Goal: Information Seeking & Learning: Learn about a topic

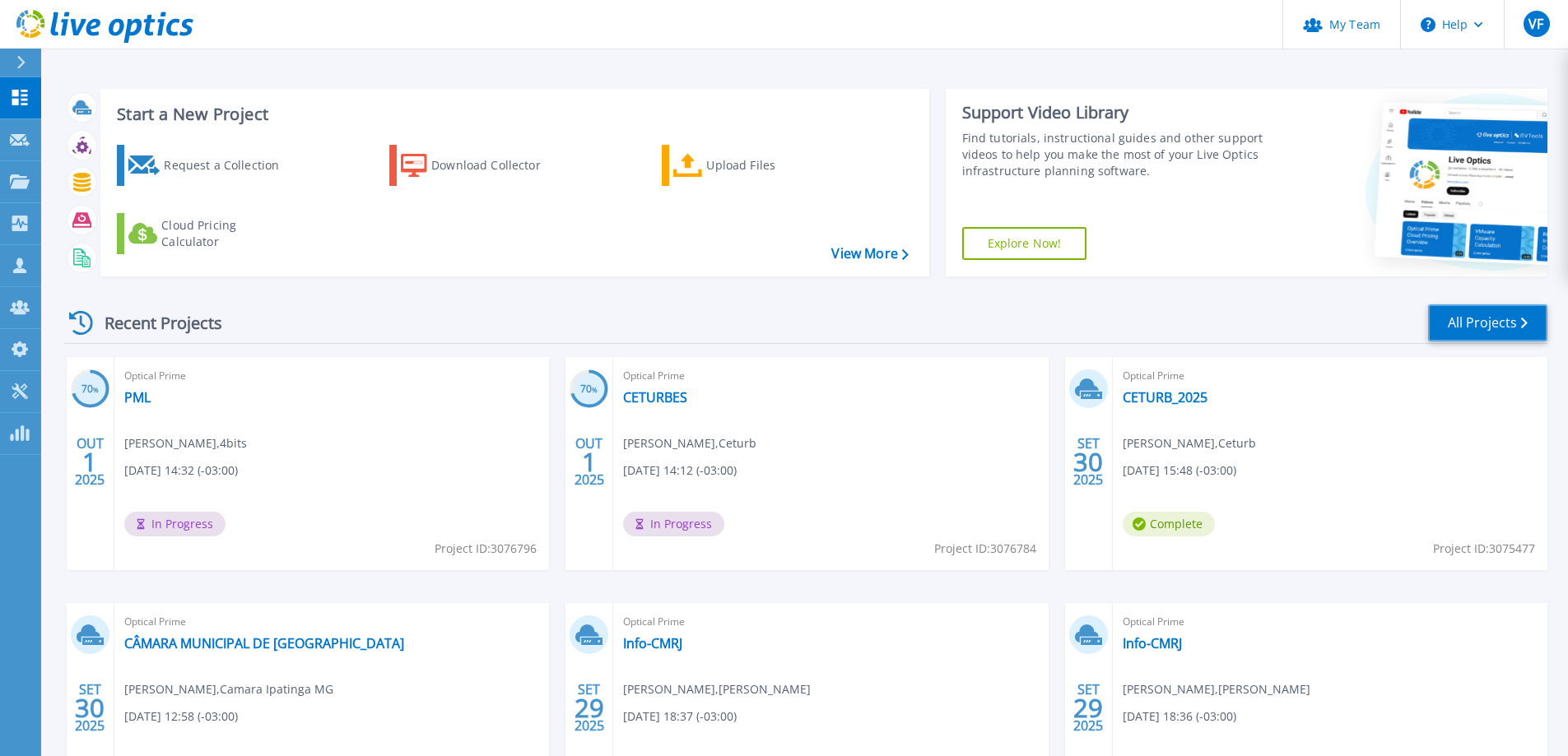
click at [1456, 318] on link "All Projects" at bounding box center [1488, 323] width 119 height 37
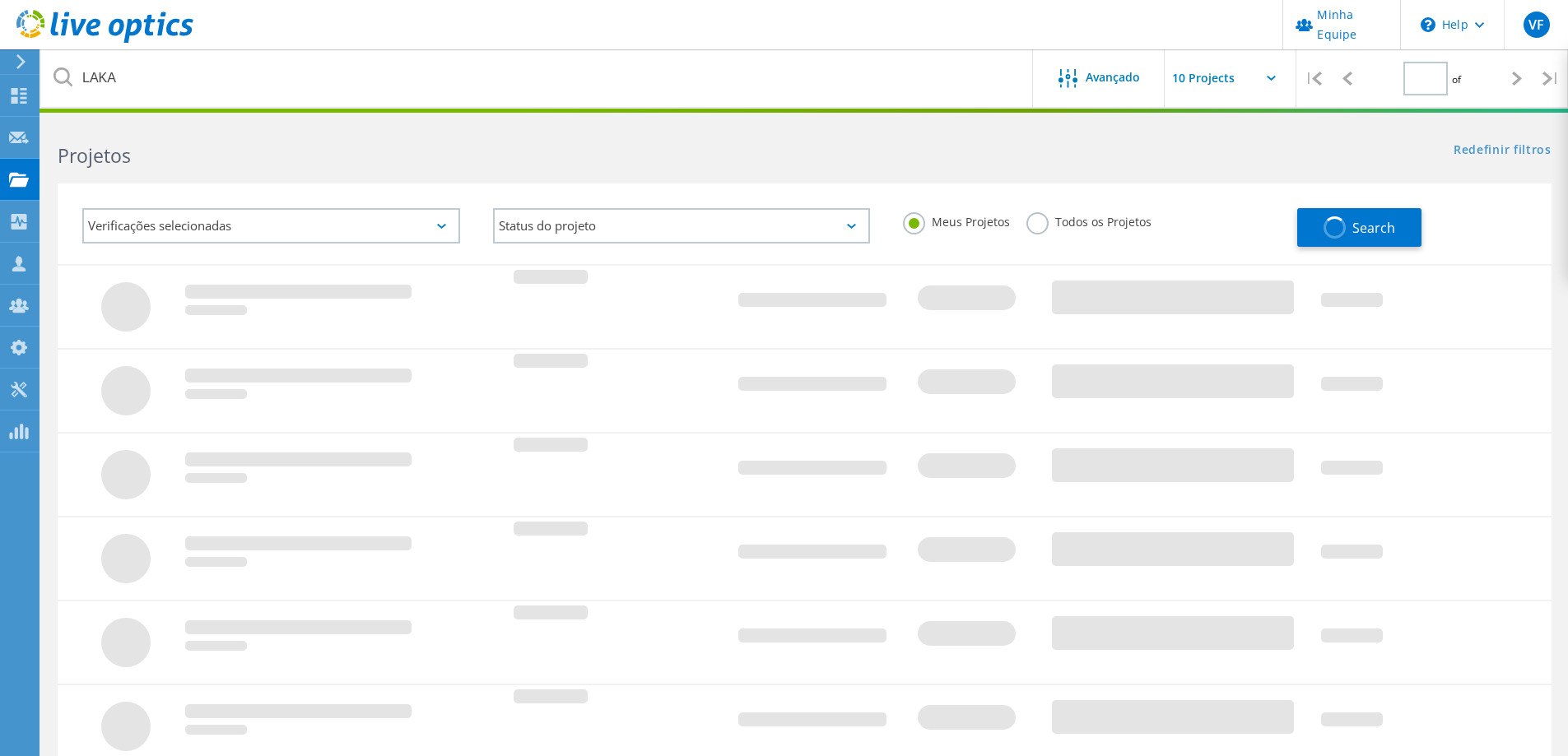
type input "1"
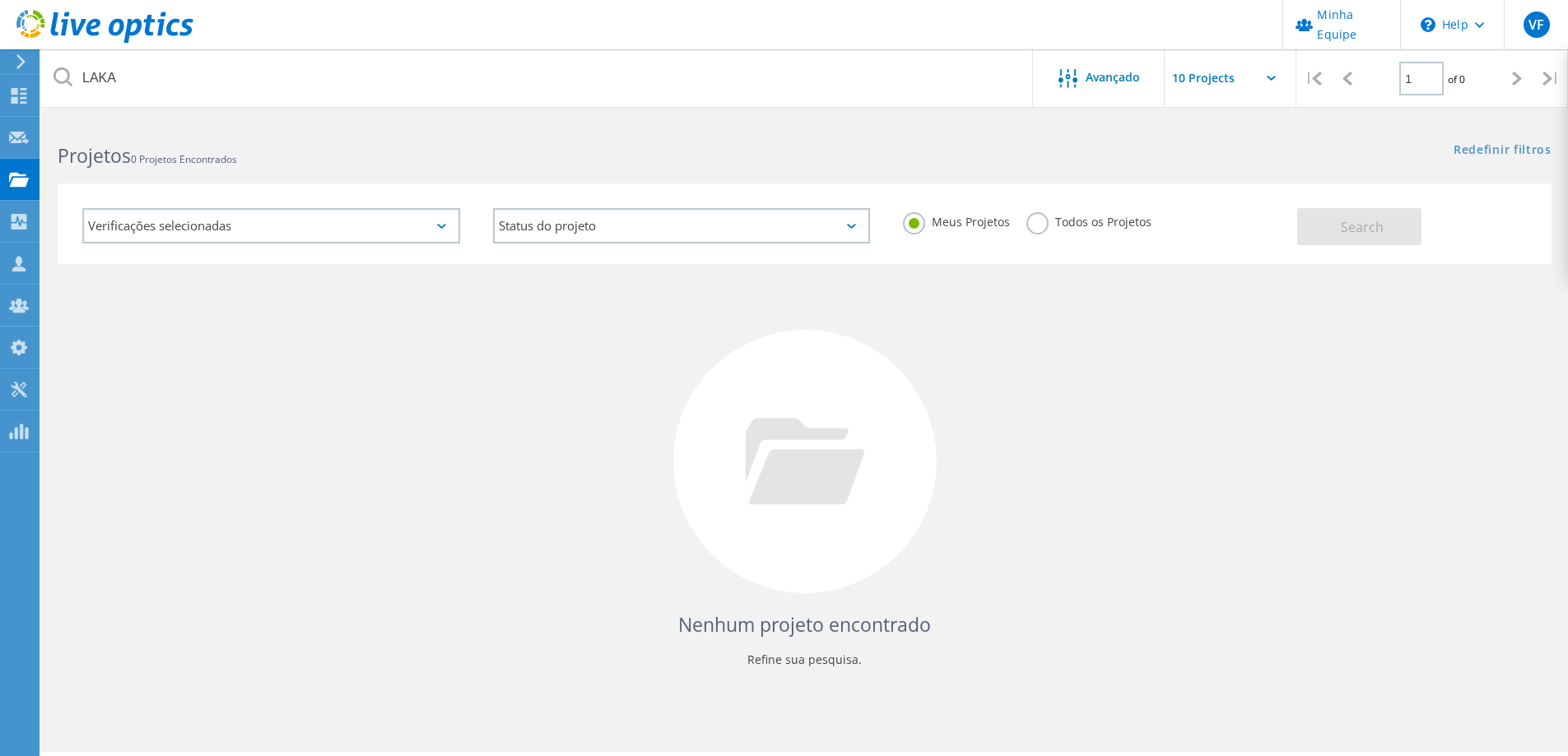
click at [1047, 229] on div "Todos os Projetos" at bounding box center [1088, 224] width 125 height 24
click at [1037, 228] on label "Todos os Projetos" at bounding box center [1088, 220] width 125 height 15
click at [0, 0] on input "Todos os Projetos" at bounding box center [0, 0] width 0 height 0
click at [1399, 234] on button "Search" at bounding box center [1359, 226] width 125 height 37
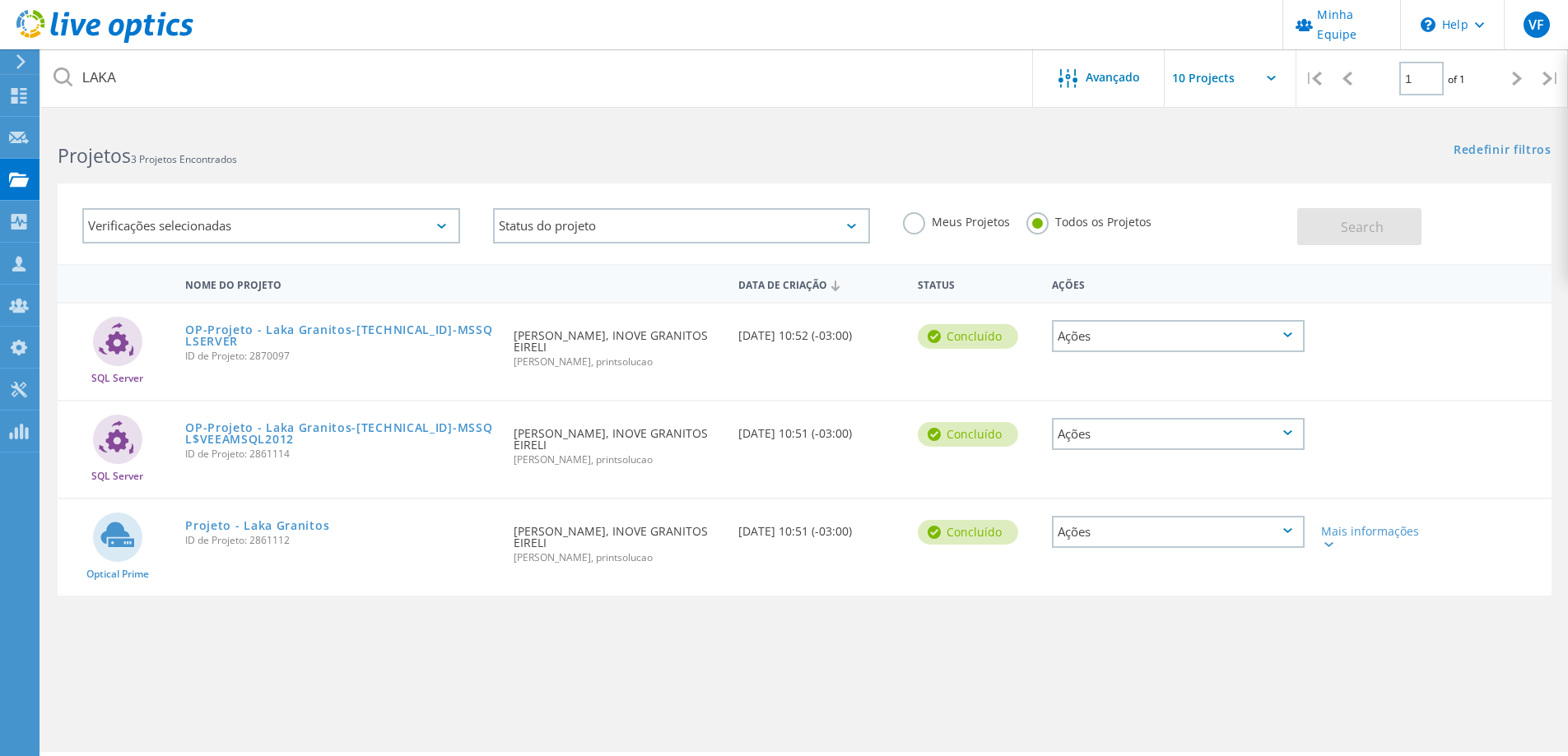
click at [1053, 225] on label "Todos os Projetos" at bounding box center [1088, 220] width 125 height 15
click at [0, 0] on input "Todos os Projetos" at bounding box center [0, 0] width 0 height 0
click at [1553, 1] on div "VF" at bounding box center [1536, 24] width 64 height 49
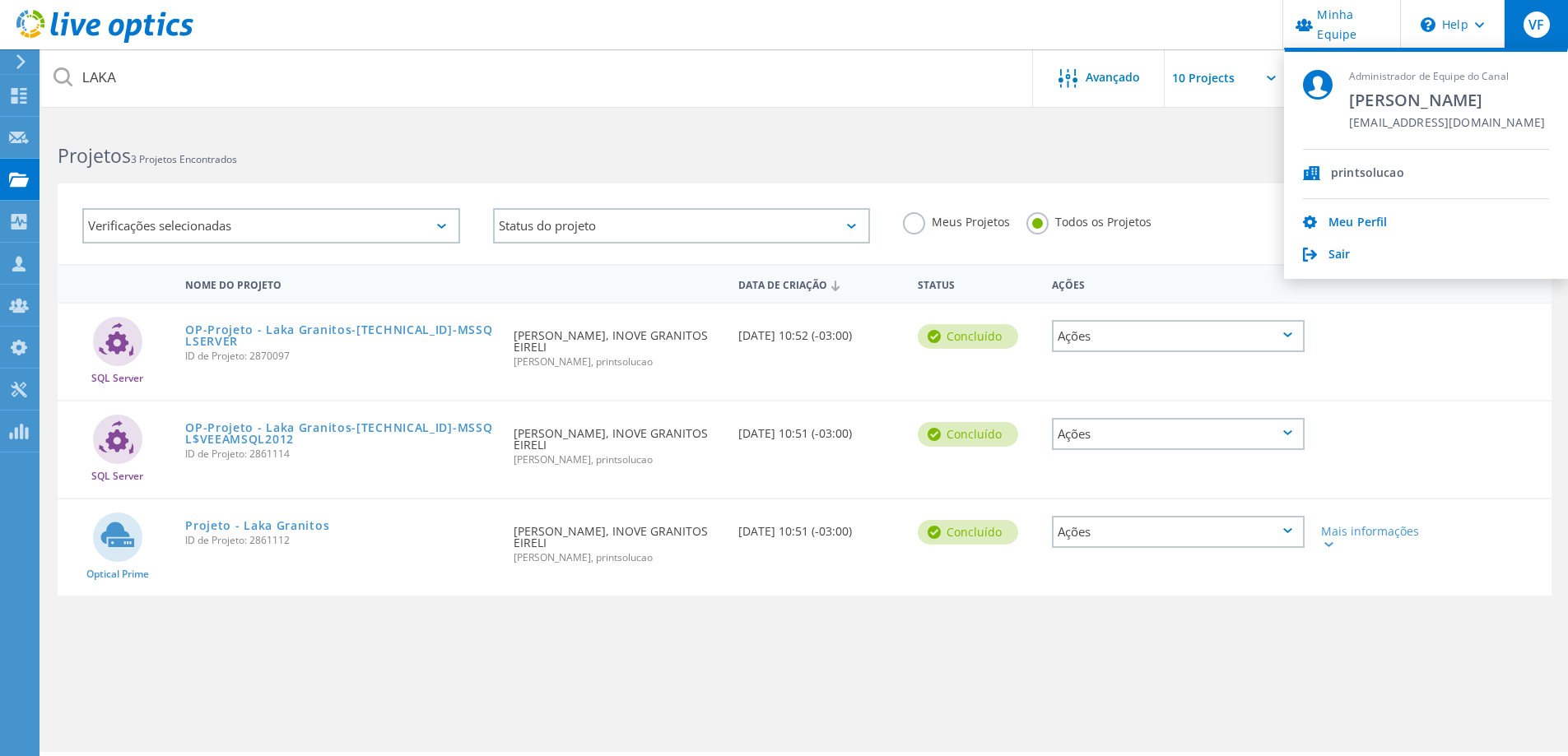
drag, startPoint x: 1552, startPoint y: 14, endPoint x: 1436, endPoint y: 86, distance: 136.5
click at [1551, 14] on div "VF" at bounding box center [1536, 24] width 64 height 49
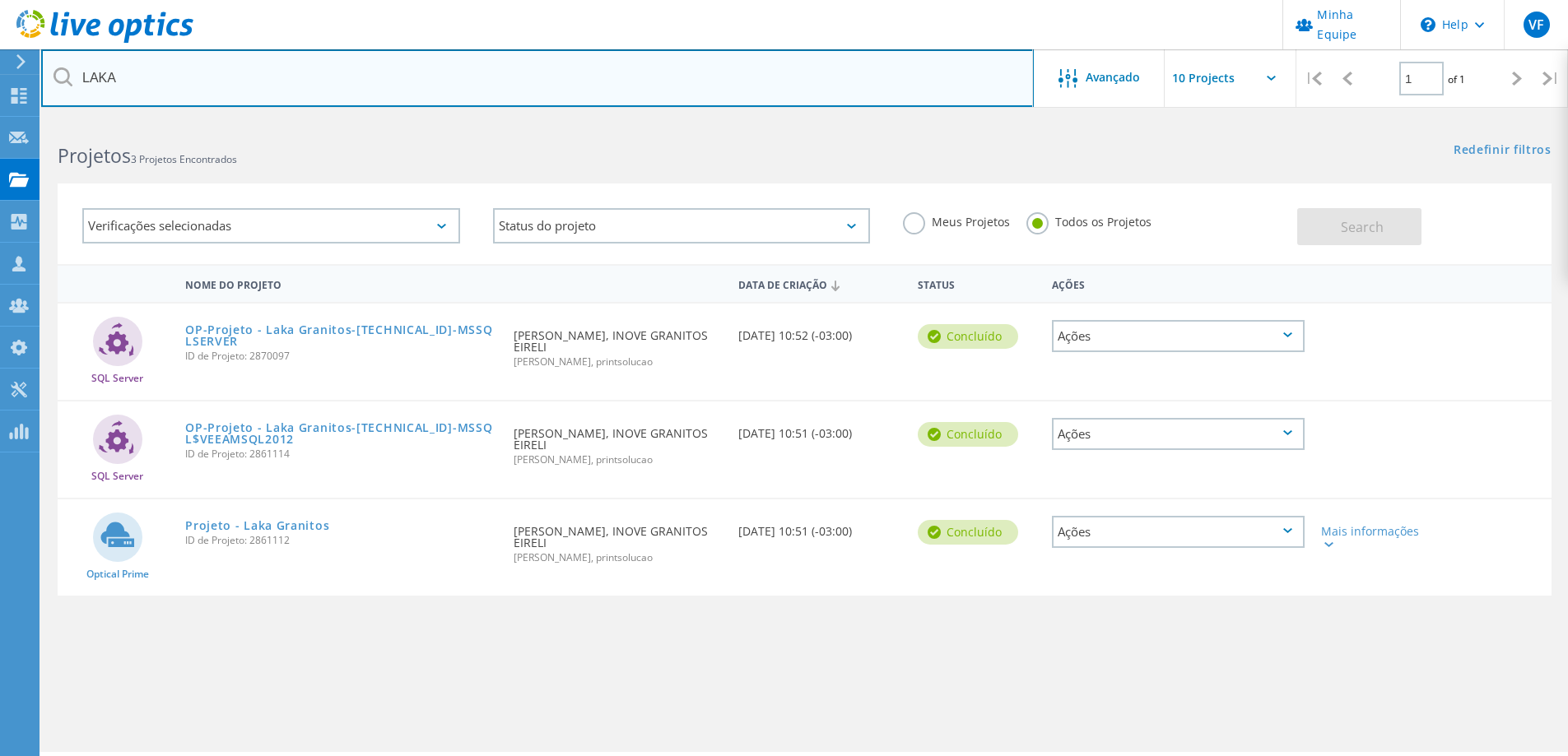
drag, startPoint x: 243, startPoint y: 91, endPoint x: -137, endPoint y: 86, distance: 380.0
click at [0, 86] on html "Minha Equipe \n Help Explore Helpful Articles Contact Support VF Administrador …" at bounding box center [784, 400] width 1568 height 801
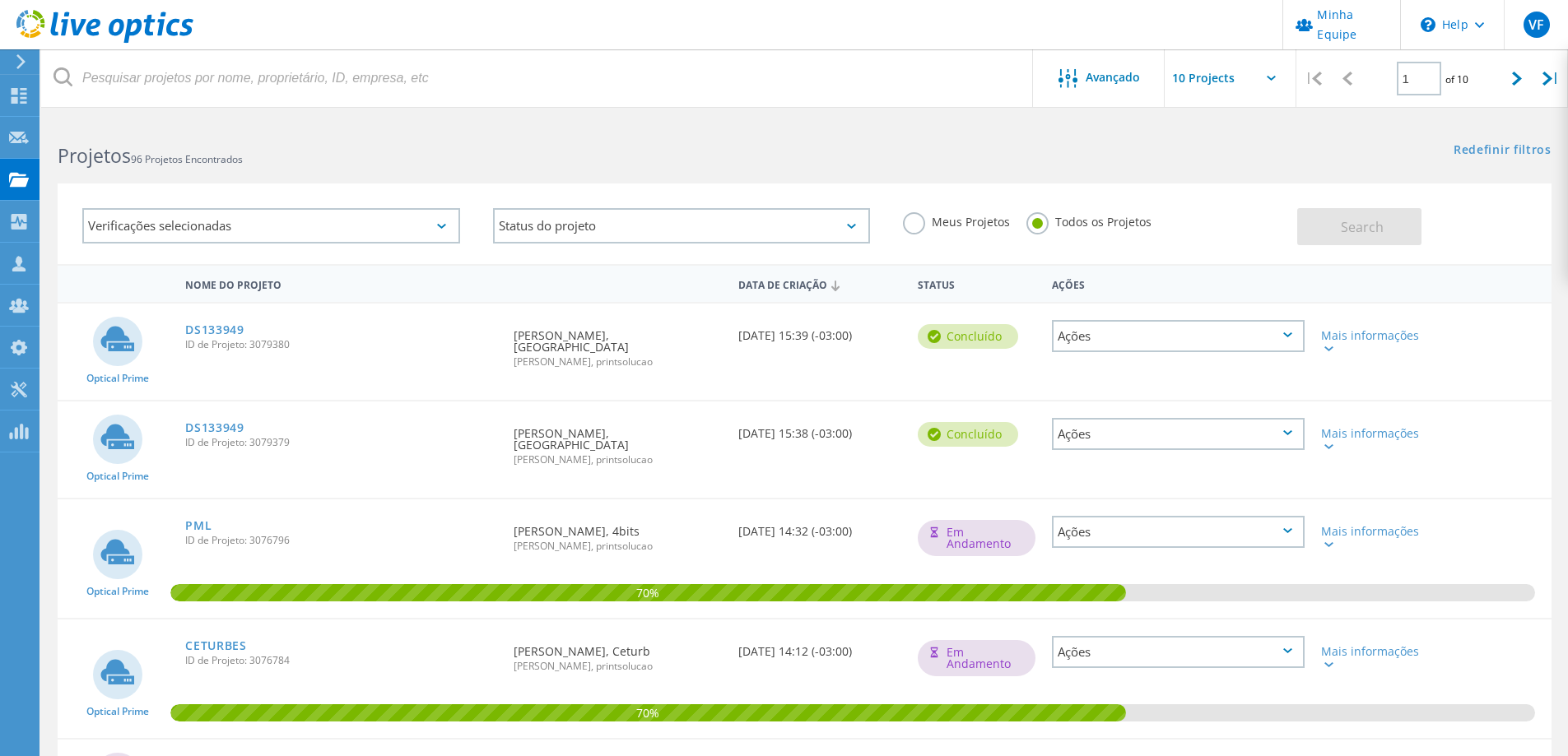
click at [64, 74] on icon at bounding box center [63, 77] width 19 height 19
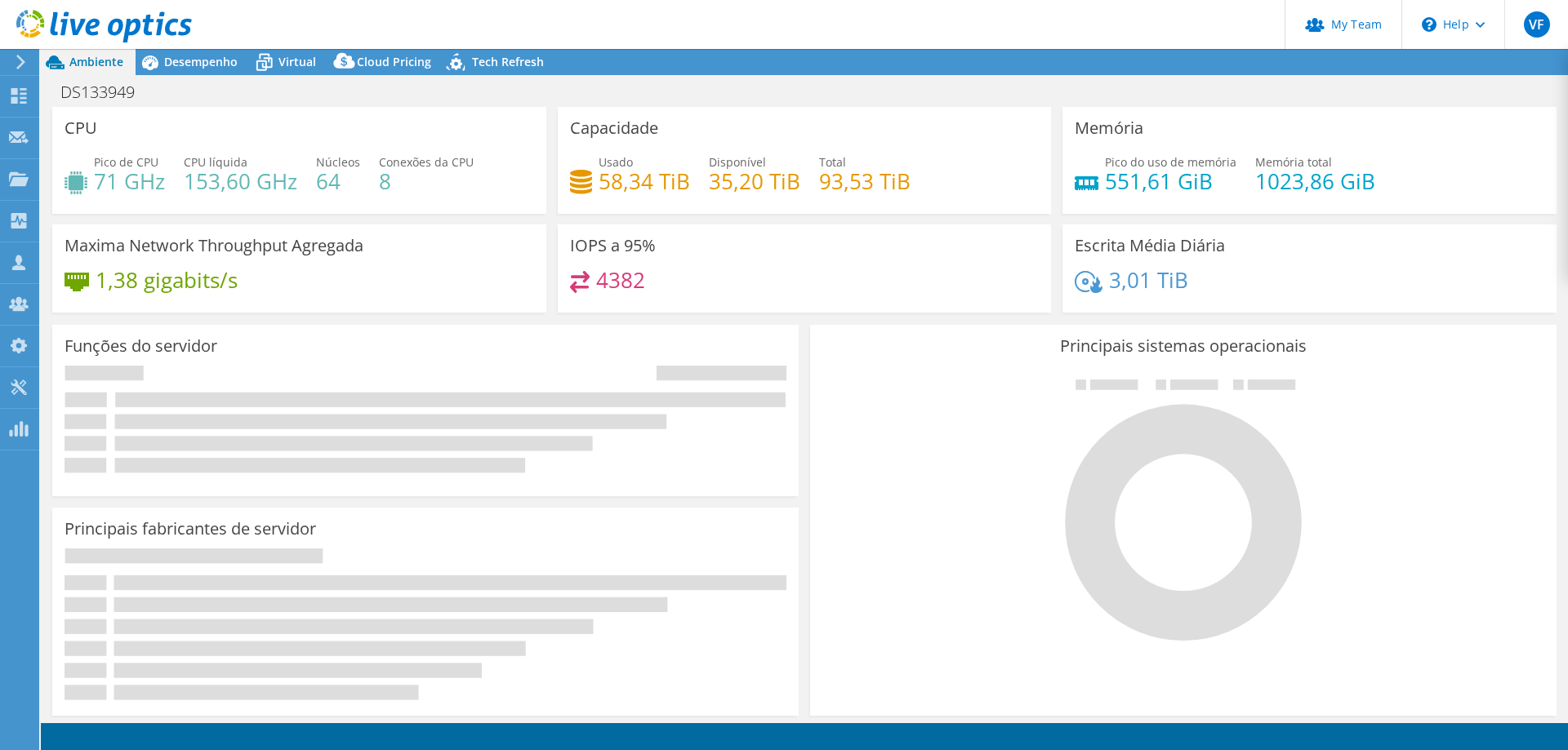
select select "USD"
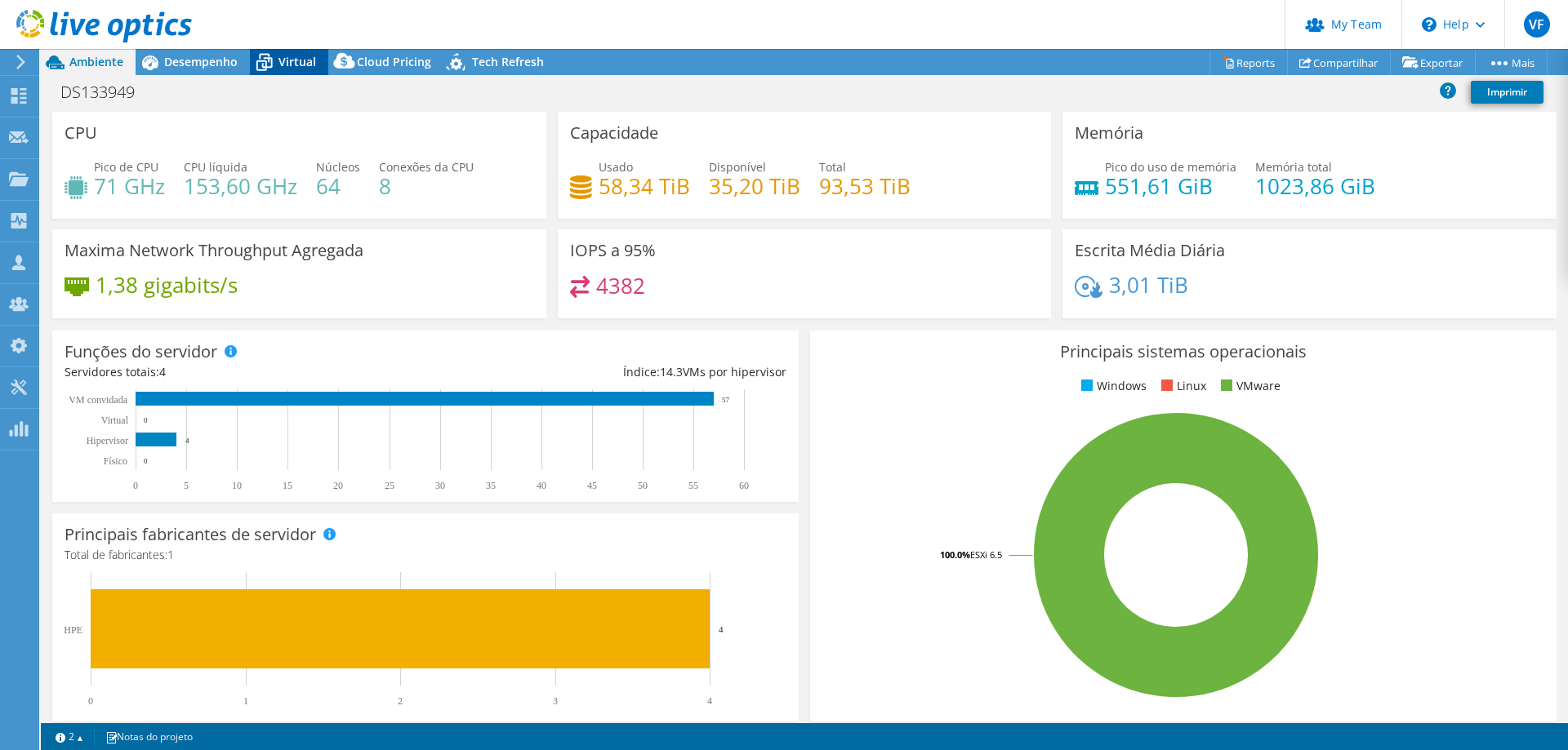
click at [292, 59] on span "Virtual" at bounding box center [297, 61] width 37 height 15
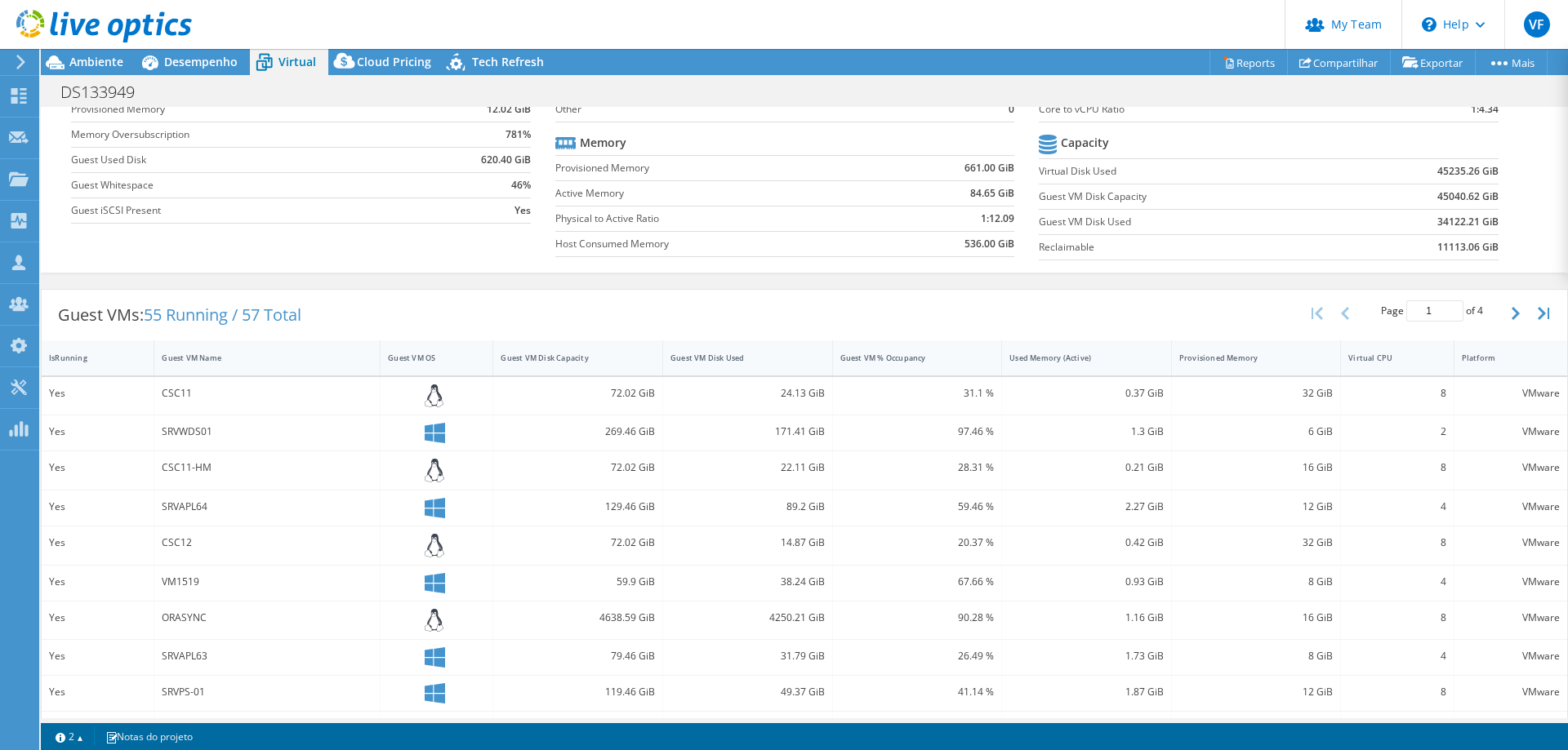
scroll to position [163, 0]
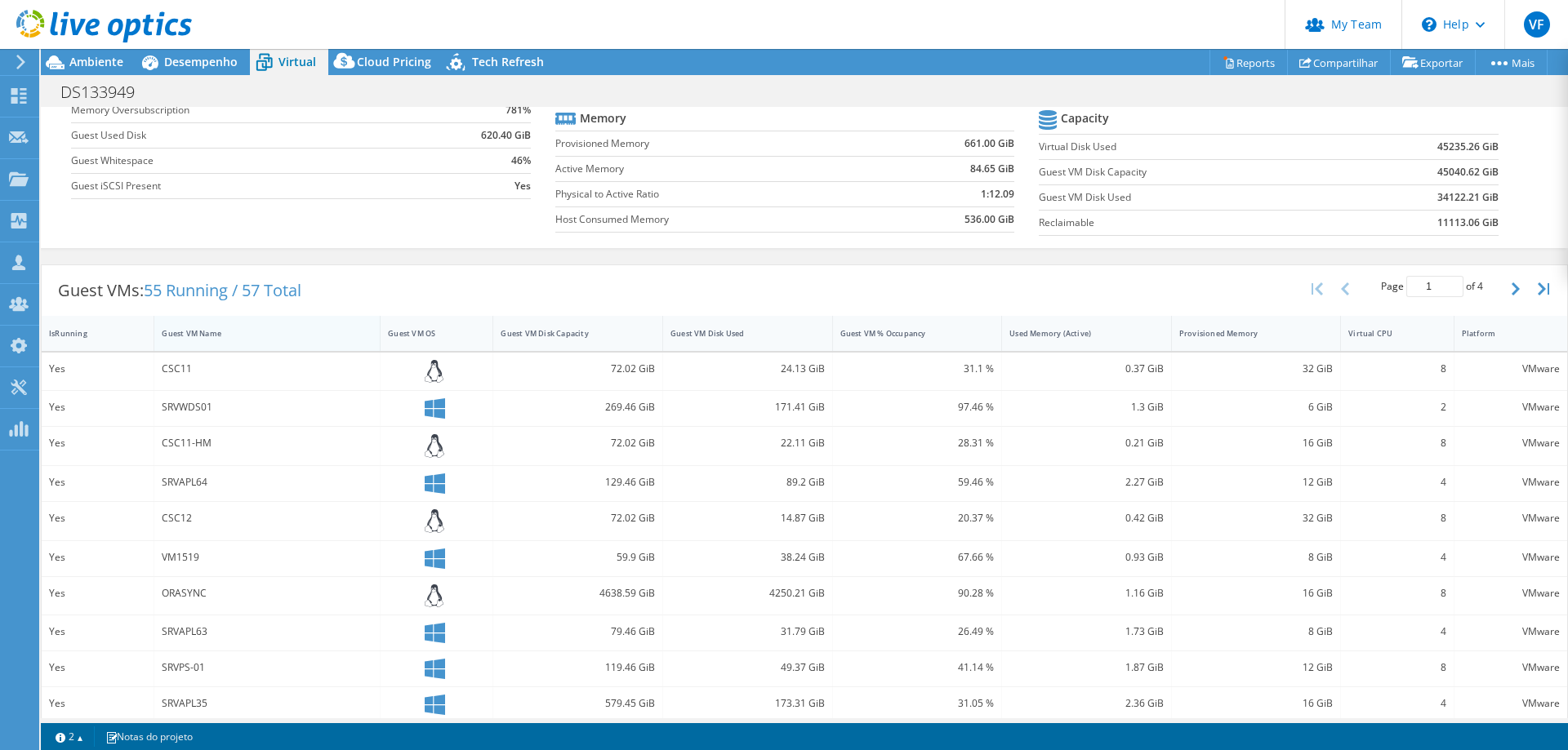
drag, startPoint x: 373, startPoint y: 278, endPoint x: 249, endPoint y: 334, distance: 136.1
click at [373, 278] on div "Guest VMs: 55 Running / 57 Total Page 1 of 4 5 rows 10 rows 20 rows 25 rows 50 …" at bounding box center [804, 291] width 1526 height 51
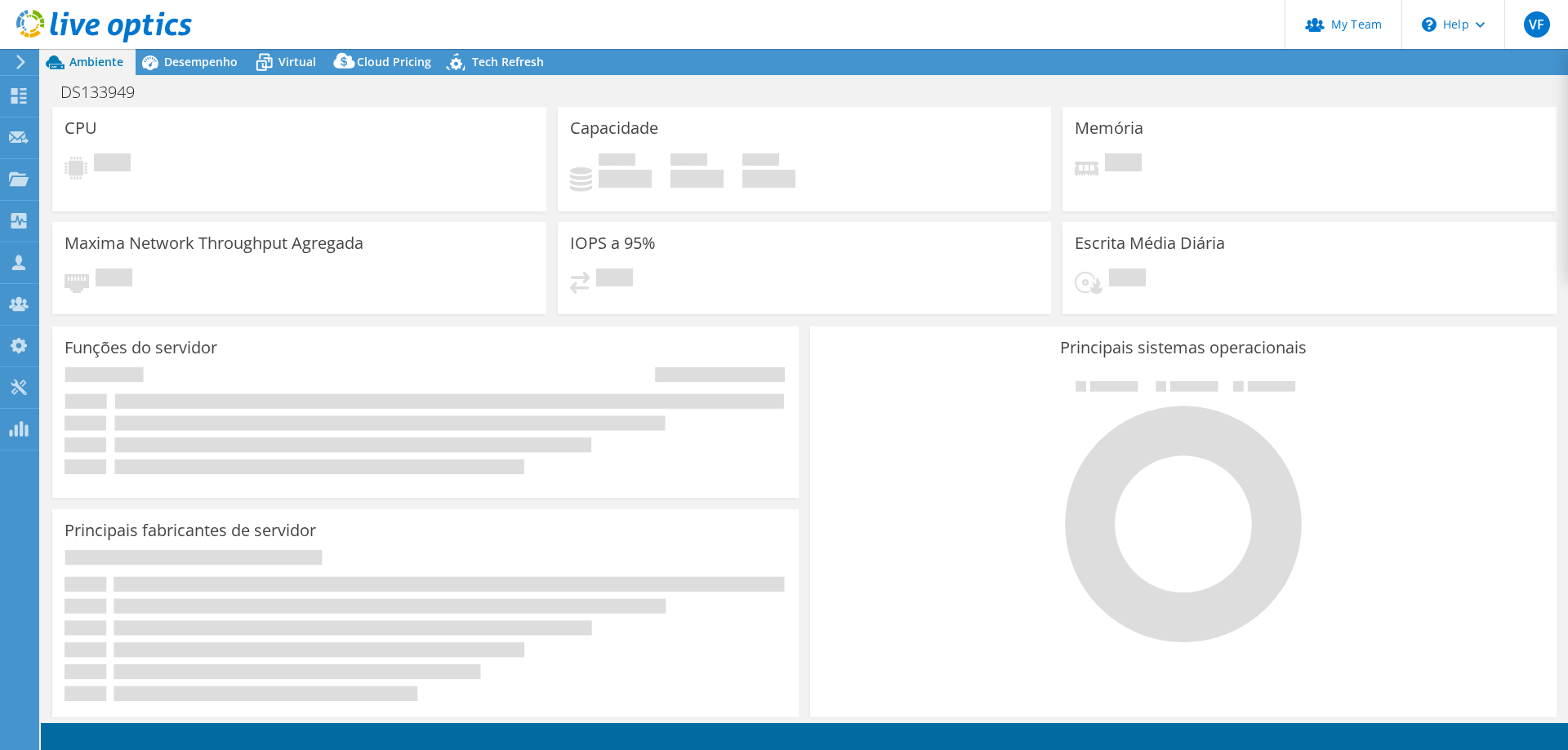
select select "USD"
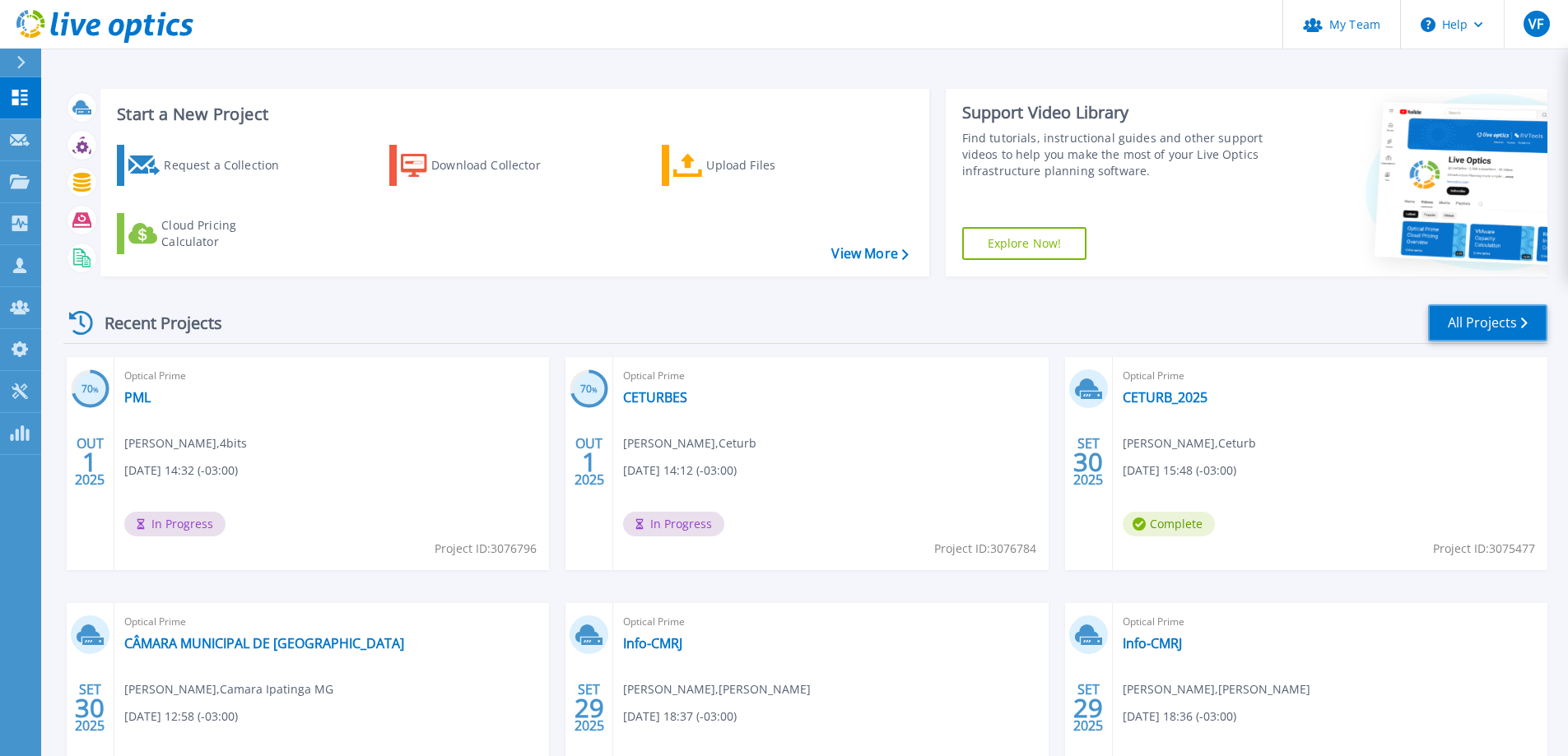
click at [1486, 329] on link "All Projects" at bounding box center [1488, 323] width 119 height 37
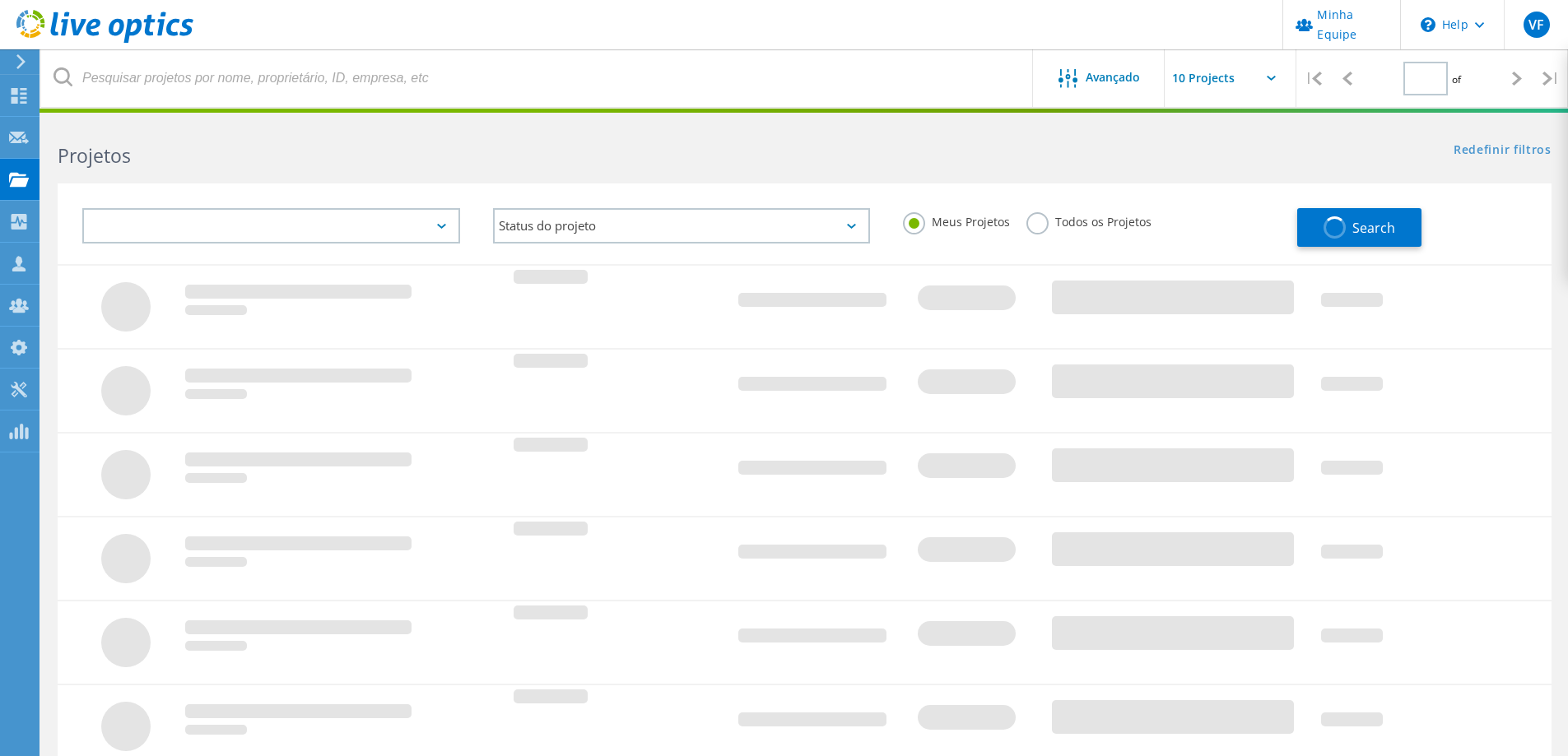
type input "1"
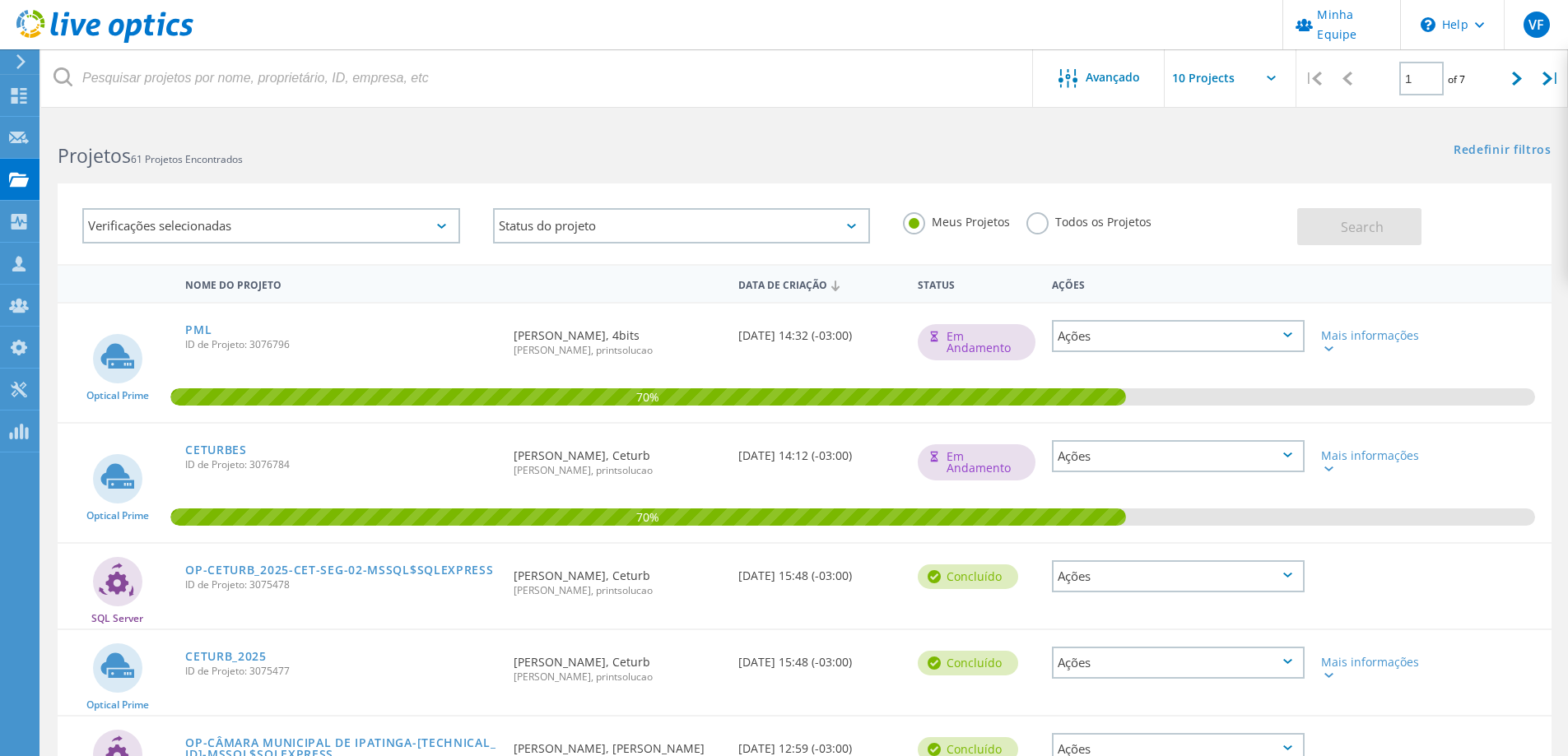
click at [1044, 223] on label "Todos os Projetos" at bounding box center [1088, 220] width 125 height 15
click at [0, 0] on input "Todos os Projetos" at bounding box center [0, 0] width 0 height 0
click at [1392, 236] on button "Search" at bounding box center [1359, 226] width 125 height 37
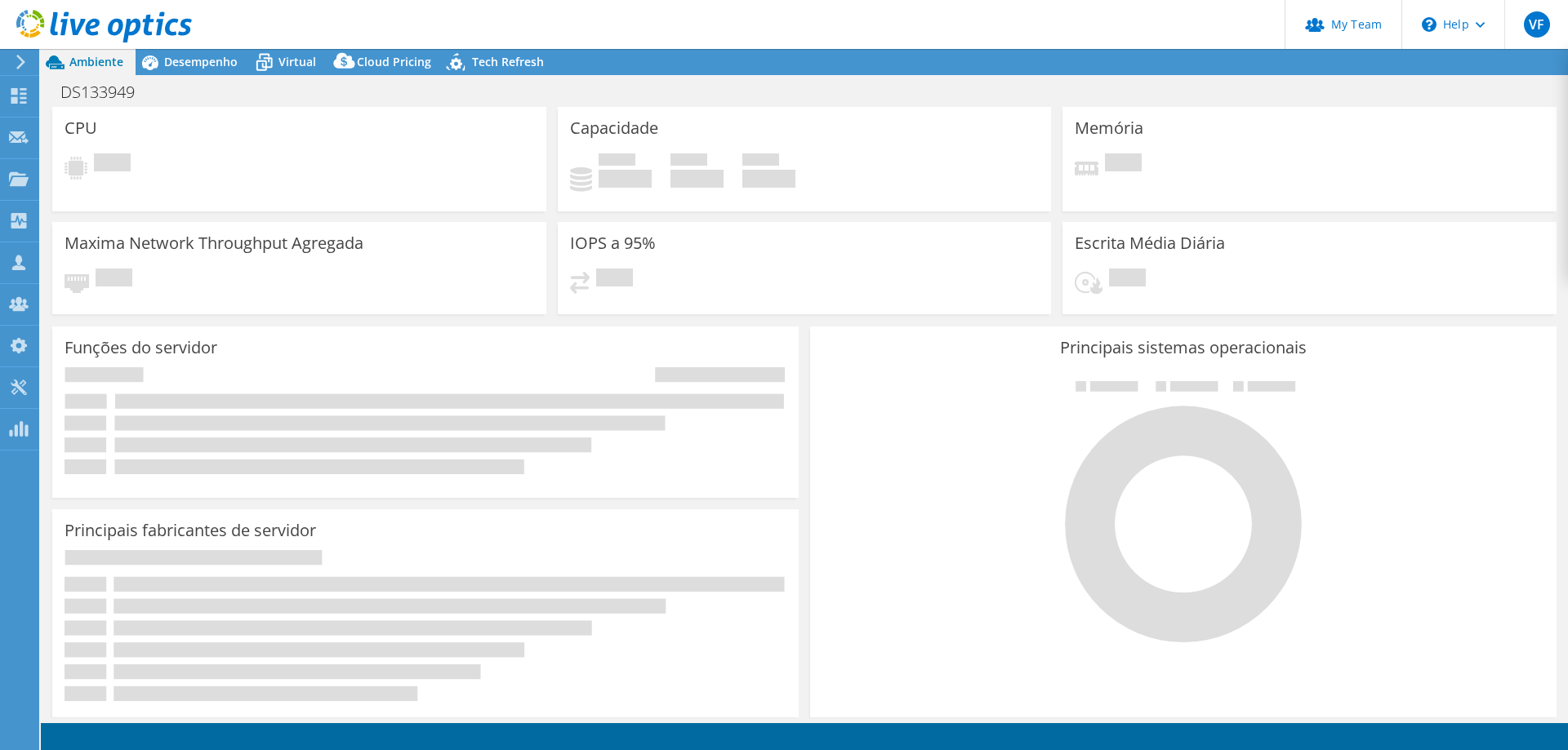
select select "USD"
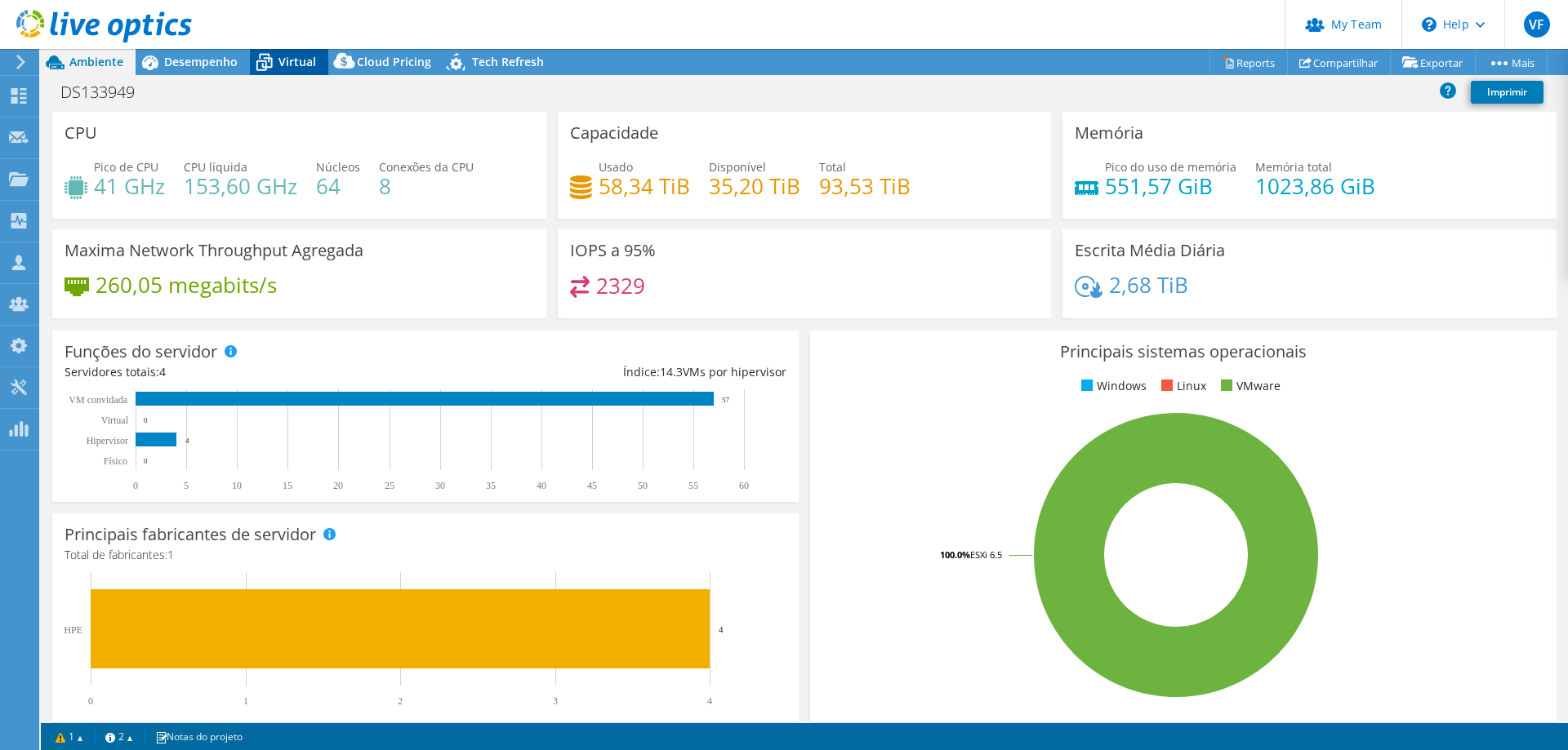
click at [294, 60] on span "Virtual" at bounding box center [297, 61] width 37 height 15
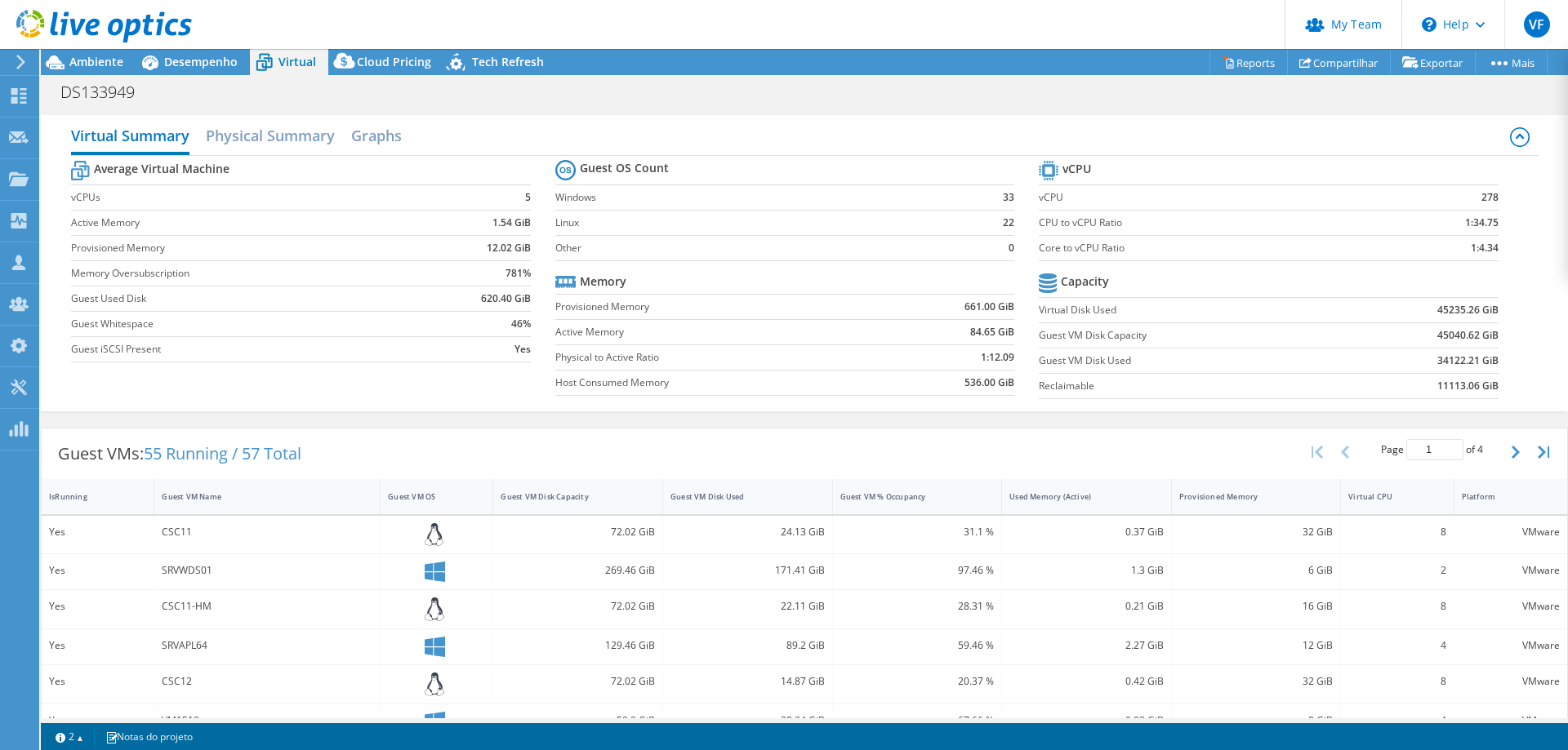
select select "USD"
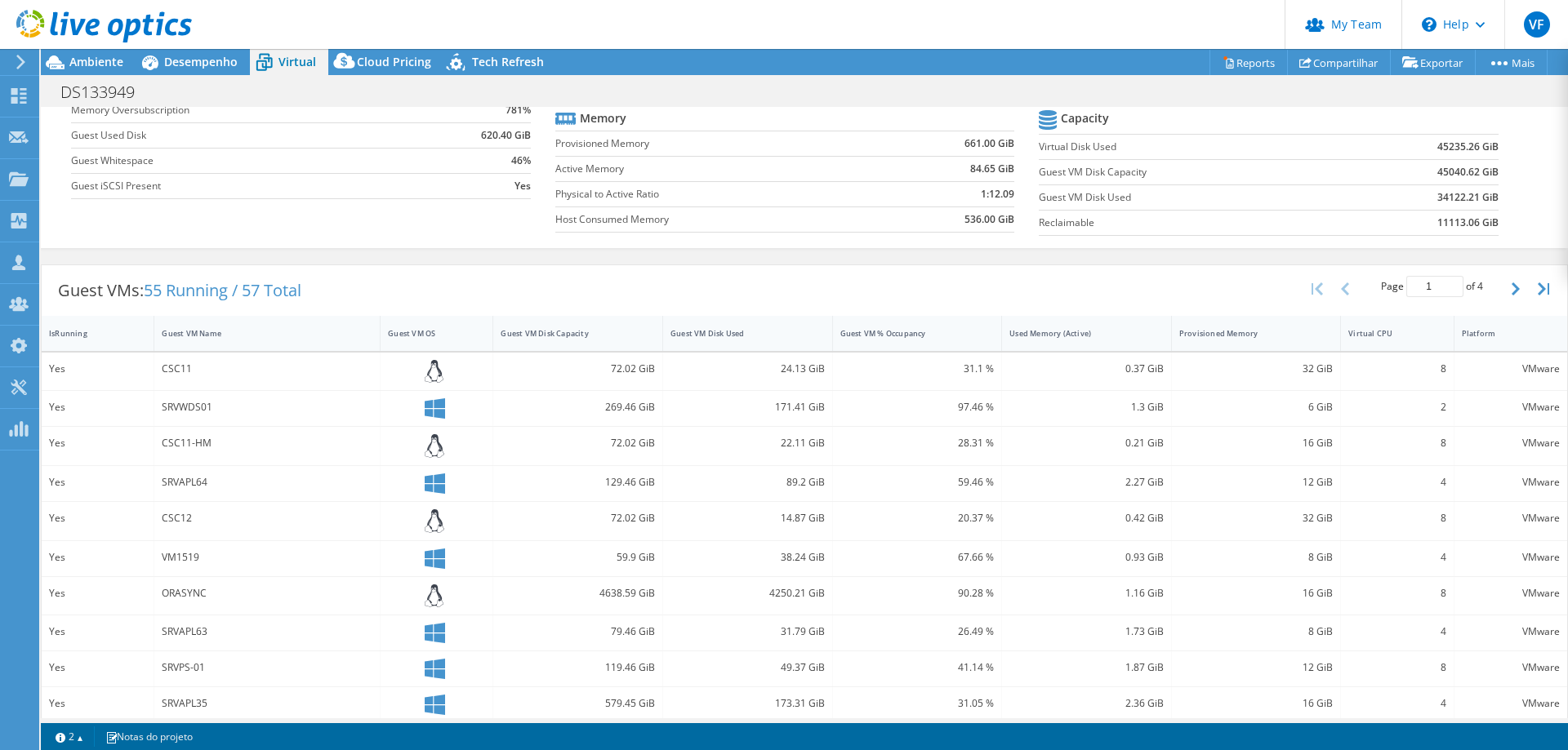
click at [236, 380] on div "CSC11" at bounding box center [268, 372] width 226 height 38
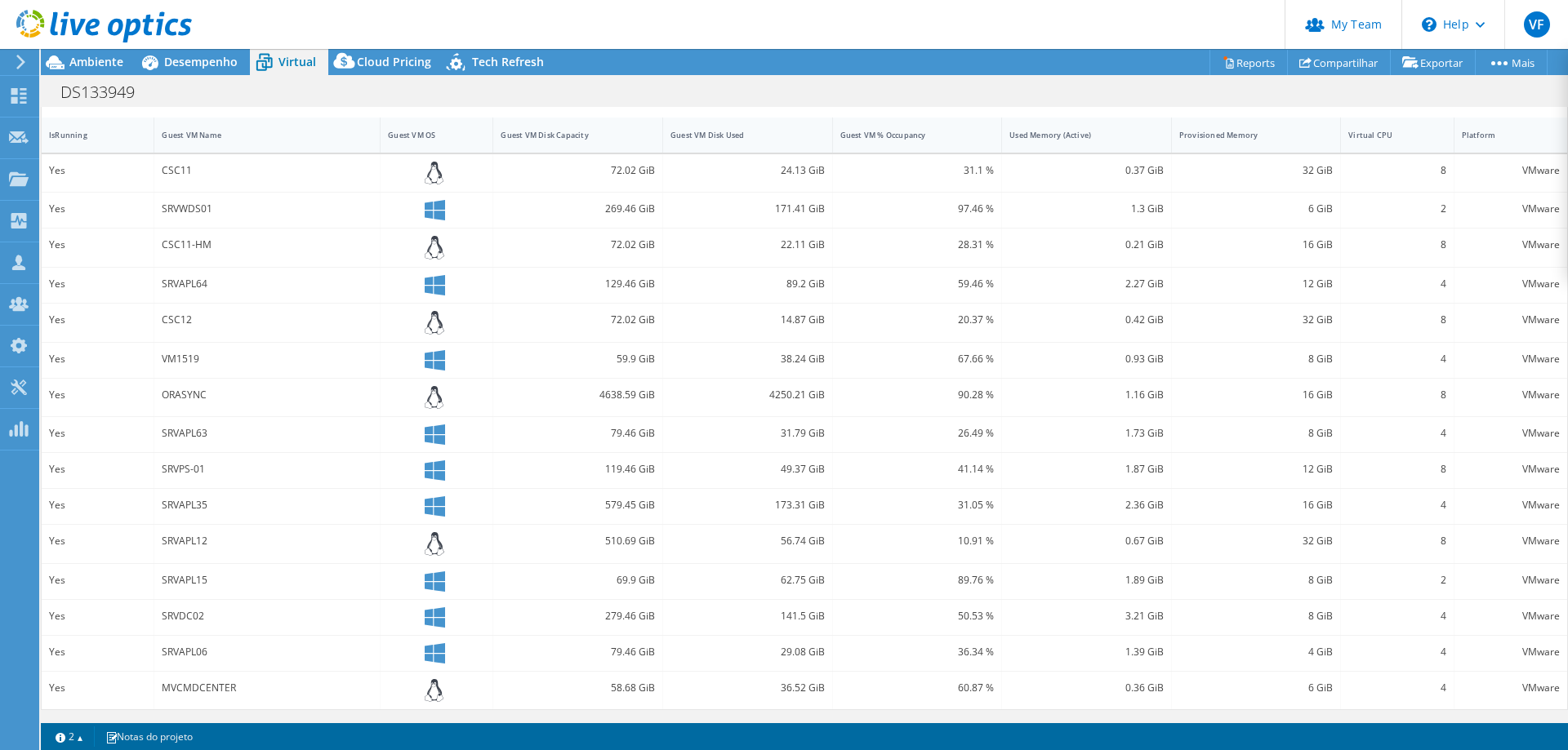
scroll to position [117, 0]
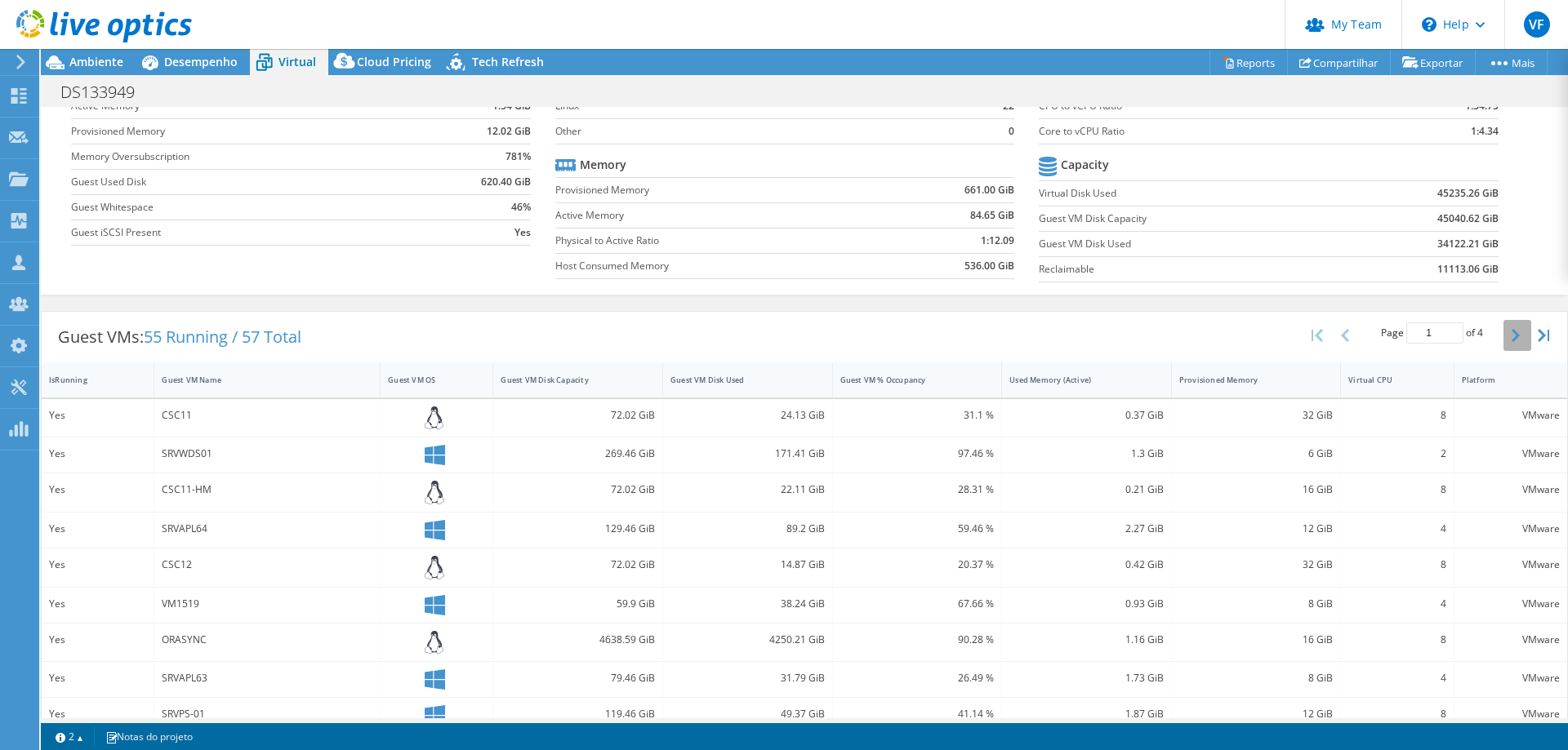
click at [1512, 333] on icon "button" at bounding box center [1516, 336] width 9 height 13
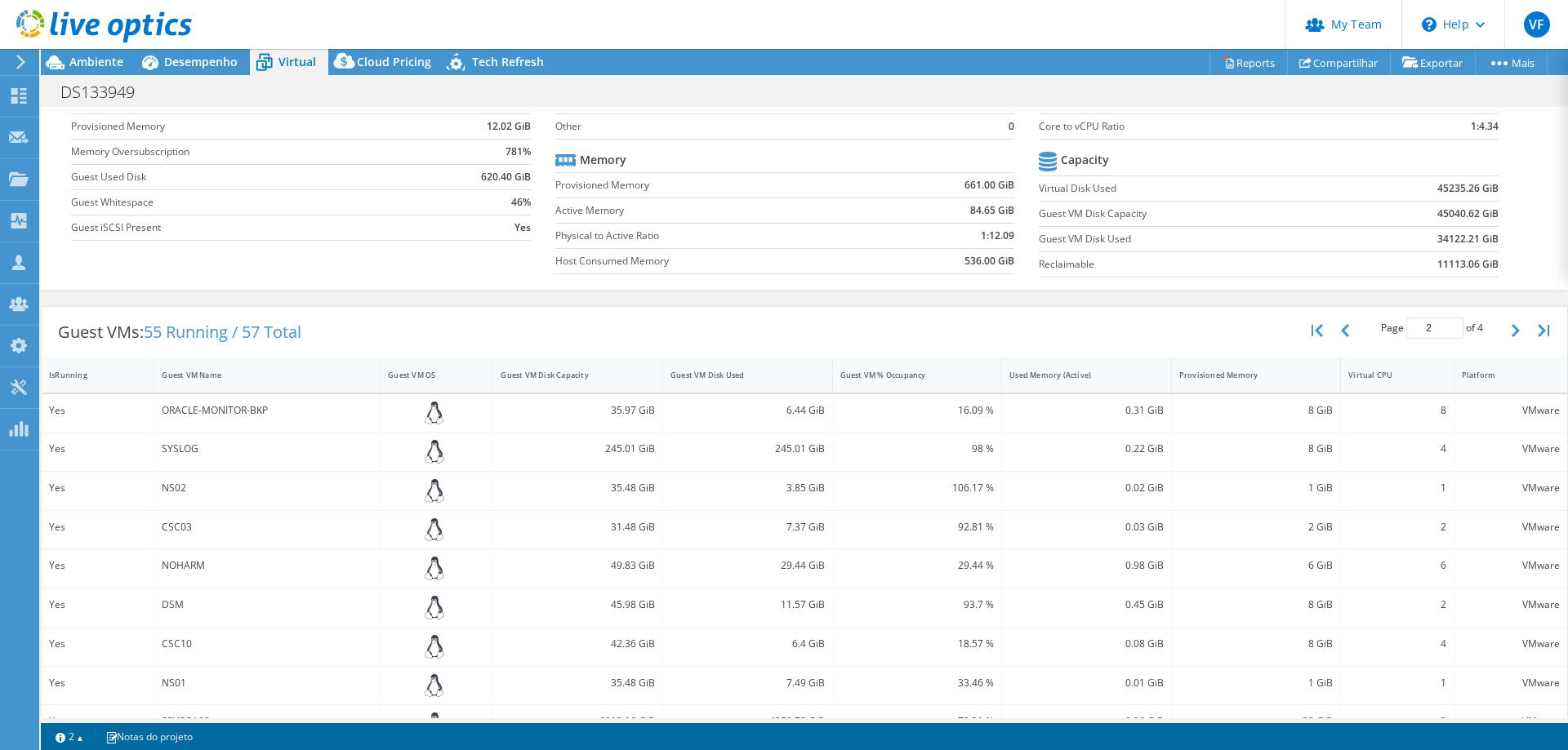
scroll to position [0, 0]
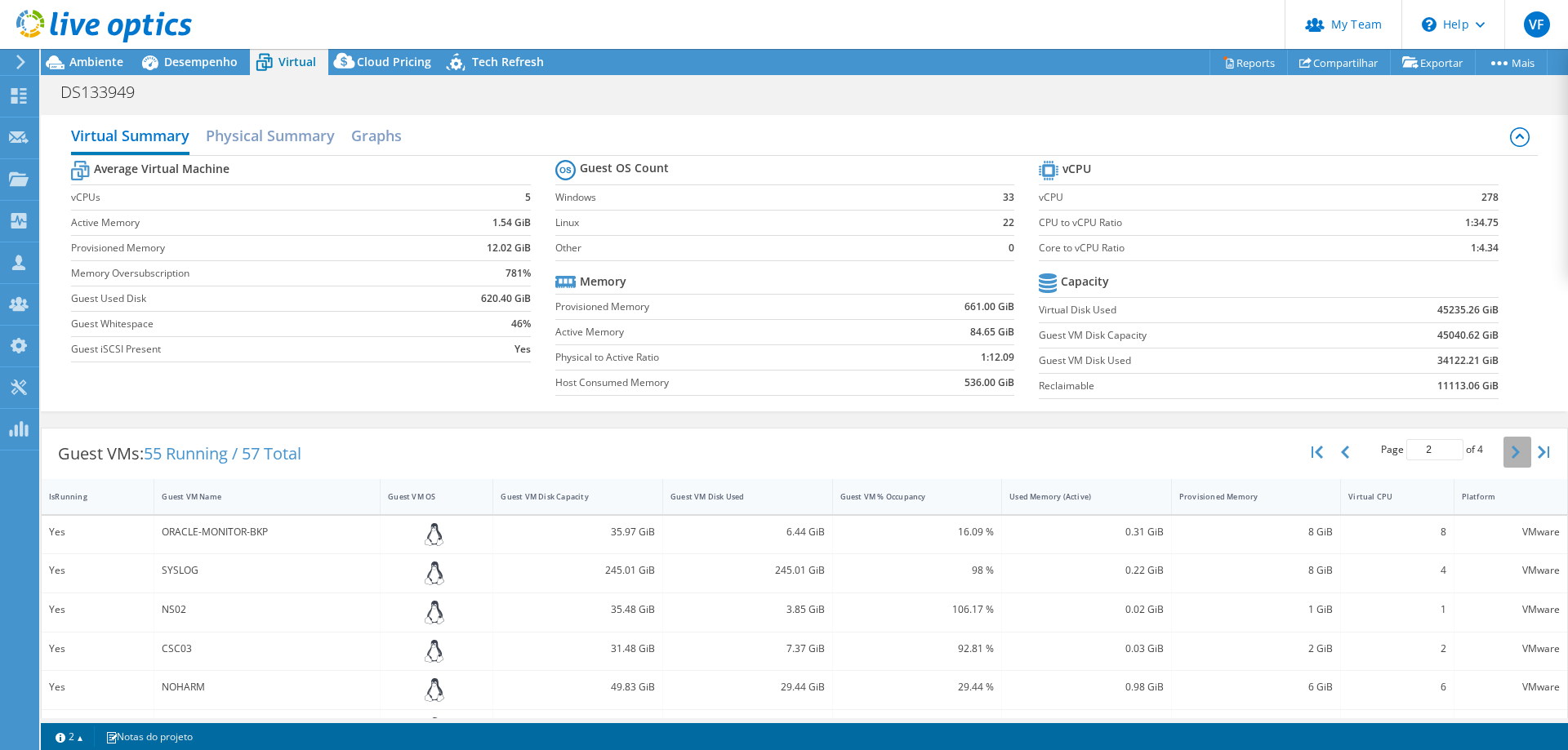
click at [1504, 448] on button "button" at bounding box center [1517, 452] width 28 height 31
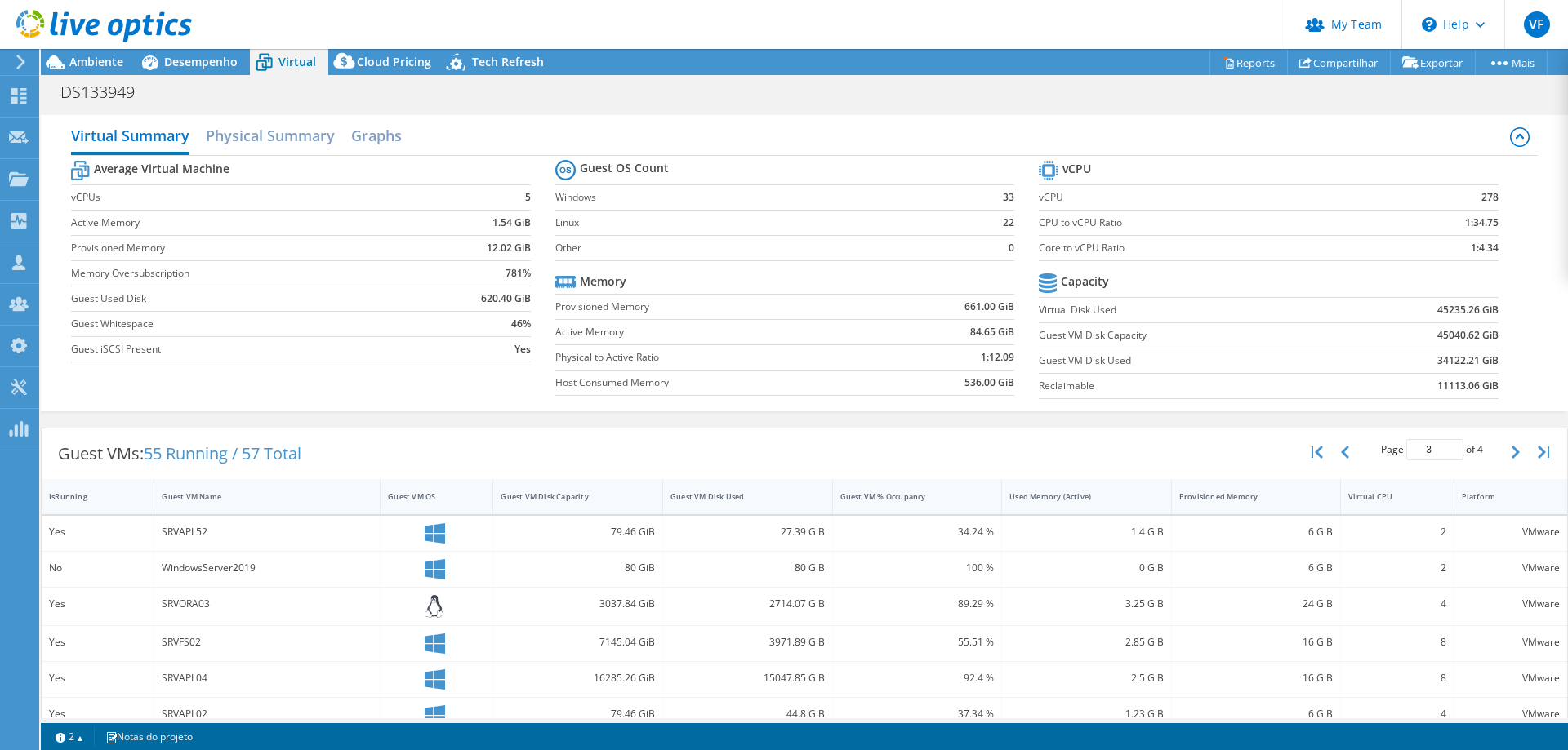
drag, startPoint x: 1495, startPoint y: 458, endPoint x: 1457, endPoint y: 475, distance: 41.6
click at [1504, 458] on button "button" at bounding box center [1517, 452] width 28 height 31
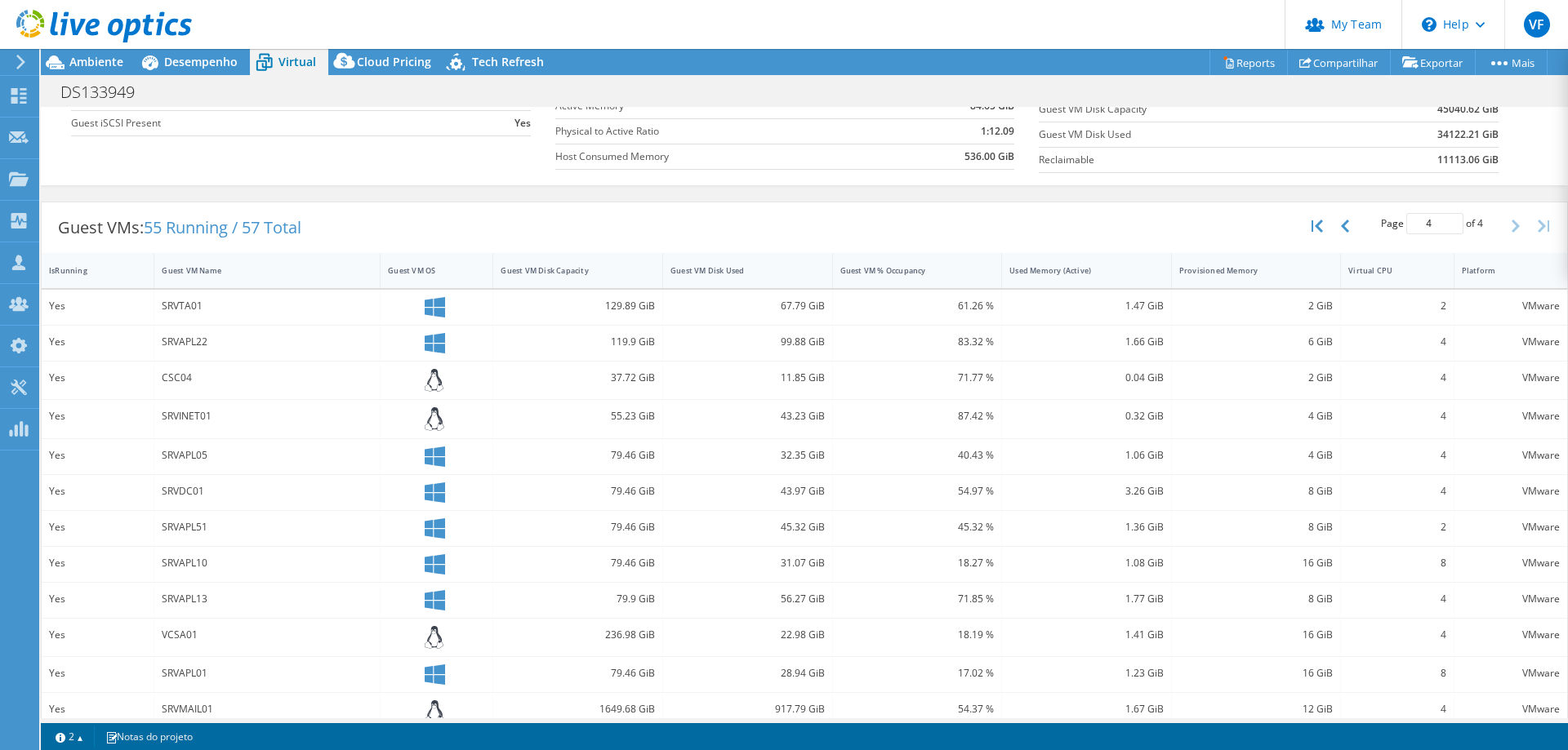
scroll to position [248, 0]
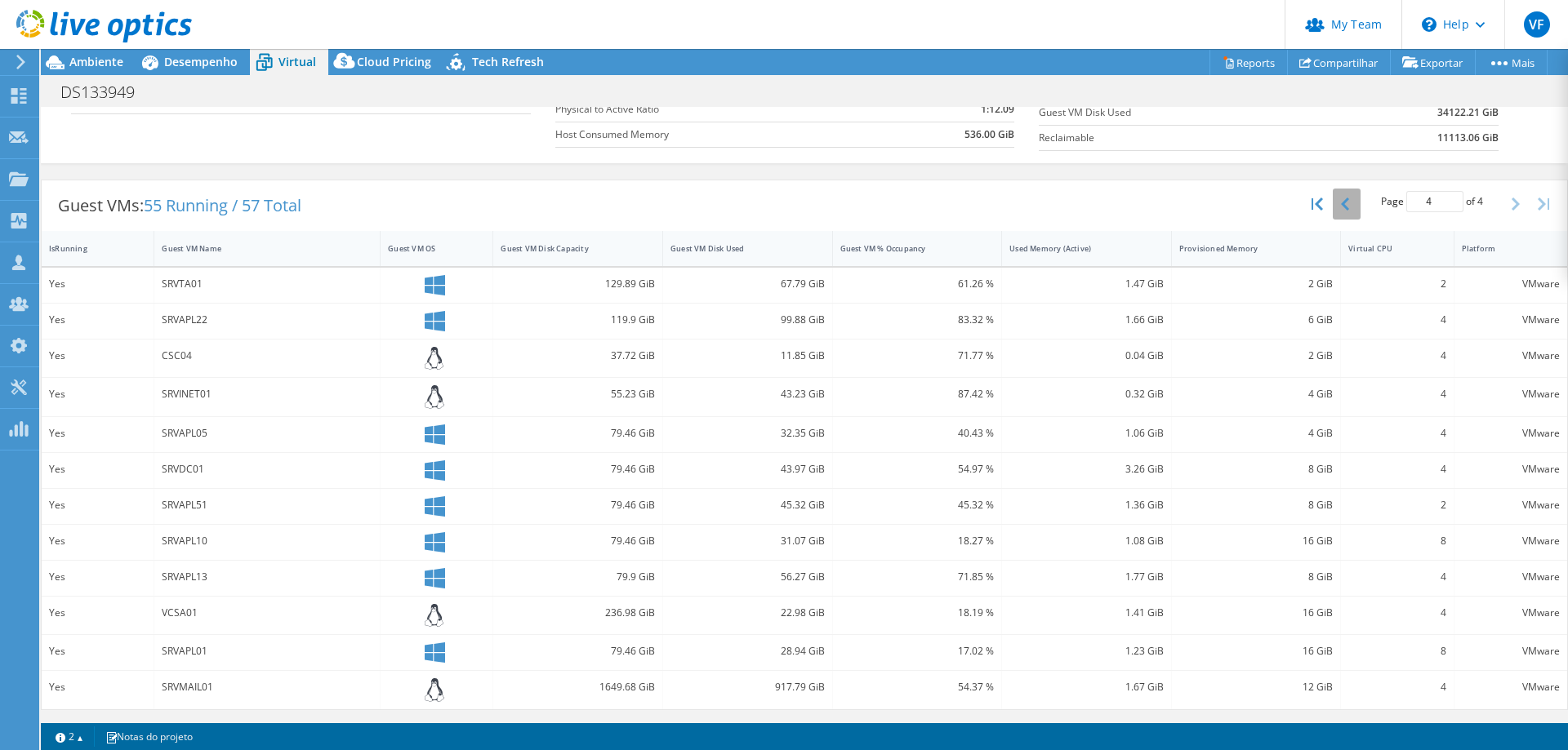
click at [1342, 205] on icon "button" at bounding box center [1345, 204] width 9 height 13
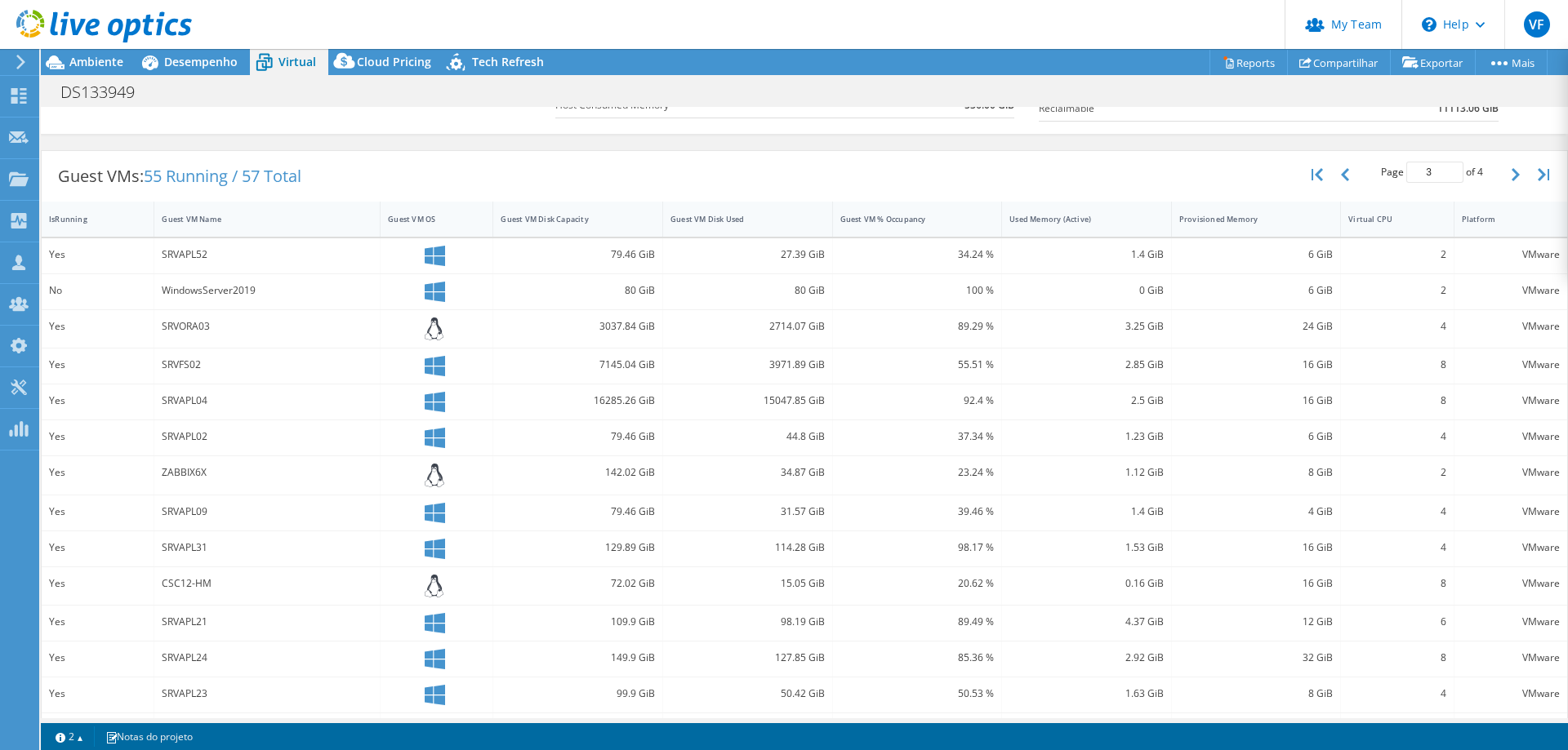
scroll to position [193, 0]
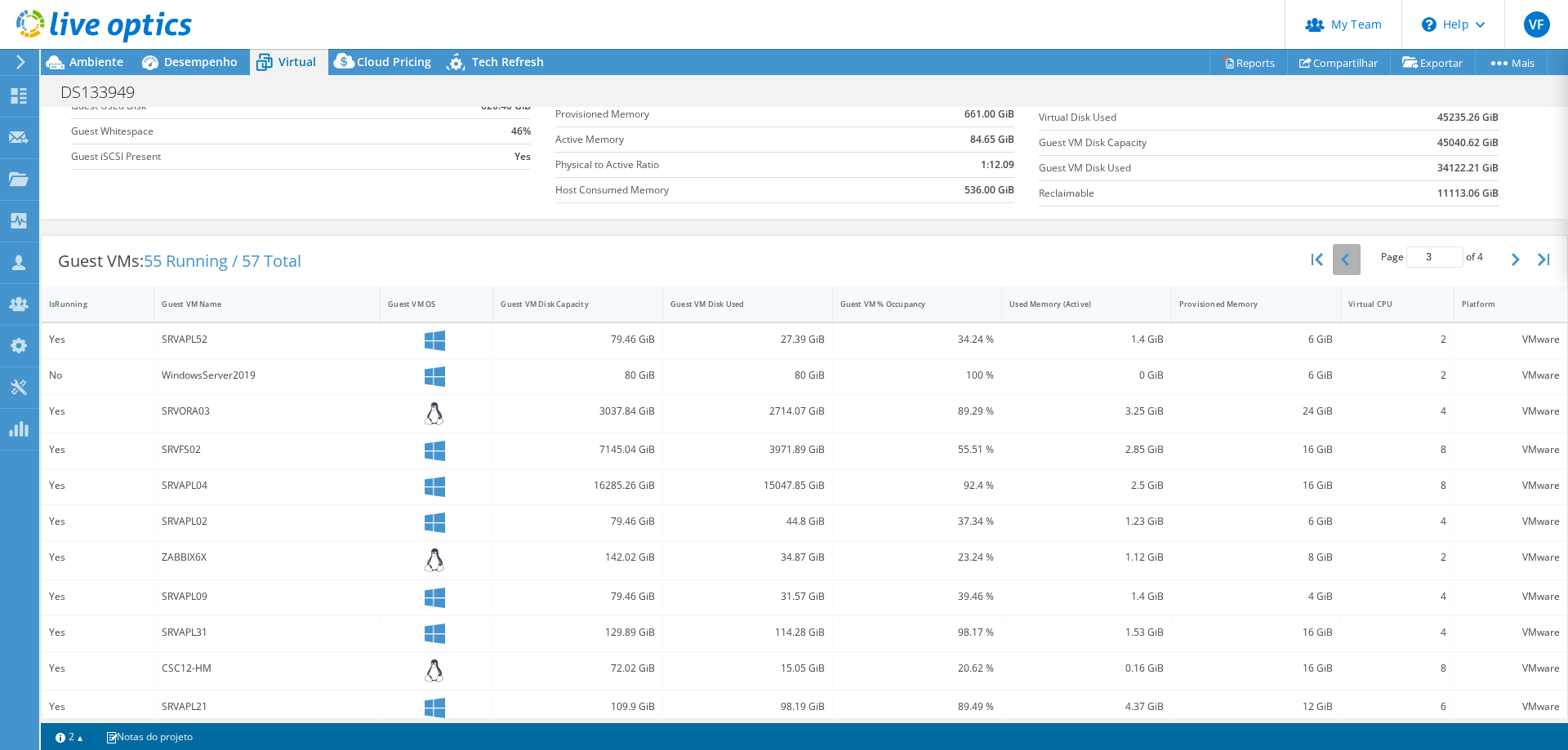
click at [1337, 254] on button "button" at bounding box center [1346, 259] width 28 height 31
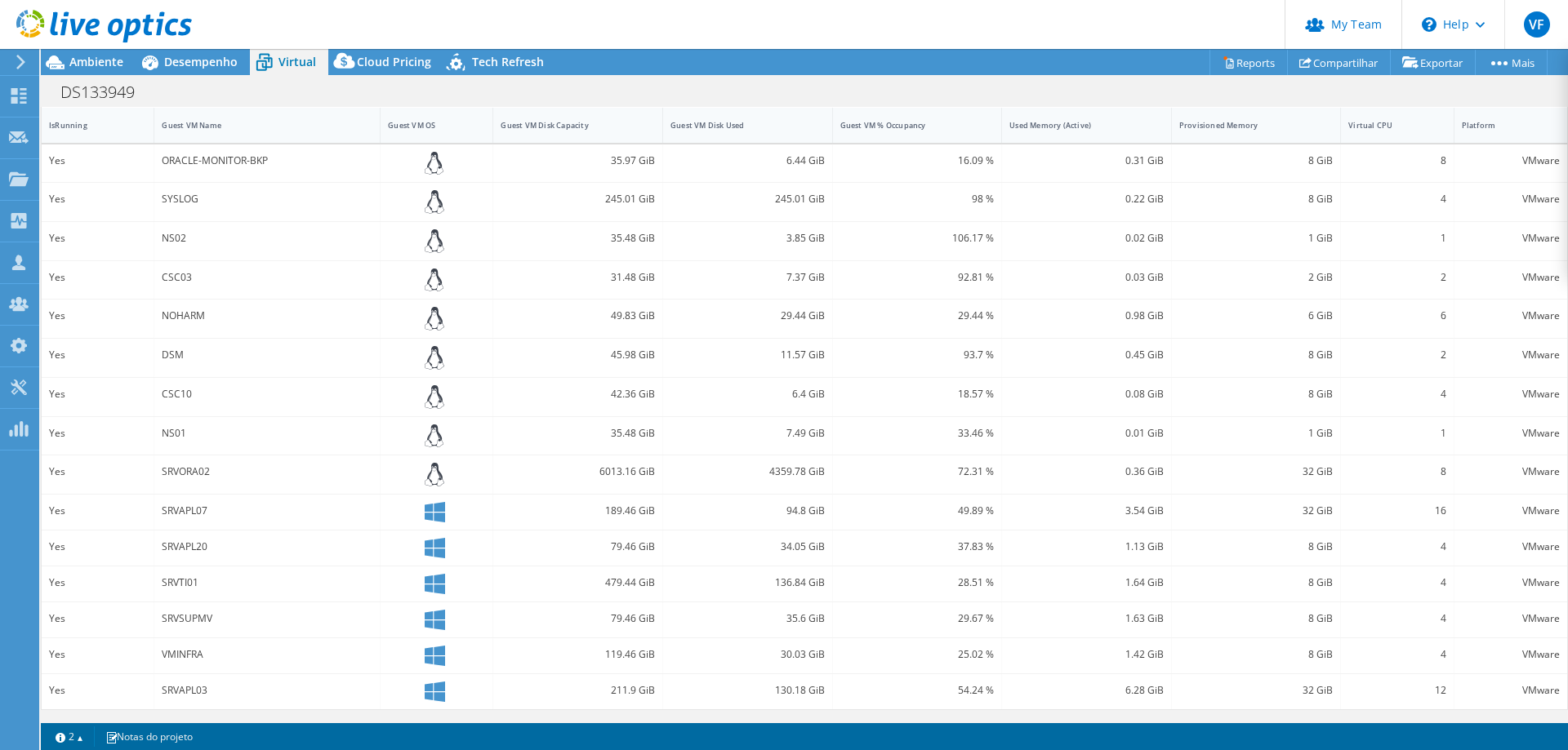
scroll to position [0, 0]
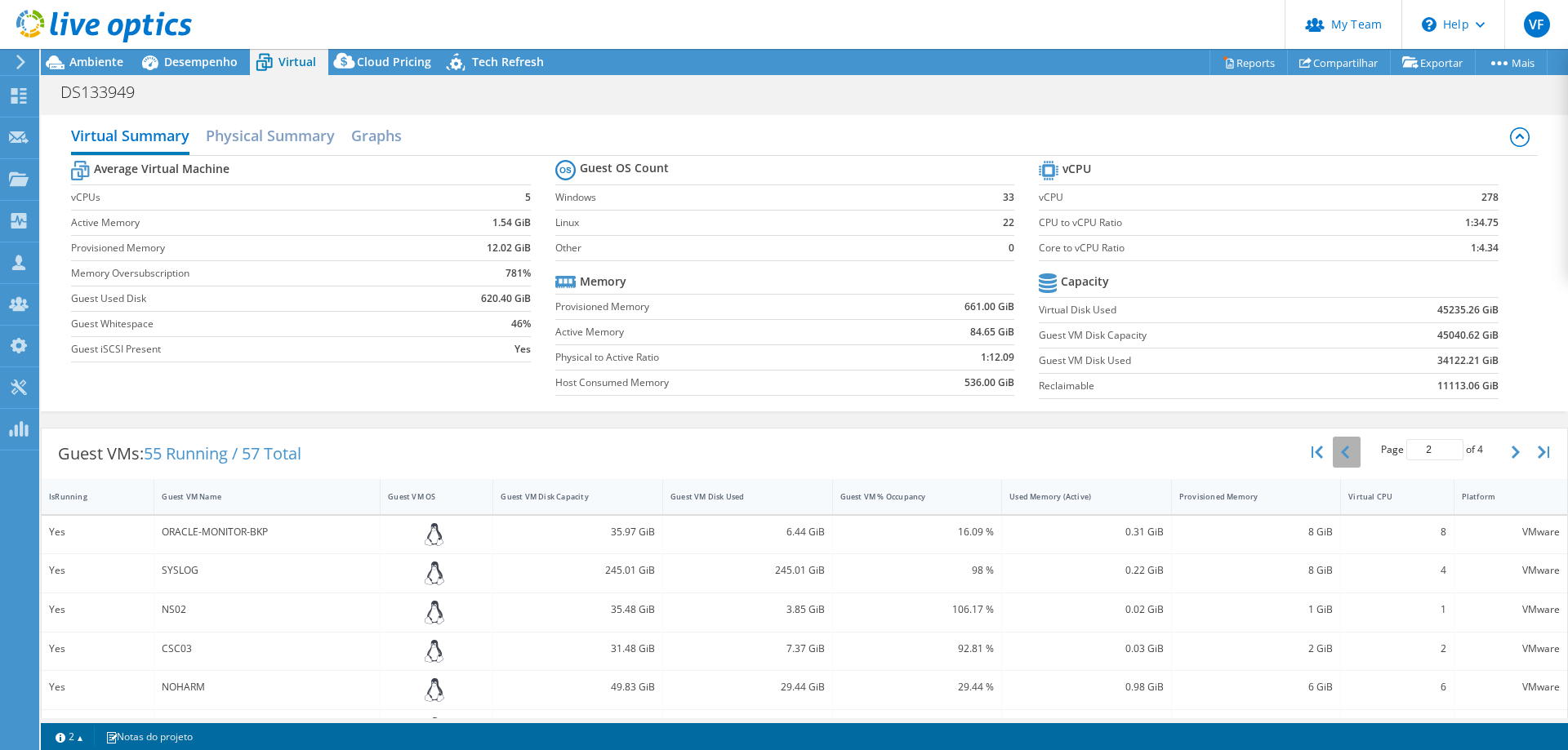
click at [1342, 457] on button "button" at bounding box center [1346, 452] width 28 height 31
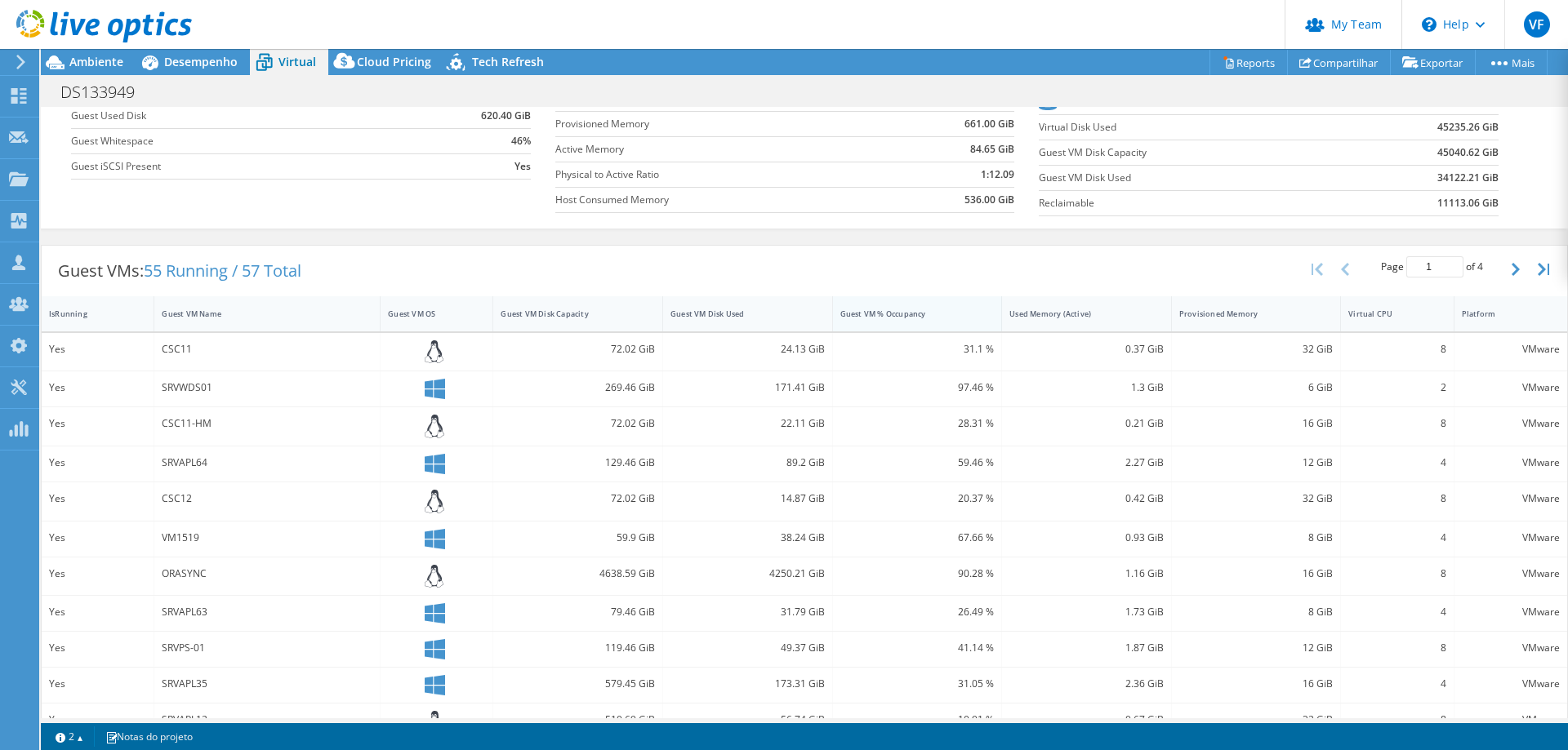
scroll to position [35, 0]
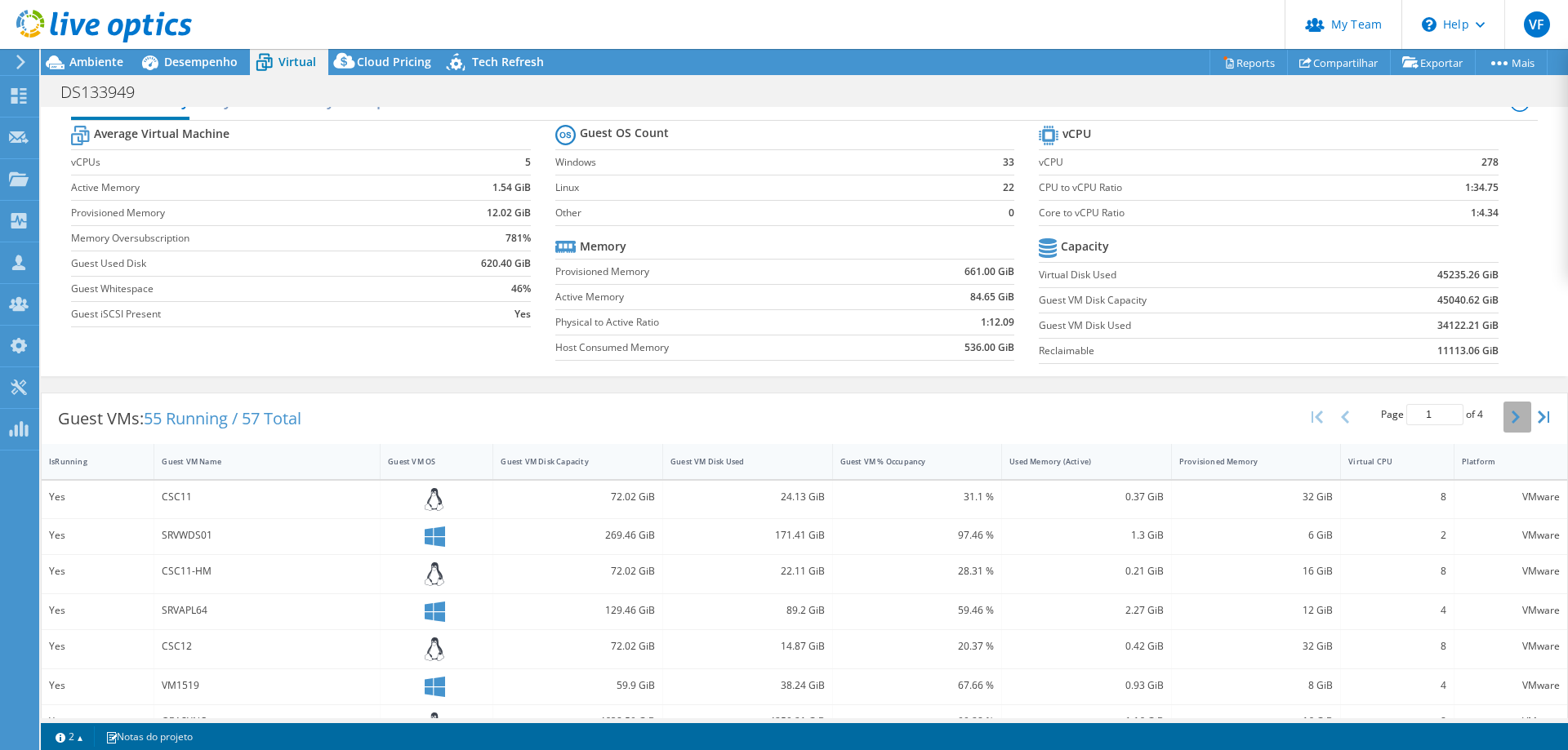
click at [1512, 423] on icon "button" at bounding box center [1516, 417] width 9 height 13
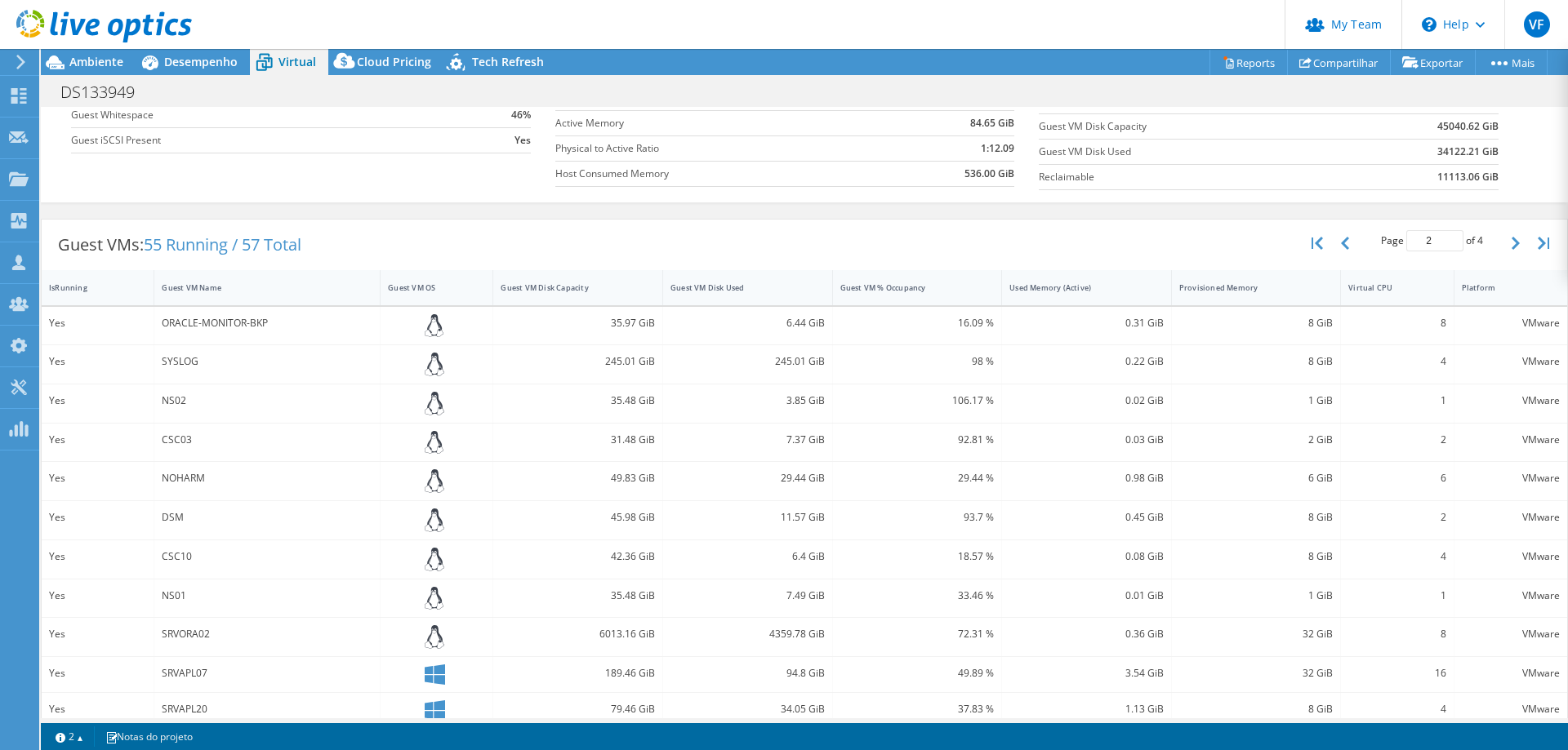
scroll to position [208, 0]
click at [1333, 239] on button "button" at bounding box center [1346, 244] width 28 height 31
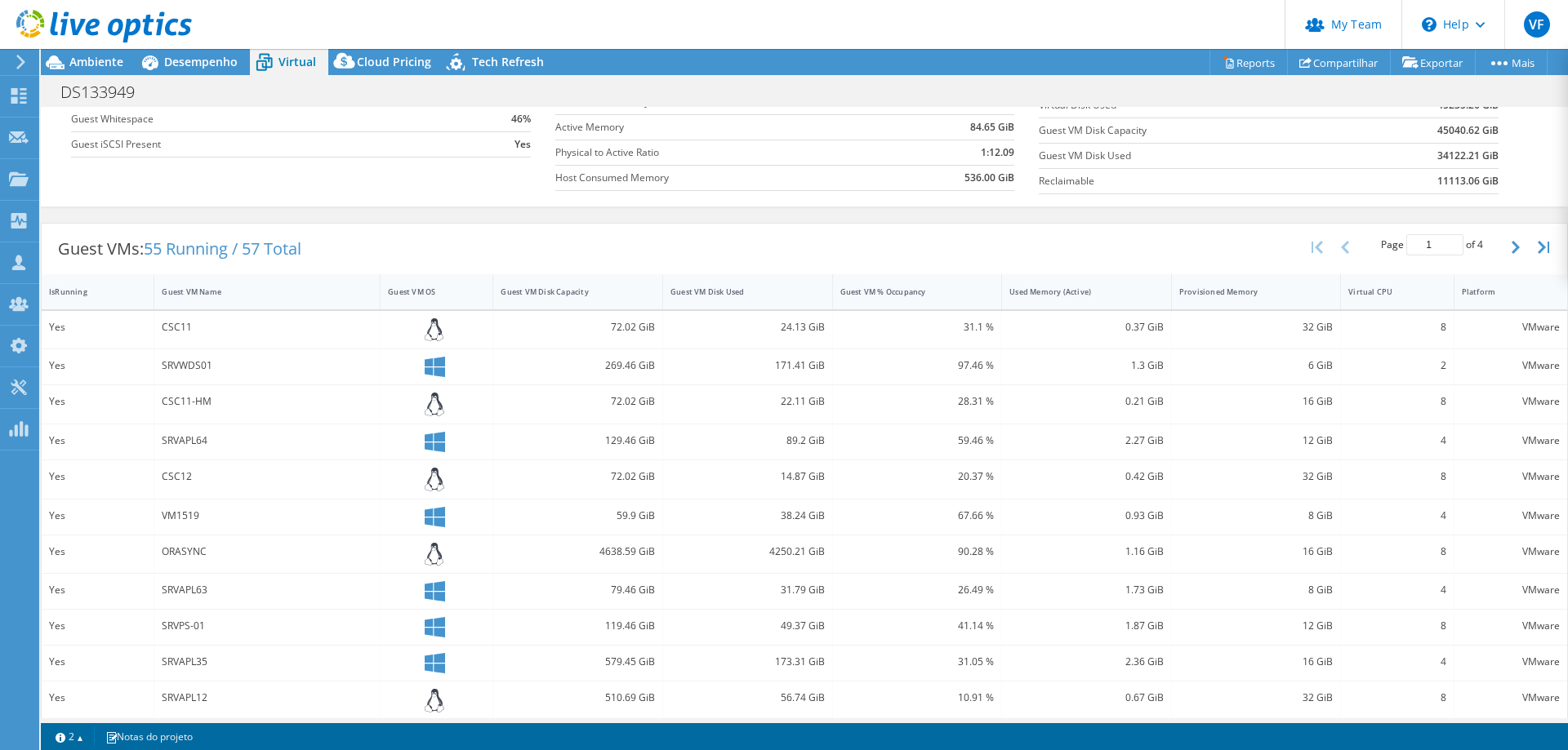
scroll to position [117, 0]
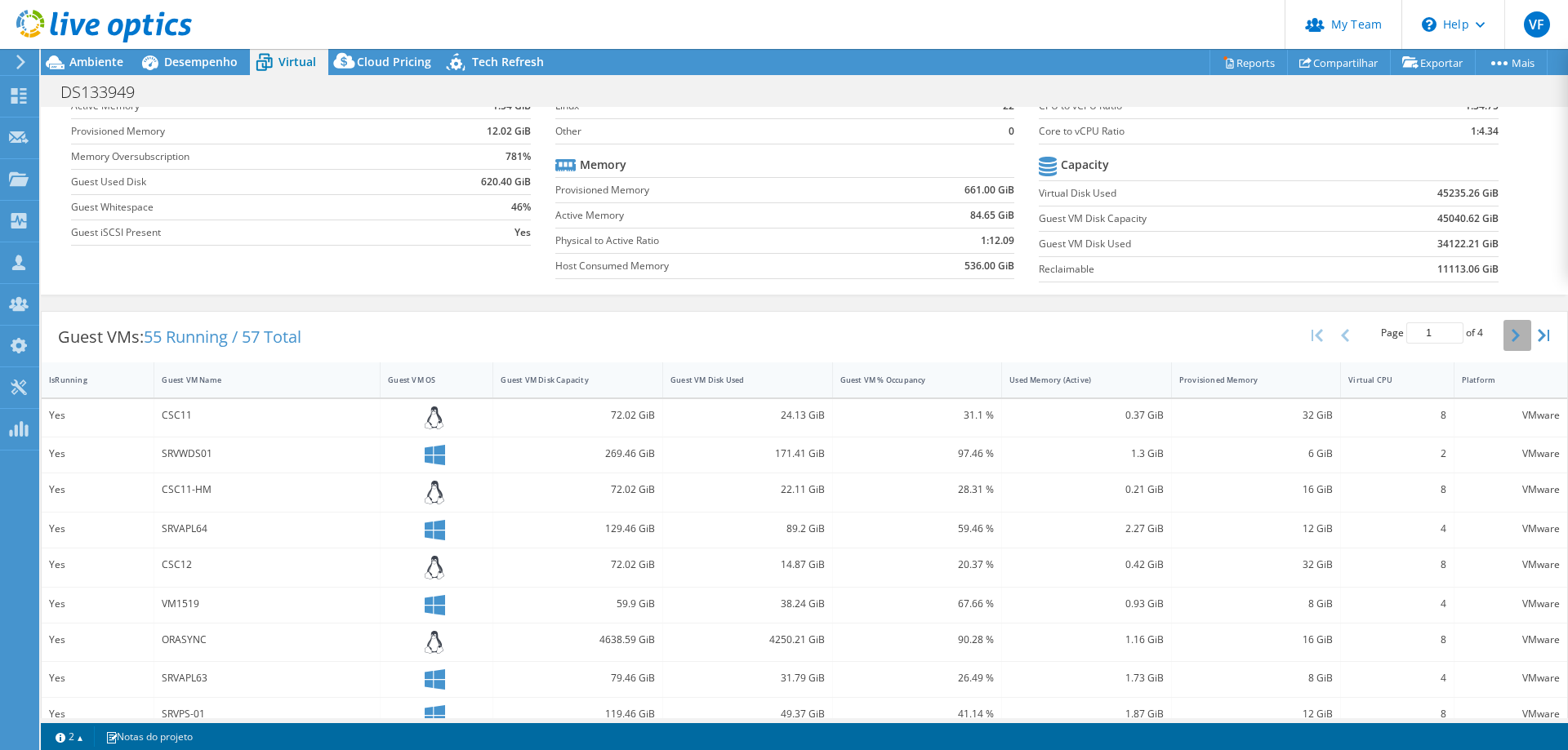
click at [1512, 338] on icon "button" at bounding box center [1516, 336] width 9 height 13
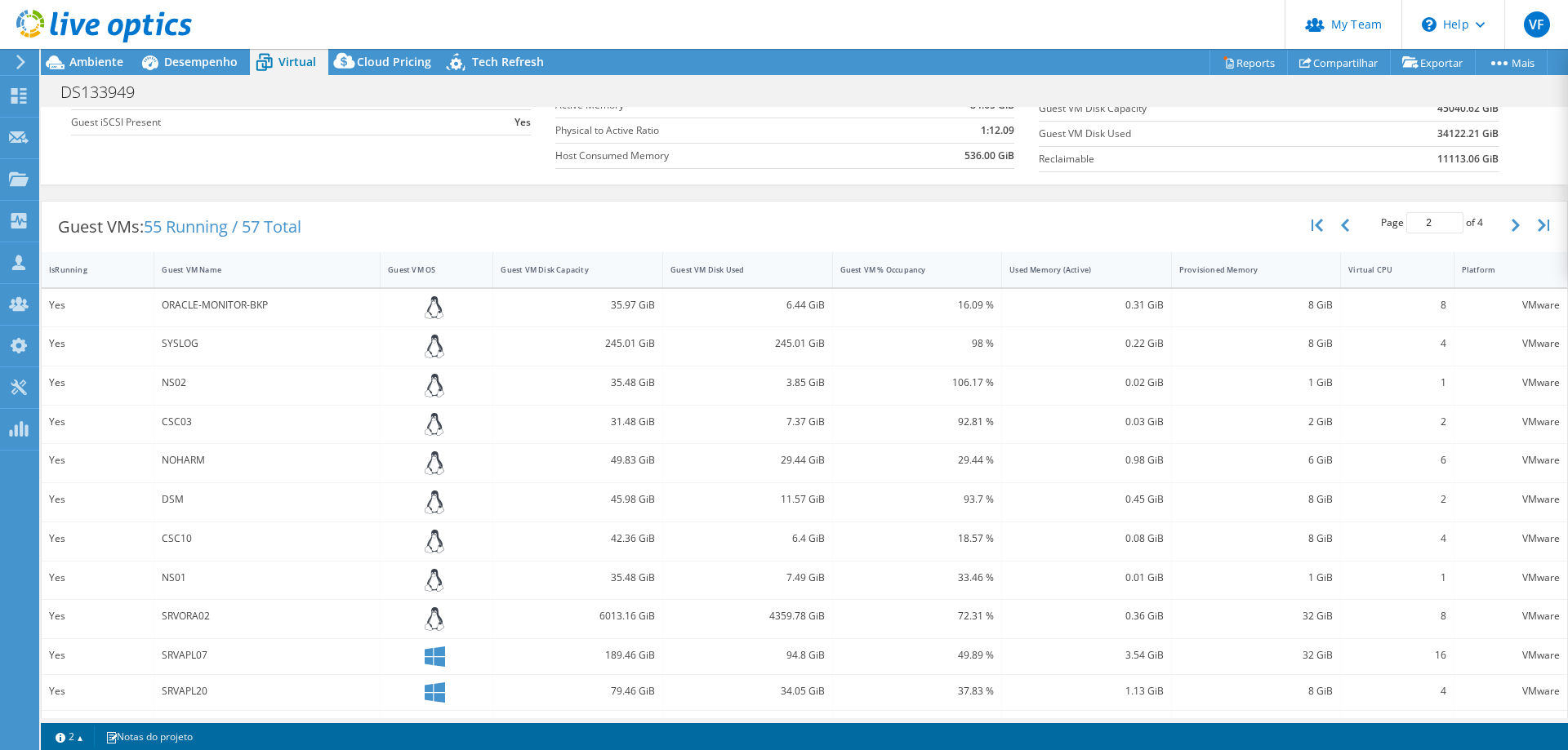
scroll to position [208, 0]
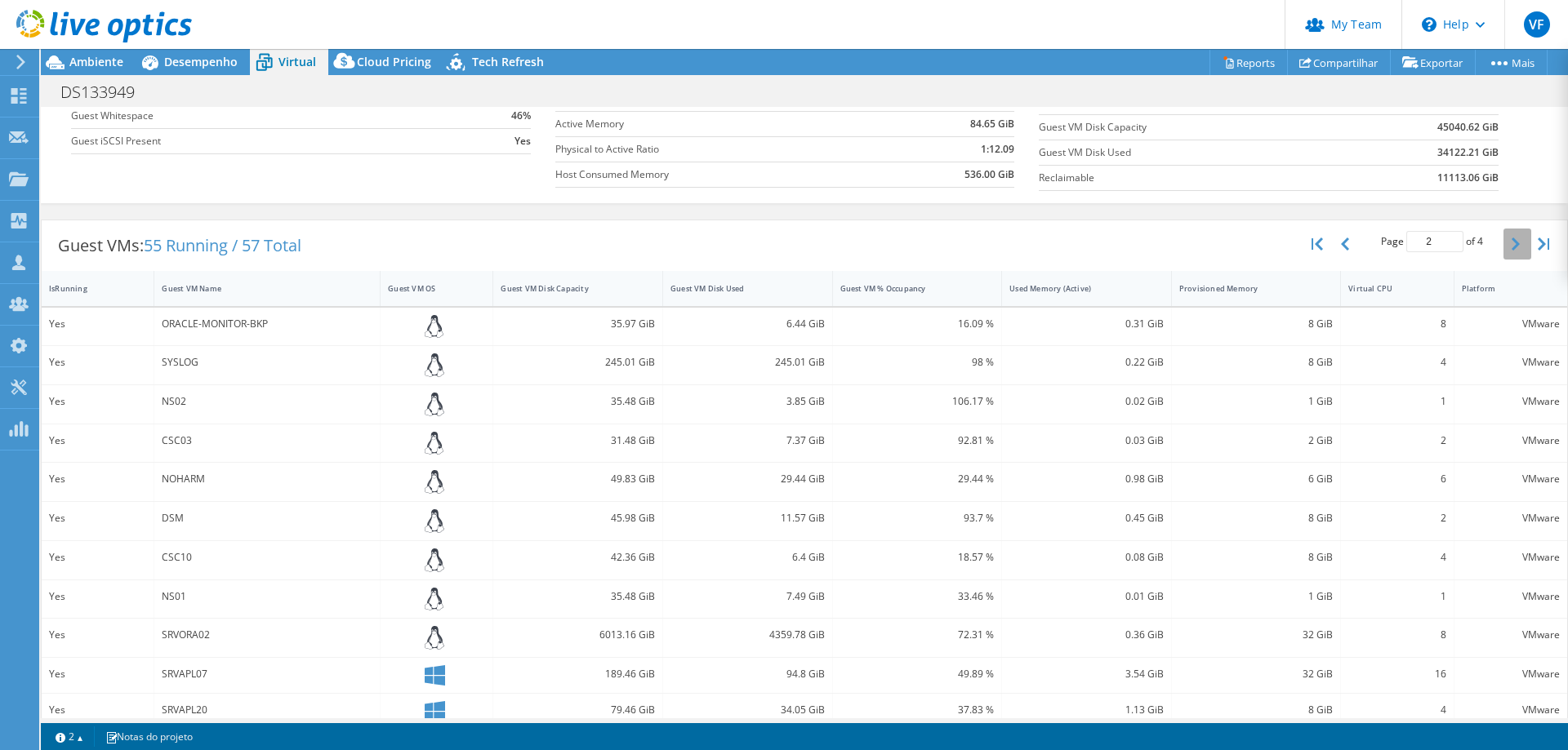
drag, startPoint x: 1496, startPoint y: 244, endPoint x: 1497, endPoint y: 252, distance: 8.1
click at [1504, 244] on button "button" at bounding box center [1517, 244] width 28 height 31
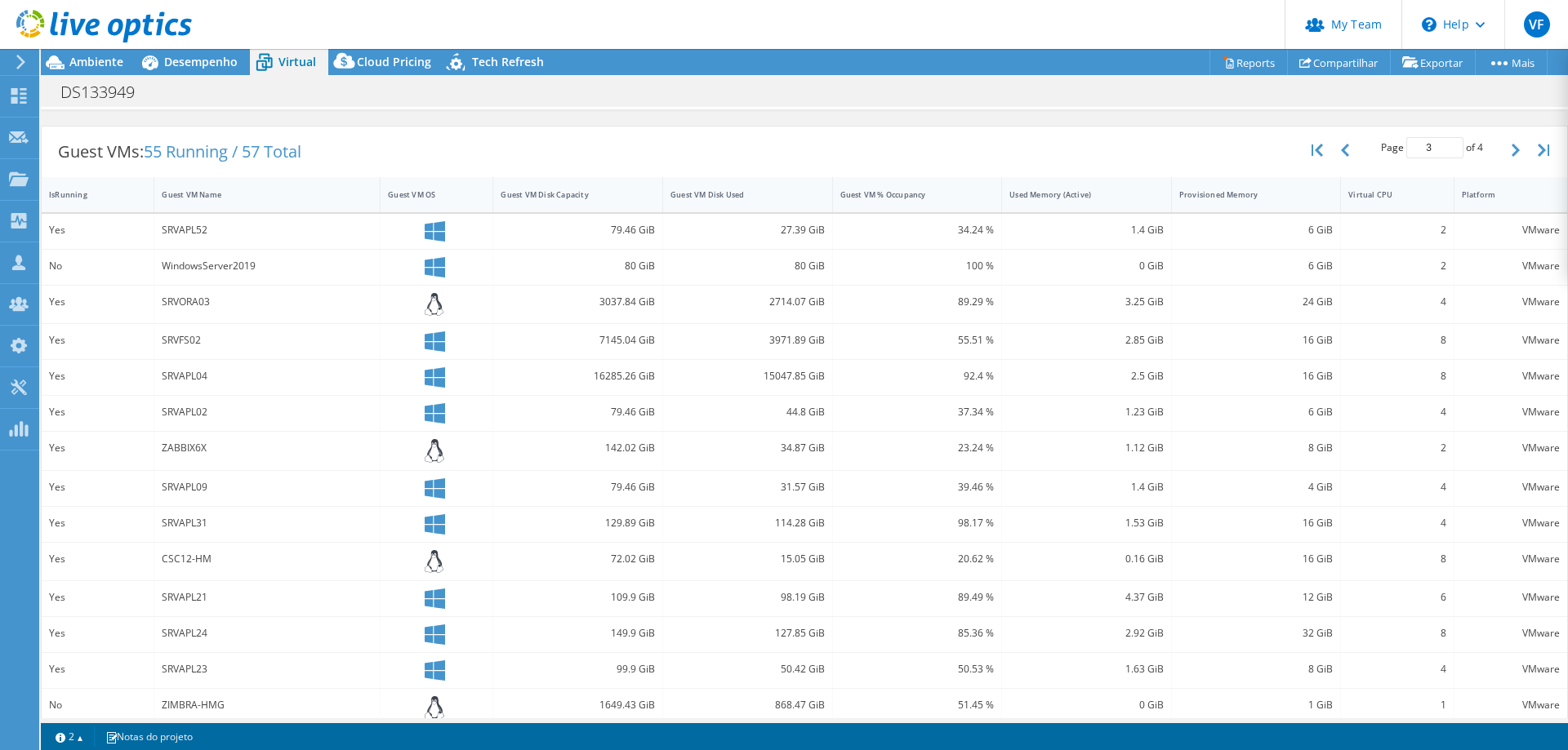
scroll to position [274, 0]
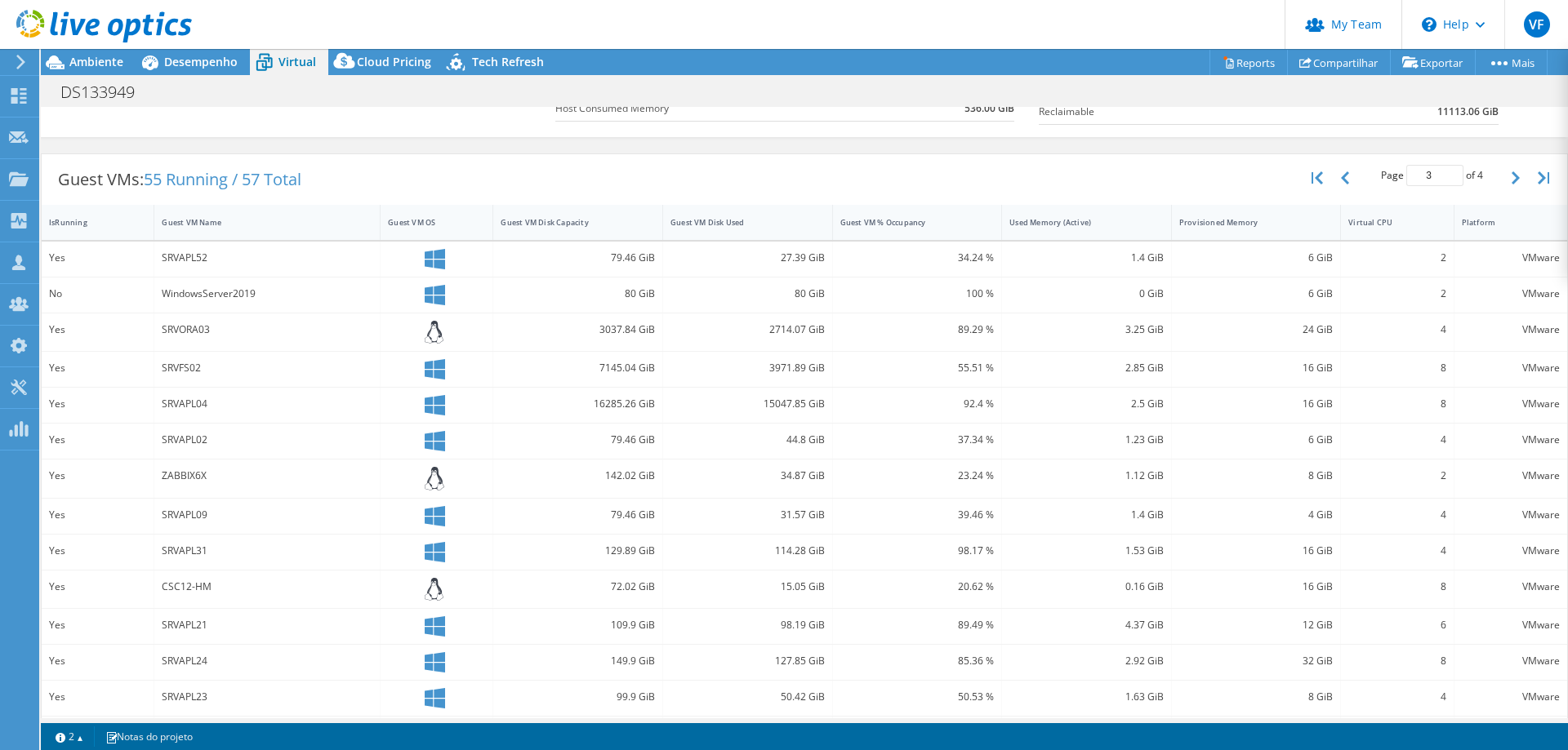
click at [248, 400] on div "SRVAPL04" at bounding box center [268, 404] width 211 height 18
drag, startPoint x: 777, startPoint y: 441, endPoint x: 821, endPoint y: 443, distance: 44.0
click at [821, 443] on div "44.8 GiB" at bounding box center [748, 441] width 170 height 35
drag, startPoint x: 776, startPoint y: 477, endPoint x: 815, endPoint y: 482, distance: 39.3
click at [815, 482] on div "34.87 GiB" at bounding box center [748, 476] width 154 height 18
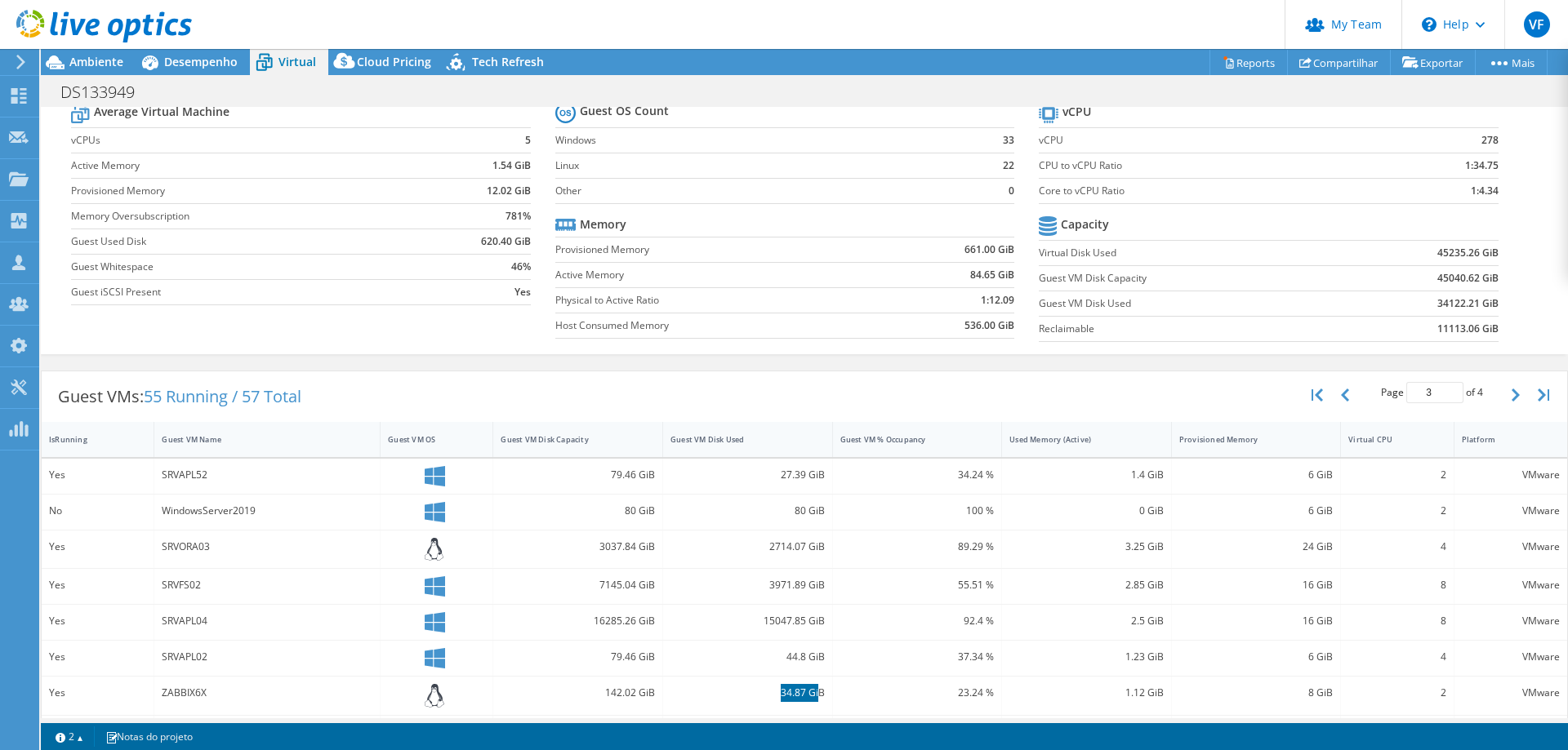
scroll to position [30, 0]
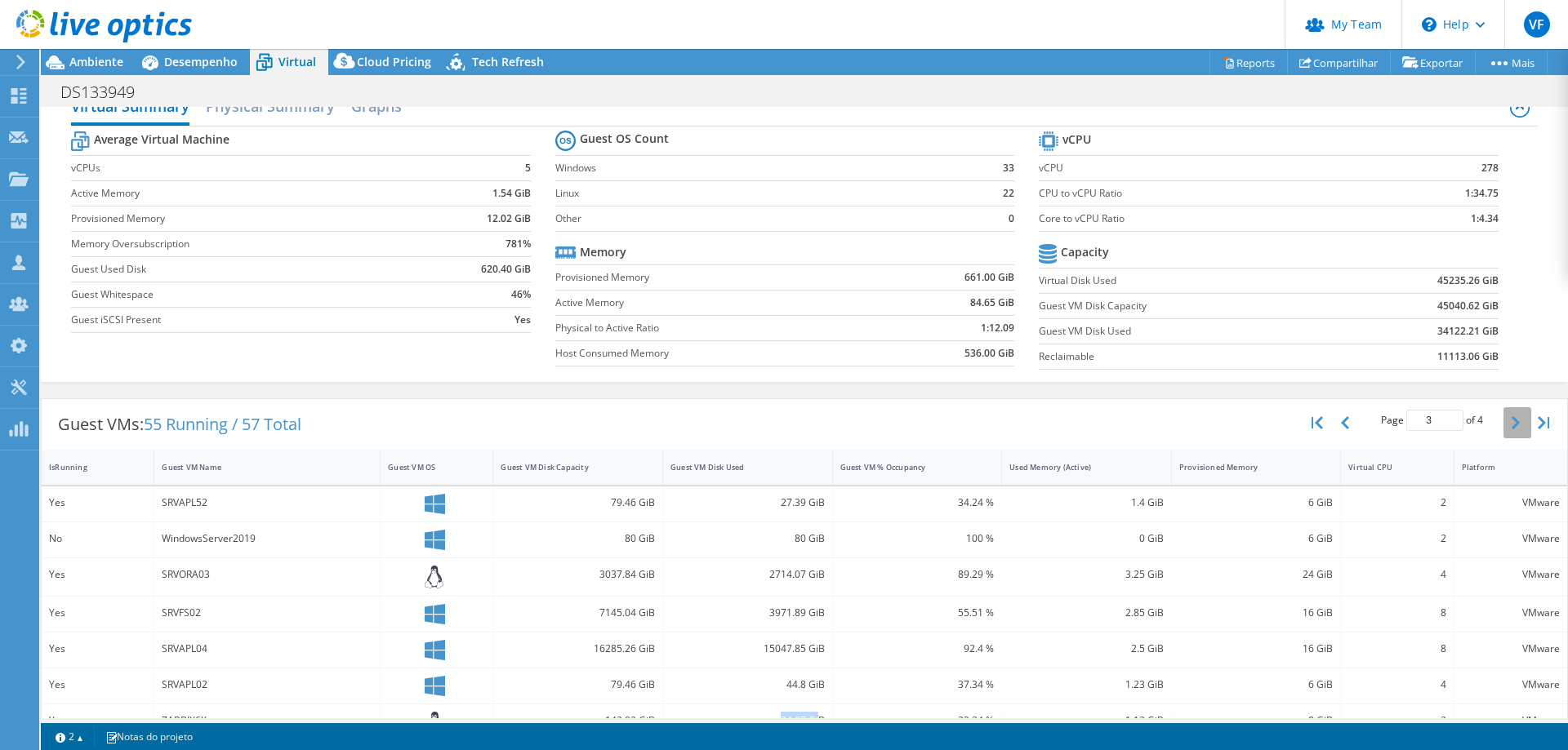
click at [1504, 430] on button "button" at bounding box center [1517, 423] width 28 height 31
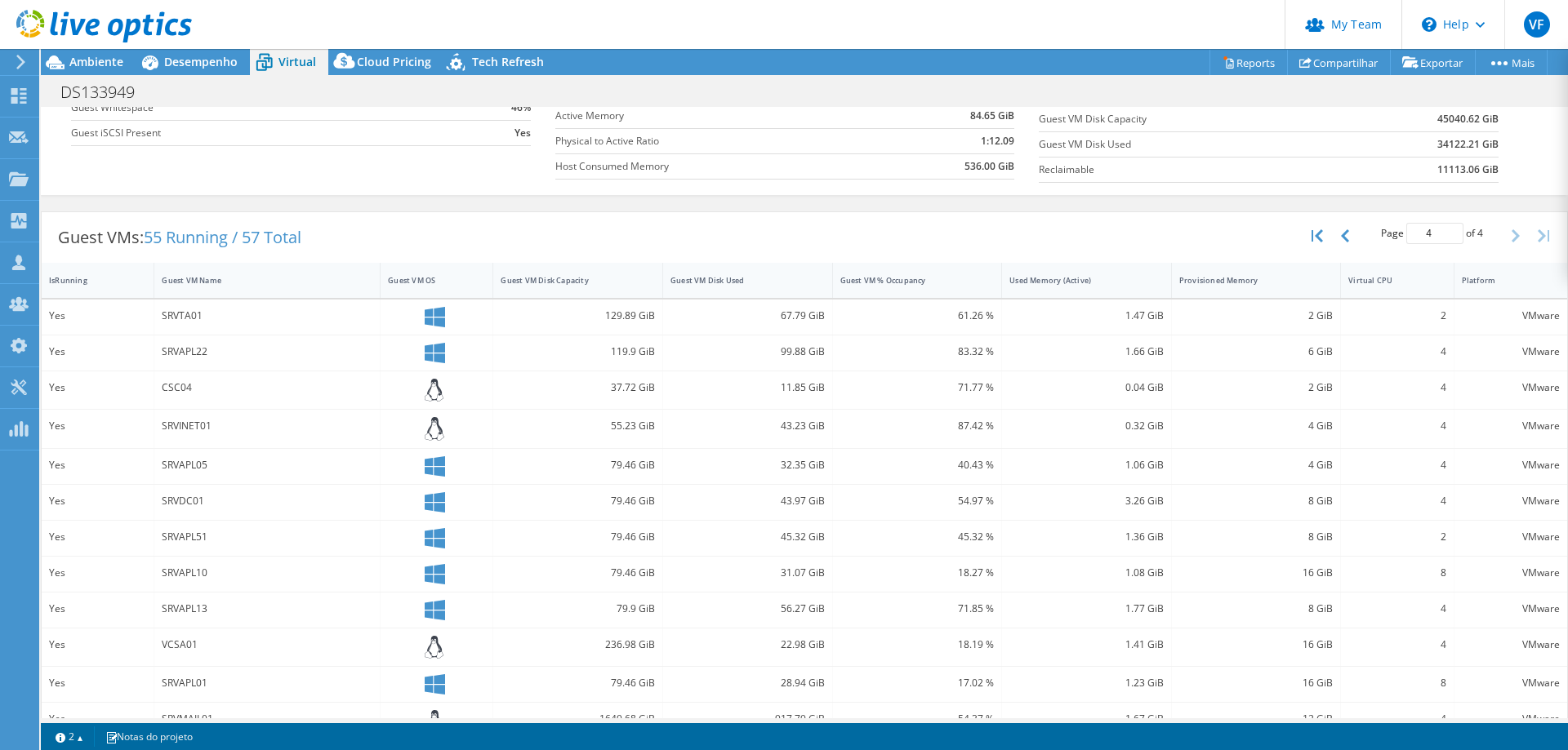
scroll to position [248, 0]
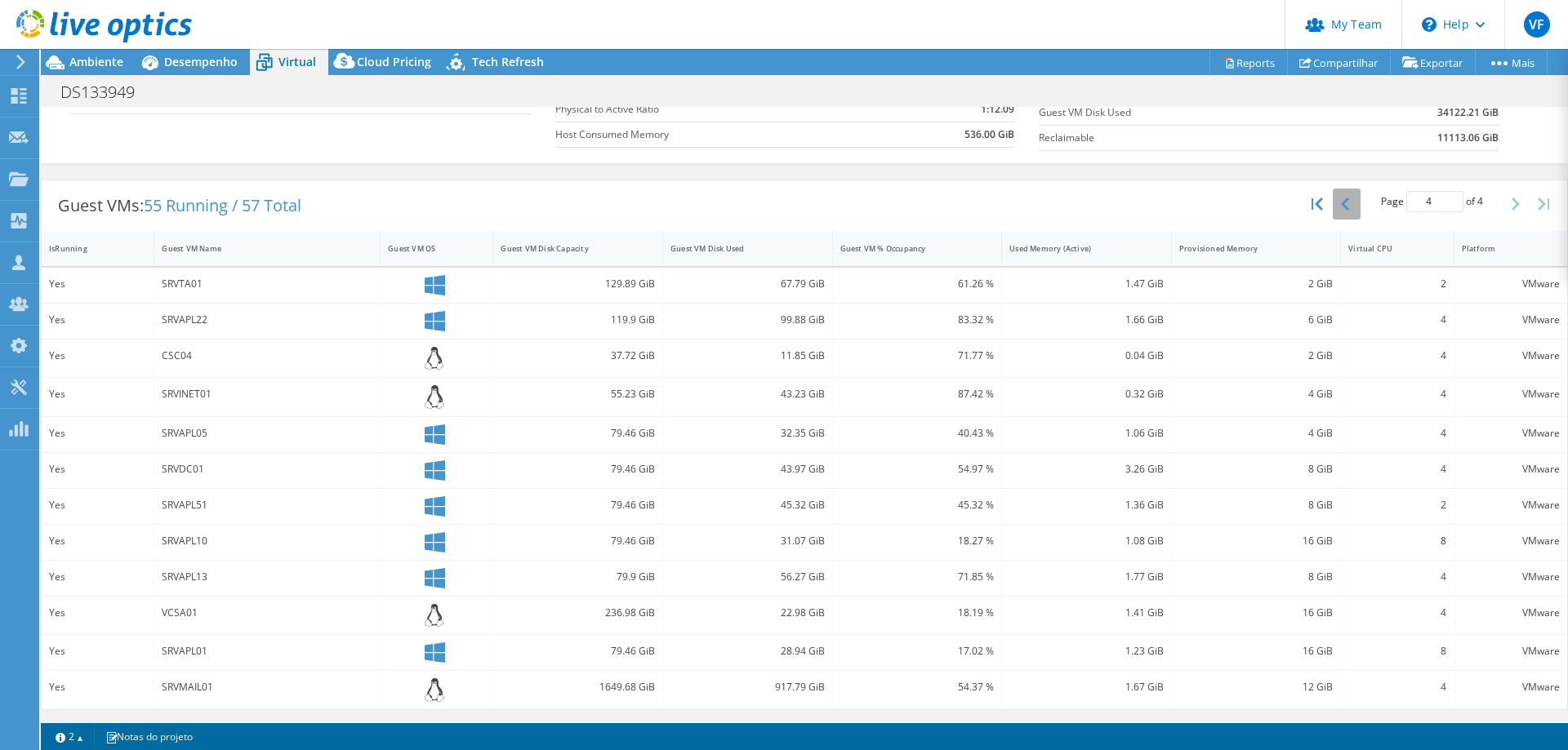
click at [1342, 208] on icon "button" at bounding box center [1345, 204] width 9 height 13
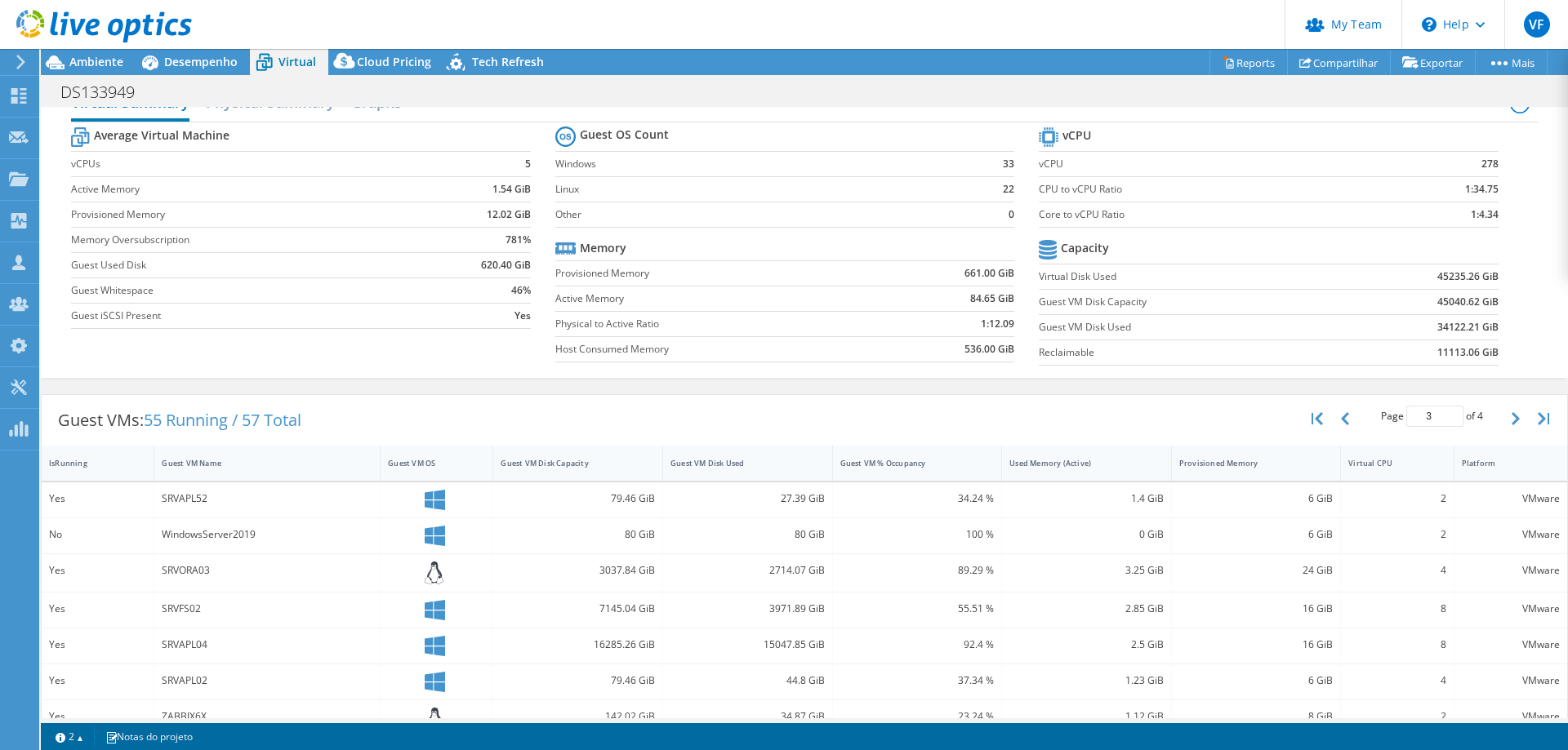
scroll to position [30, 0]
drag, startPoint x: 1514, startPoint y: 425, endPoint x: 1497, endPoint y: 431, distance: 18.0
click at [1514, 425] on button "button" at bounding box center [1517, 423] width 28 height 31
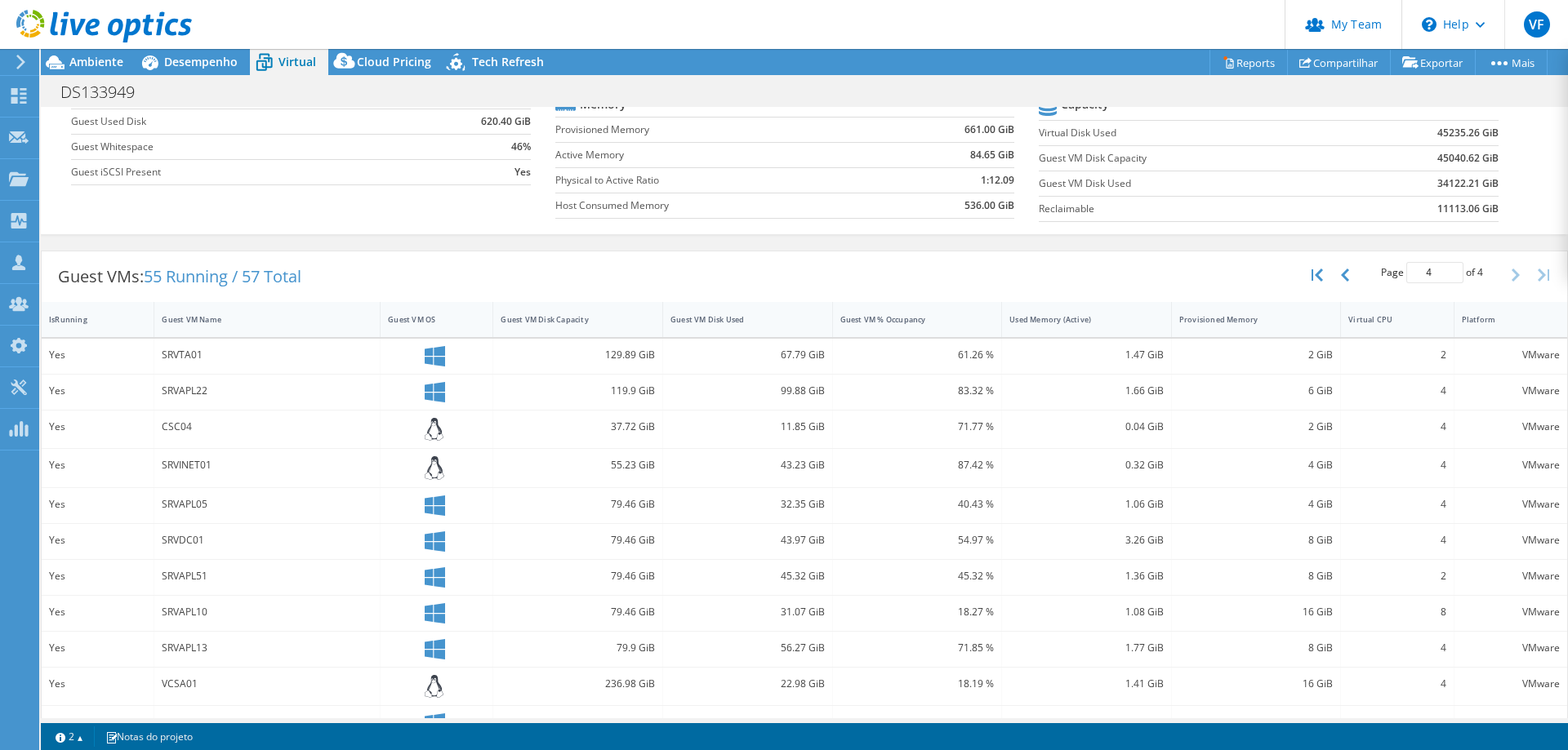
scroll to position [248, 0]
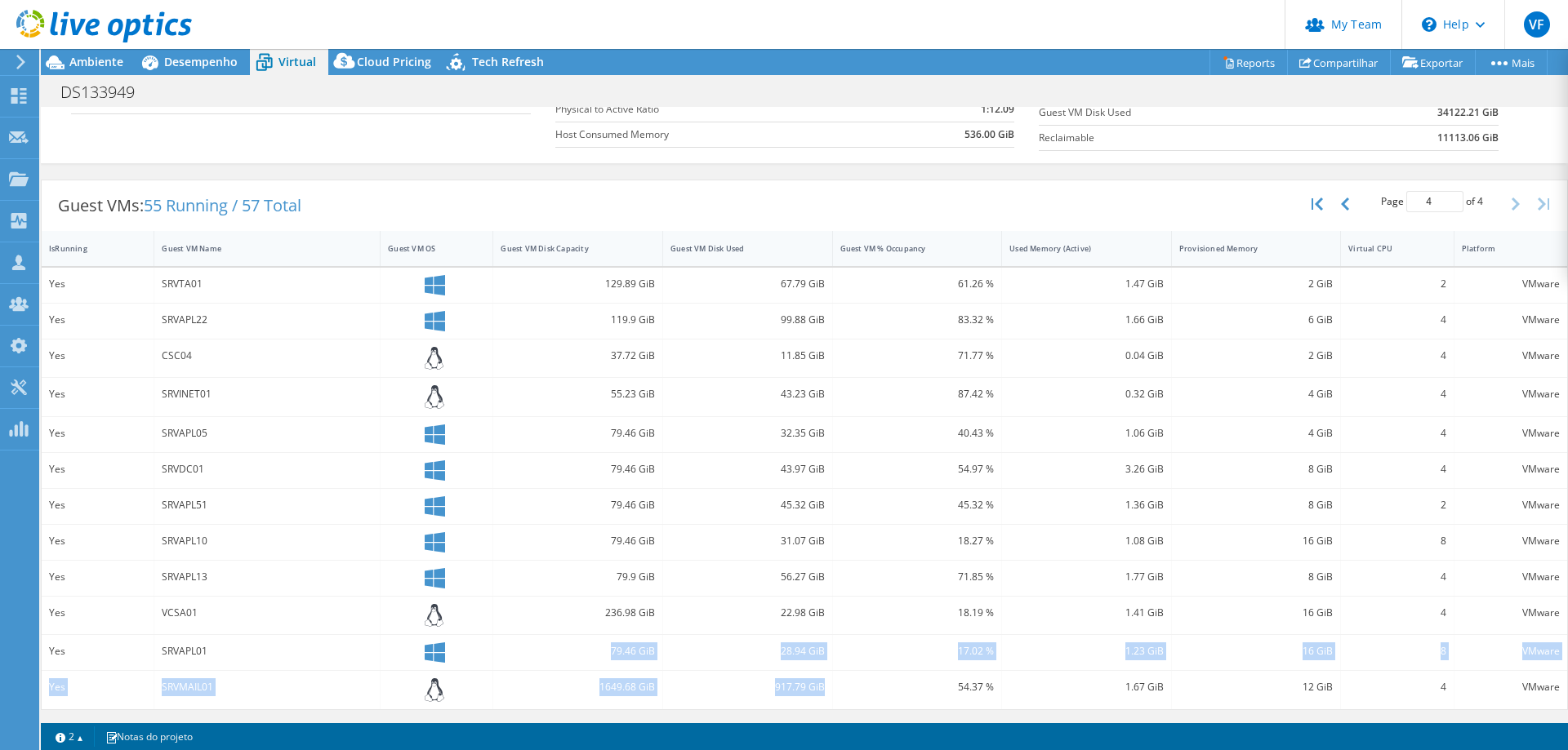
drag, startPoint x: 814, startPoint y: 686, endPoint x: 201, endPoint y: 665, distance: 613.4
click at [202, 665] on div "Yes SRVTA01 129.89 GiB 67.79 GiB 61.26 % 1.47 GiB 2 GiB 2 VMware Yes SRVAPL22 1…" at bounding box center [804, 488] width 1526 height 441
click at [179, 609] on div "VCSA01" at bounding box center [268, 613] width 211 height 18
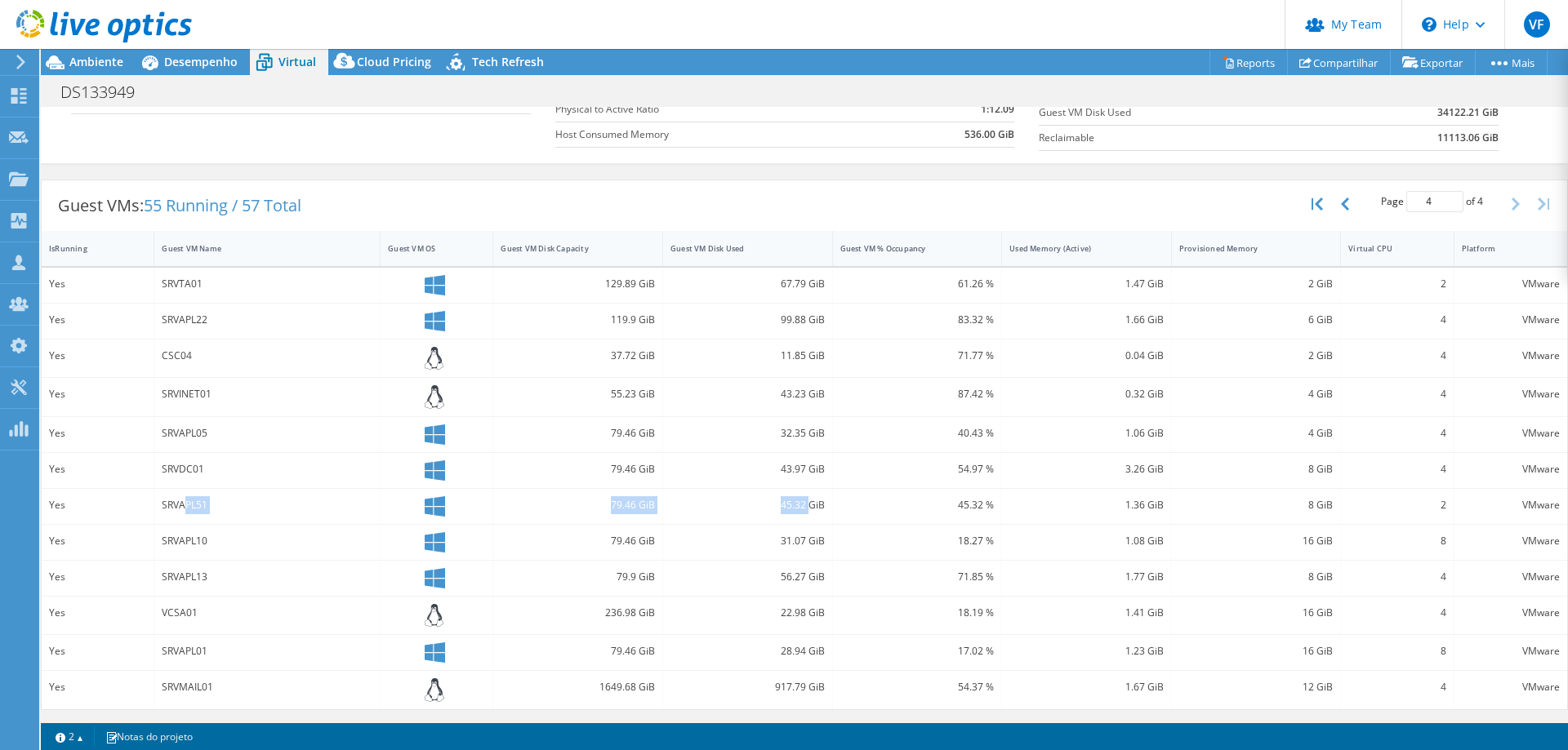
drag, startPoint x: 187, startPoint y: 499, endPoint x: 804, endPoint y: 511, distance: 617.1
click at [804, 511] on div "Yes SRVAPL51 79.46 GiB 45.32 GiB 45.32 % 1.36 GiB 8 GiB 2 VMware" at bounding box center [804, 506] width 1526 height 35
click at [782, 469] on div "43.97 GiB" at bounding box center [748, 469] width 154 height 18
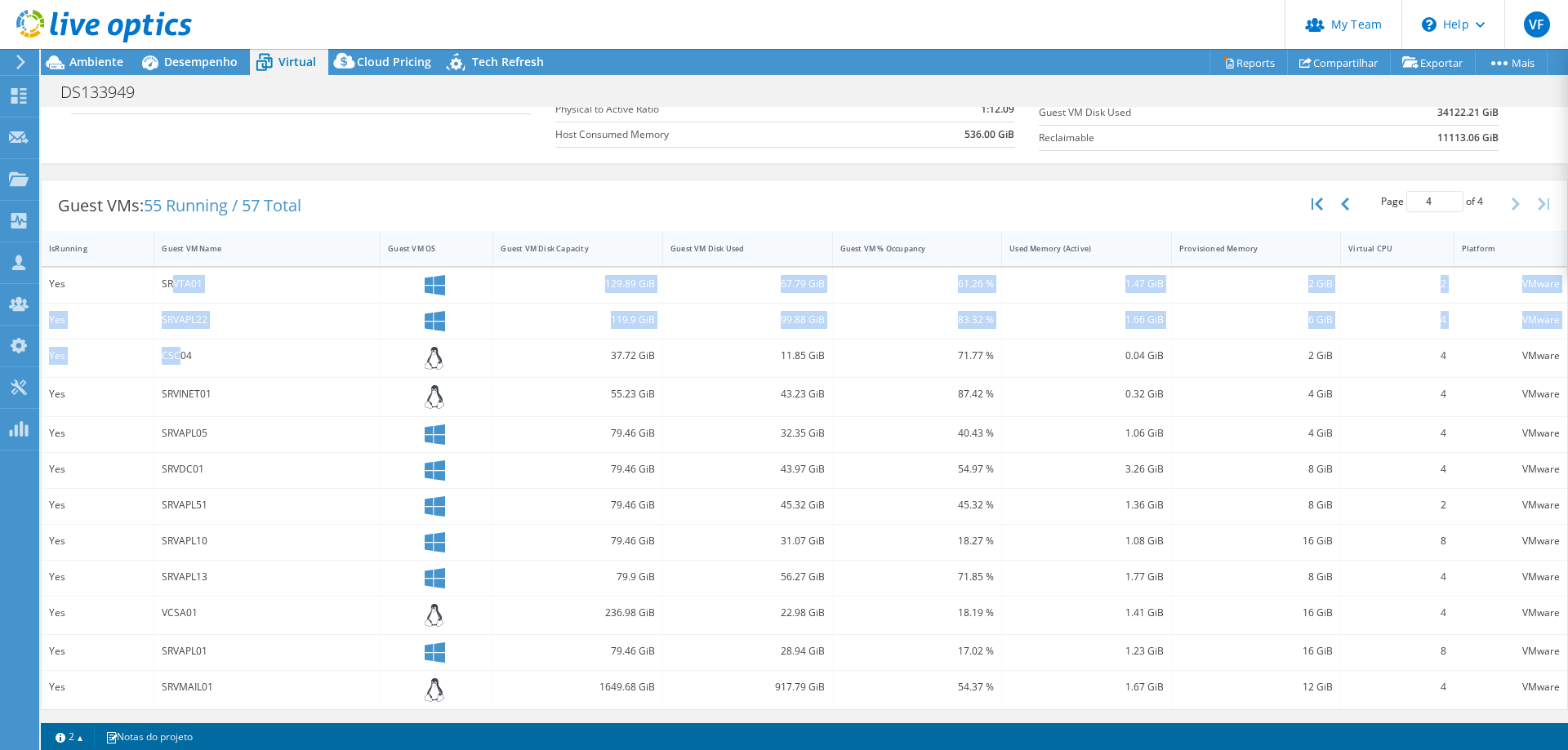
drag, startPoint x: 178, startPoint y: 339, endPoint x: 401, endPoint y: 350, distance: 223.3
click at [189, 370] on div "Yes SRVTA01 129.89 GiB 67.79 GiB 61.26 % 1.47 GiB 2 GiB 2 VMware Yes SRVAPL22 1…" at bounding box center [804, 488] width 1526 height 441
click at [855, 295] on div "61.26 %" at bounding box center [917, 285] width 170 height 35
click at [803, 290] on div "67.79 GiB" at bounding box center [748, 284] width 154 height 18
drag, startPoint x: 789, startPoint y: 284, endPoint x: 795, endPoint y: 401, distance: 117.2
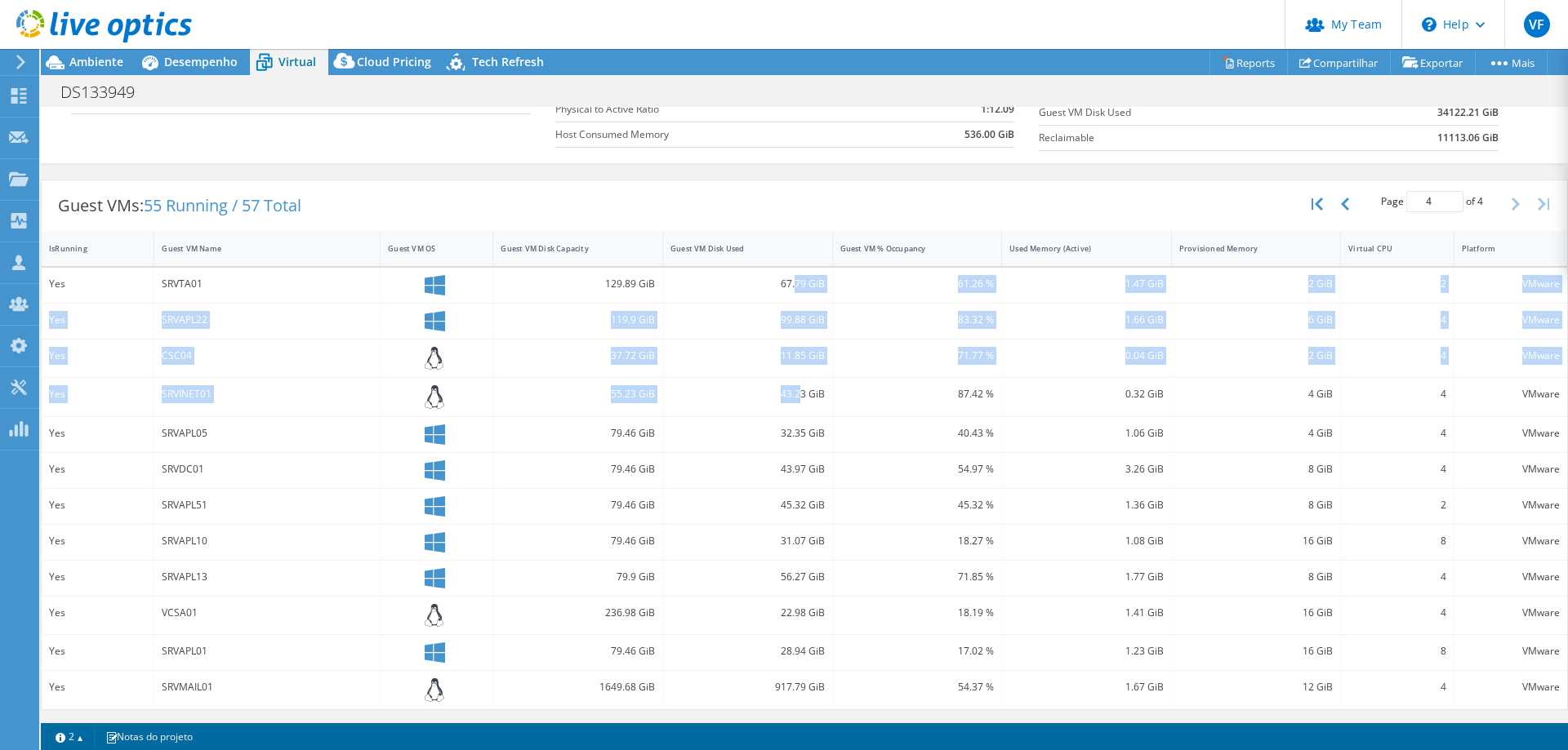
click at [795, 401] on div "Yes SRVTA01 129.89 GiB 67.79 GiB 61.26 % 1.47 GiB 2 GiB 2 VMware Yes SRVAPL22 1…" at bounding box center [804, 488] width 1526 height 441
click at [796, 378] on div "43.23 GiB" at bounding box center [748, 397] width 170 height 38
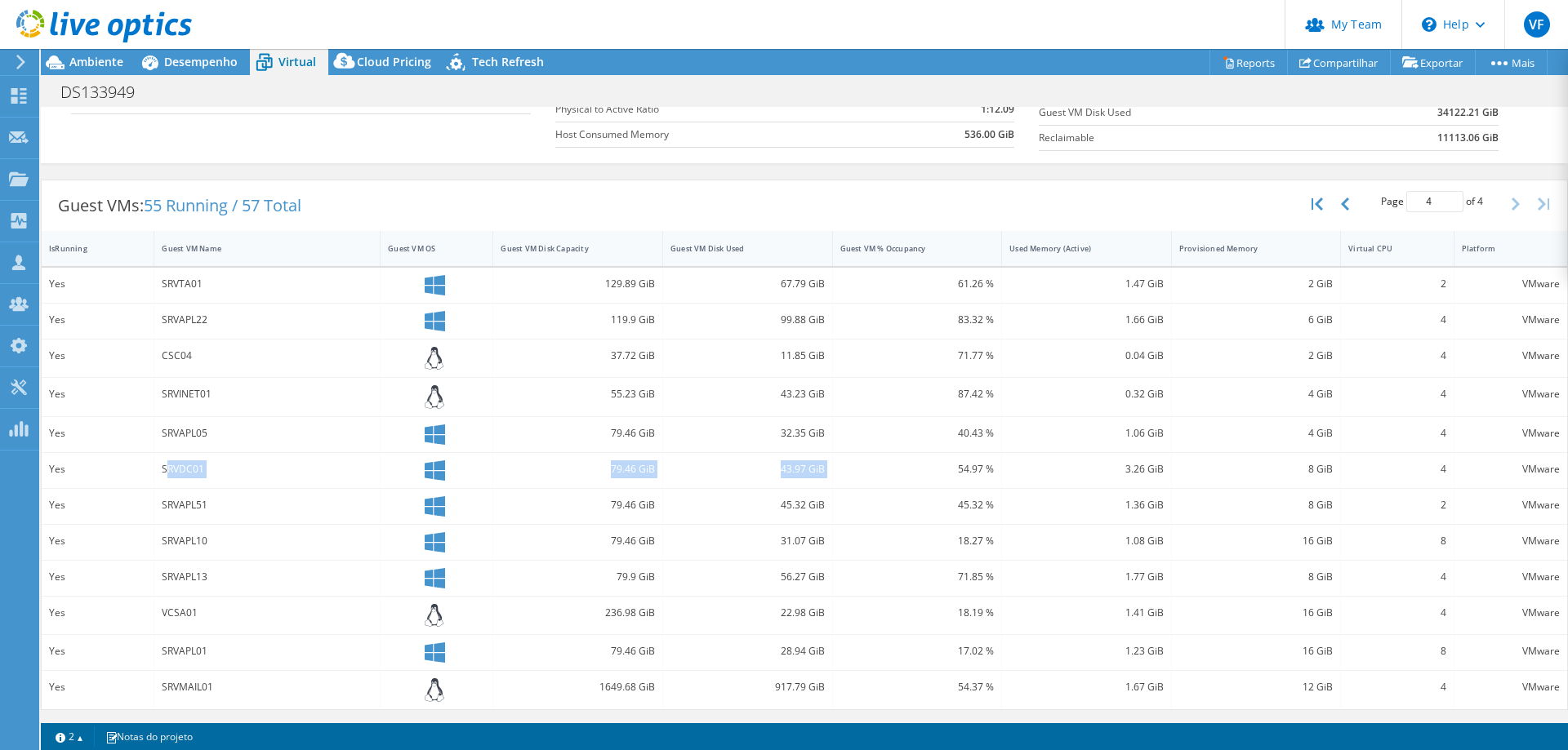
drag, startPoint x: 169, startPoint y: 465, endPoint x: 826, endPoint y: 469, distance: 657.0
click at [826, 469] on div "Yes SRVDC01 79.46 GiB 43.97 GiB 54.97 % 3.26 GiB 8 GiB 4 VMware" at bounding box center [804, 470] width 1526 height 35
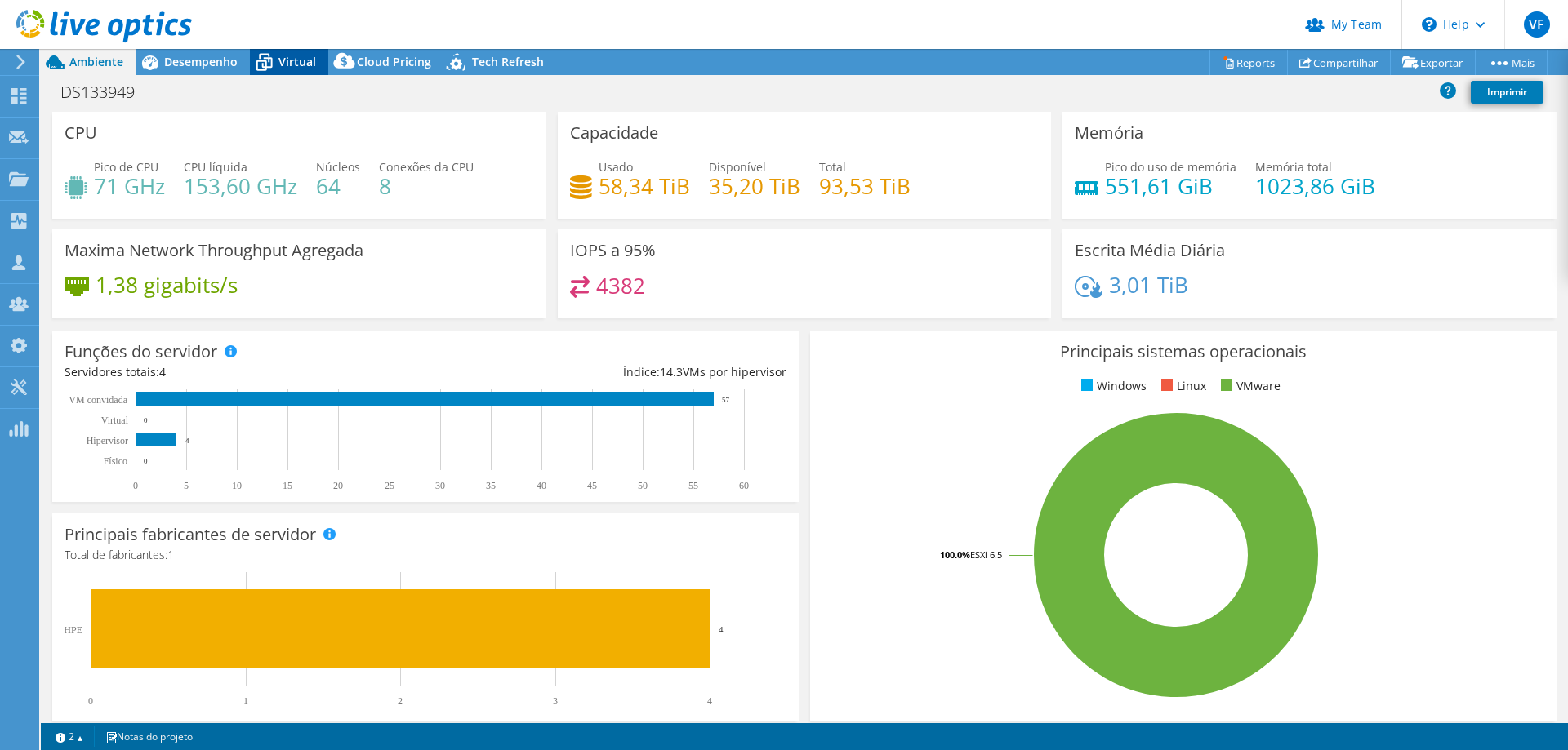
click at [271, 54] on icon at bounding box center [264, 62] width 29 height 29
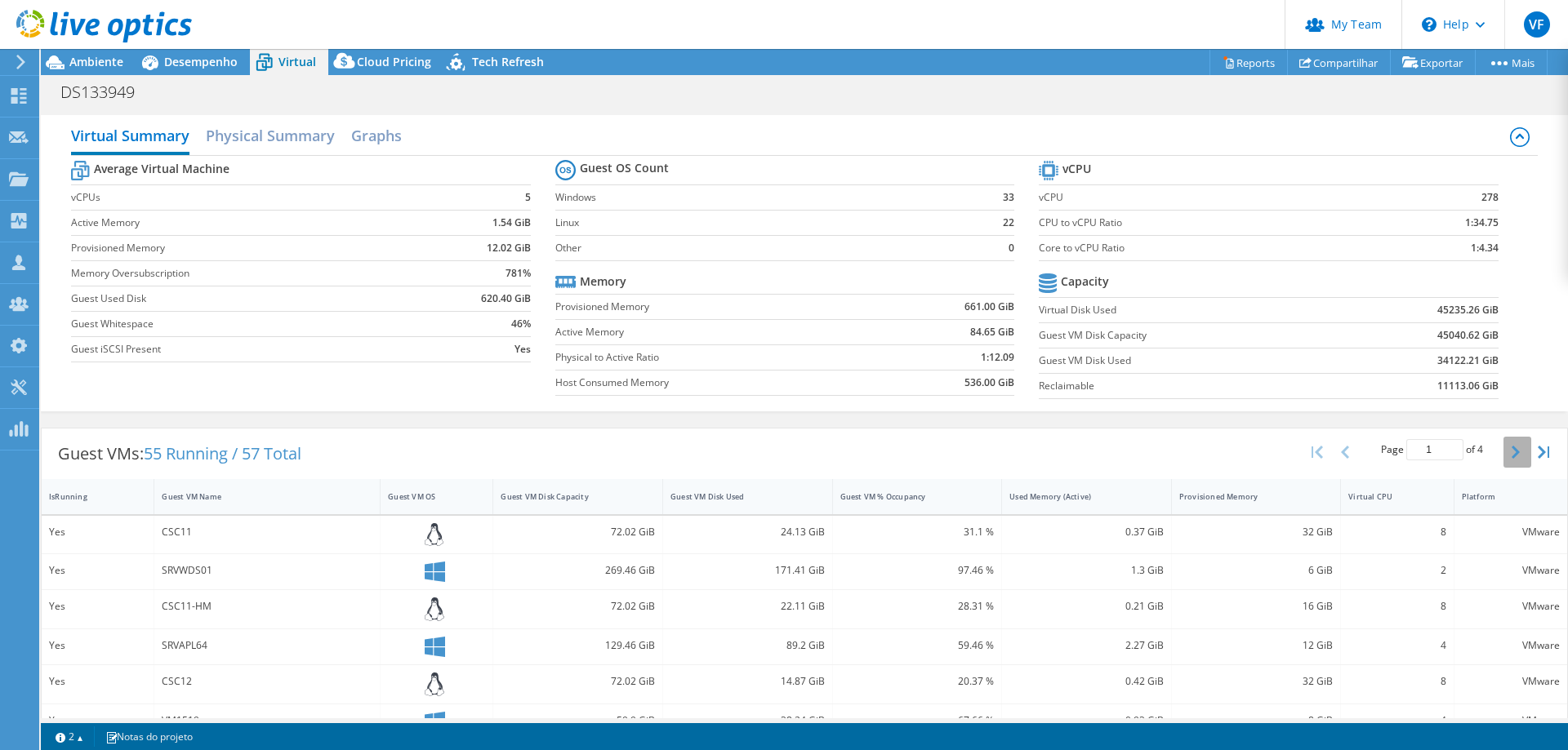
click at [1512, 451] on icon "button" at bounding box center [1516, 453] width 9 height 13
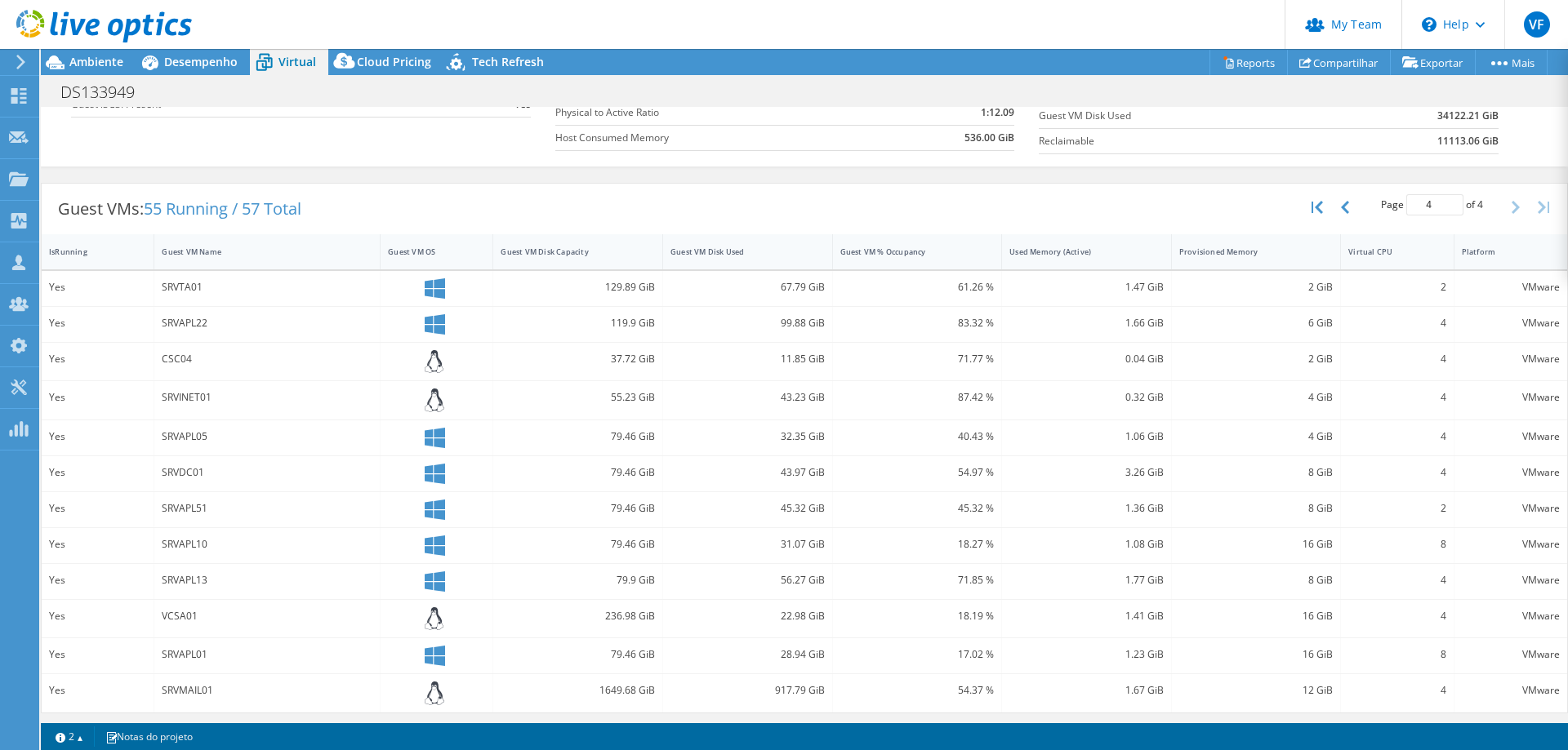
scroll to position [248, 0]
click at [1342, 201] on icon "button" at bounding box center [1345, 204] width 9 height 13
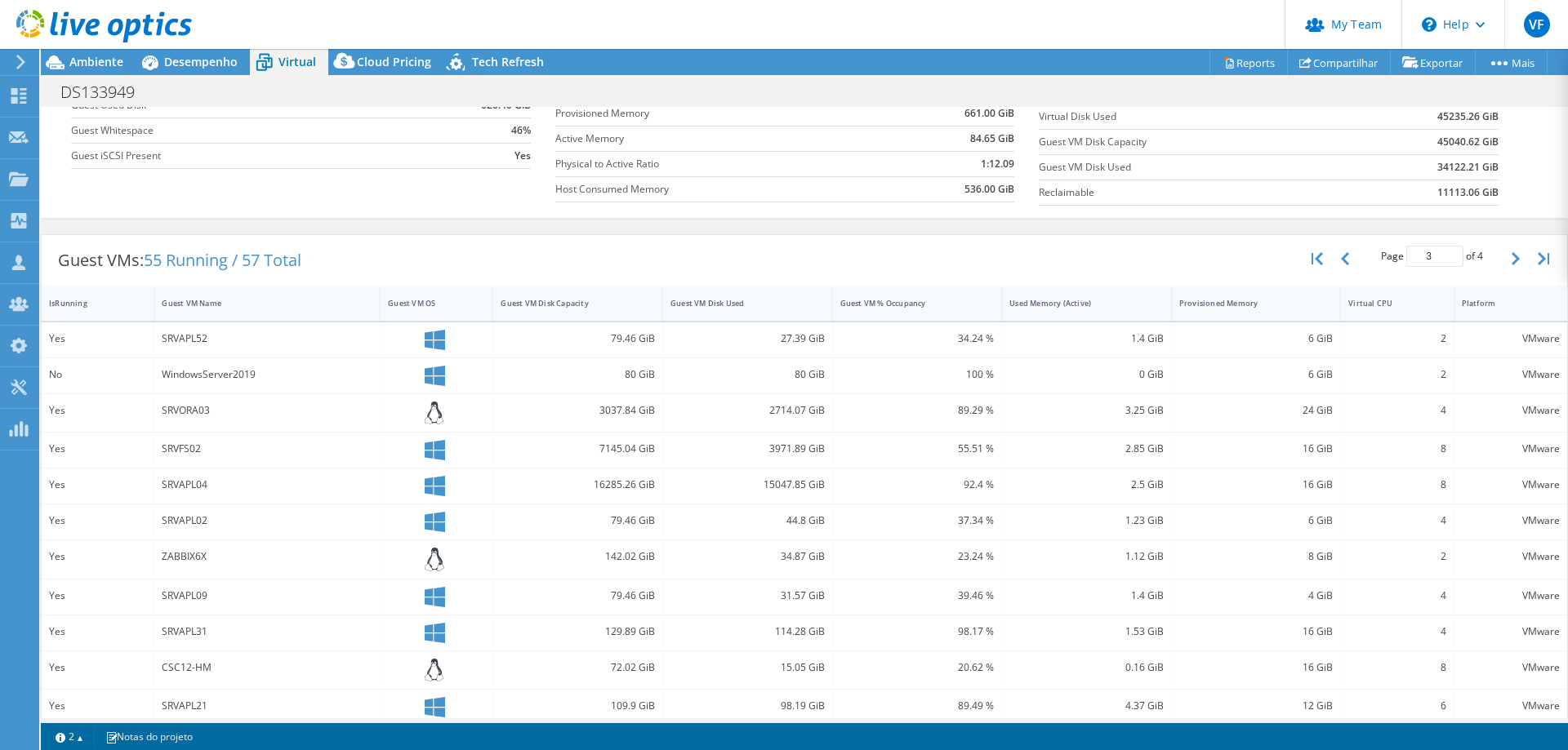
scroll to position [193, 0]
drag, startPoint x: 1329, startPoint y: 259, endPoint x: 1319, endPoint y: 266, distance: 12.2
click at [1342, 259] on icon "button" at bounding box center [1345, 260] width 9 height 13
type input "2"
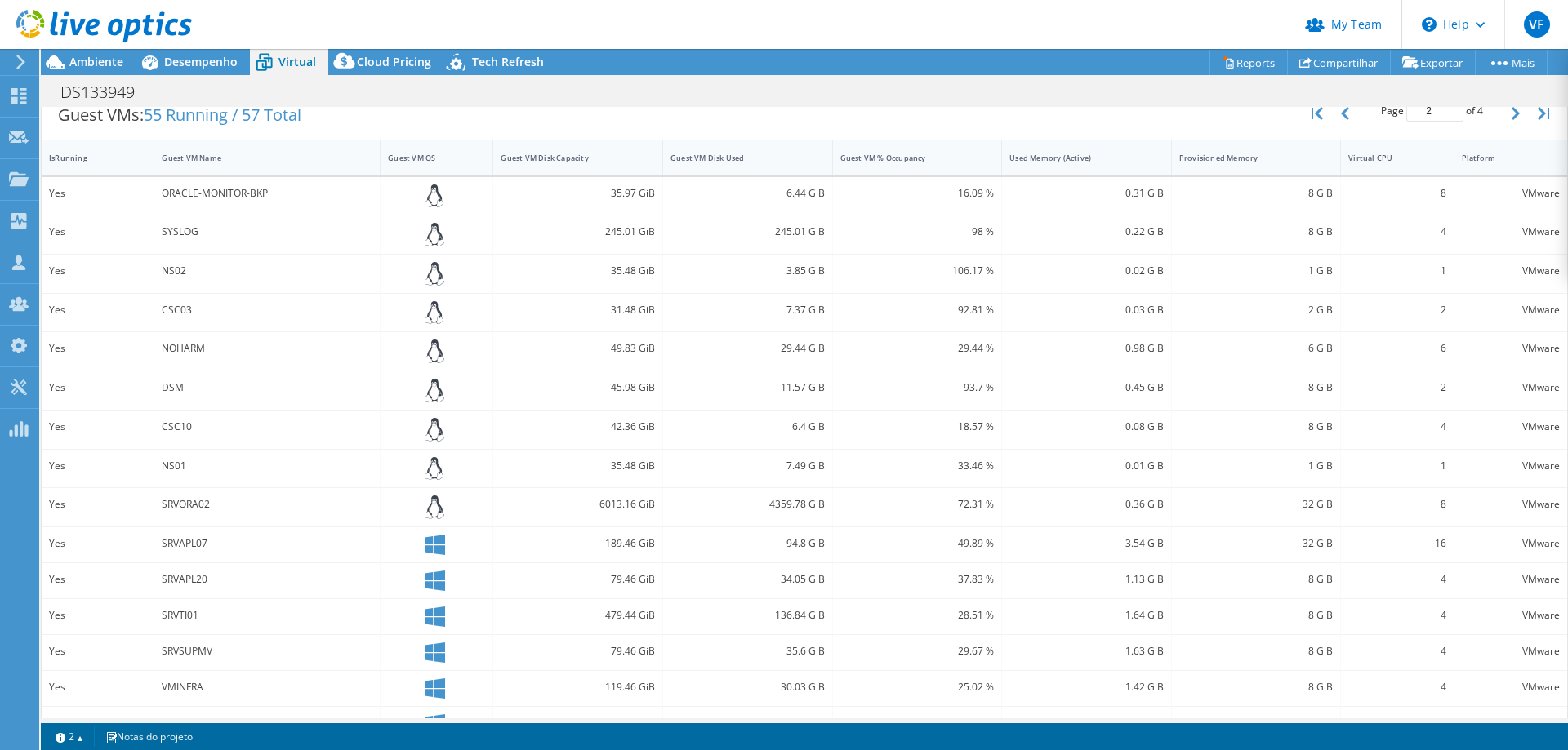
scroll to position [371, 0]
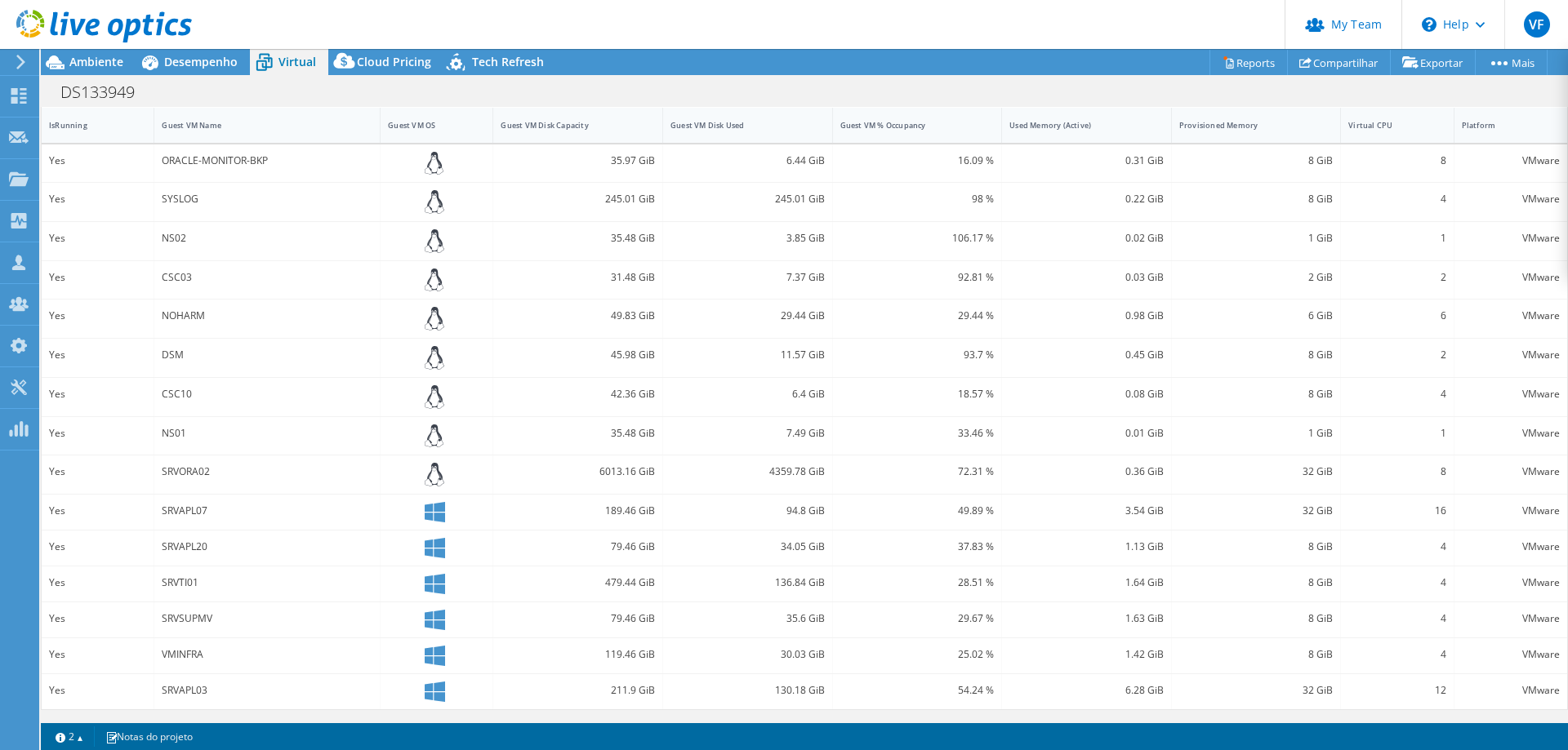
click at [804, 577] on div "136.84 GiB" at bounding box center [748, 582] width 154 height 18
click at [775, 589] on div "136.84 GiB" at bounding box center [748, 582] width 154 height 18
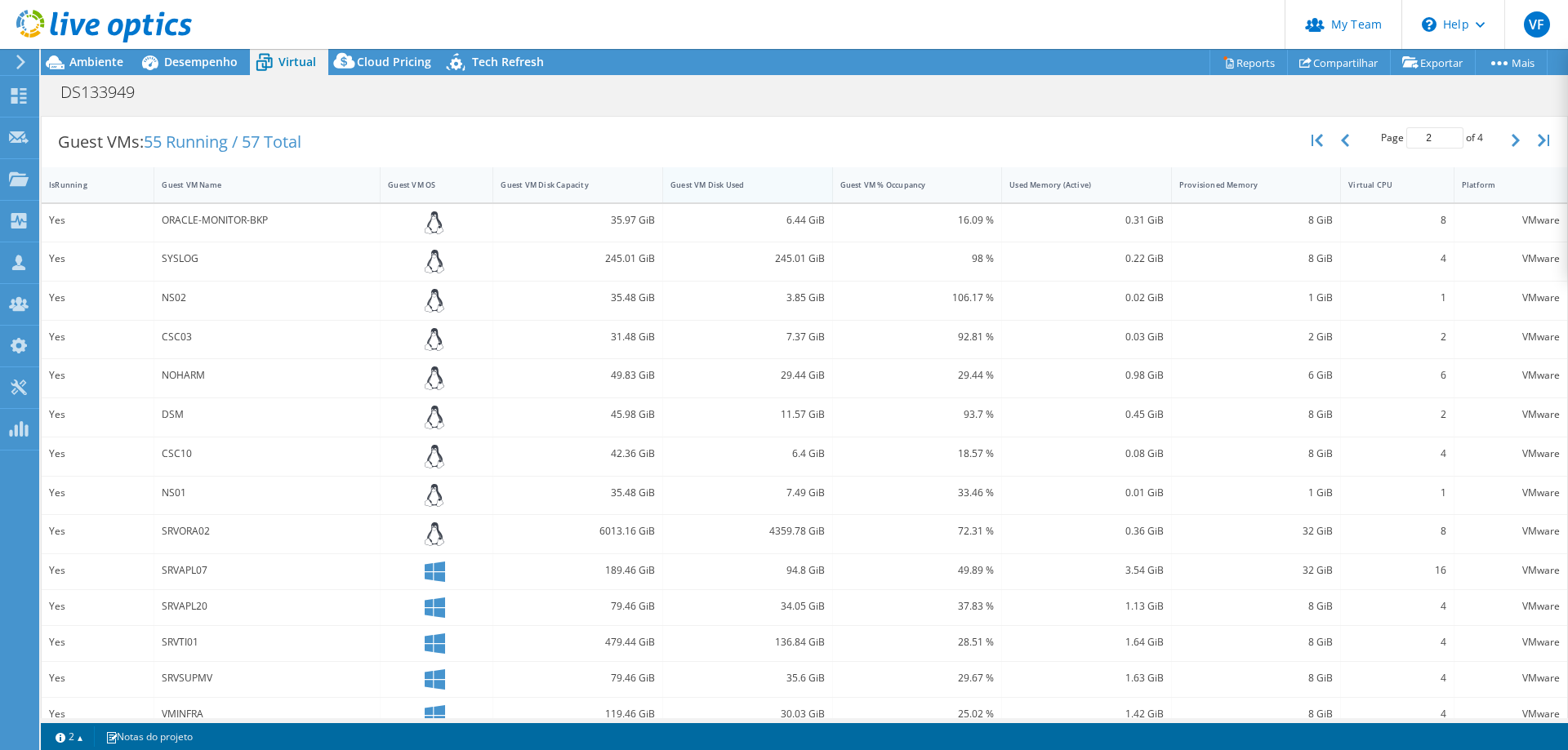
scroll to position [290, 0]
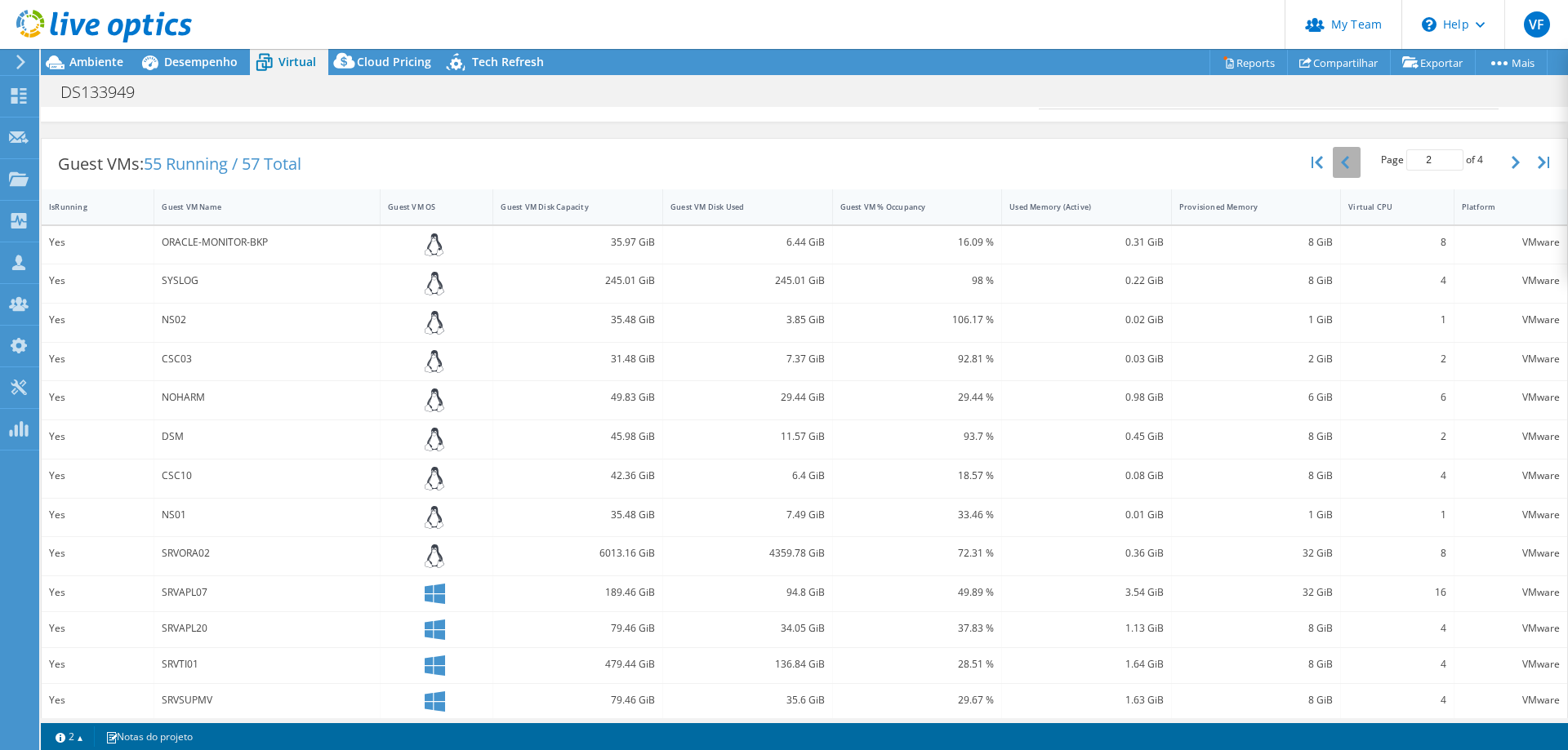
click at [1342, 161] on icon "button" at bounding box center [1345, 163] width 9 height 13
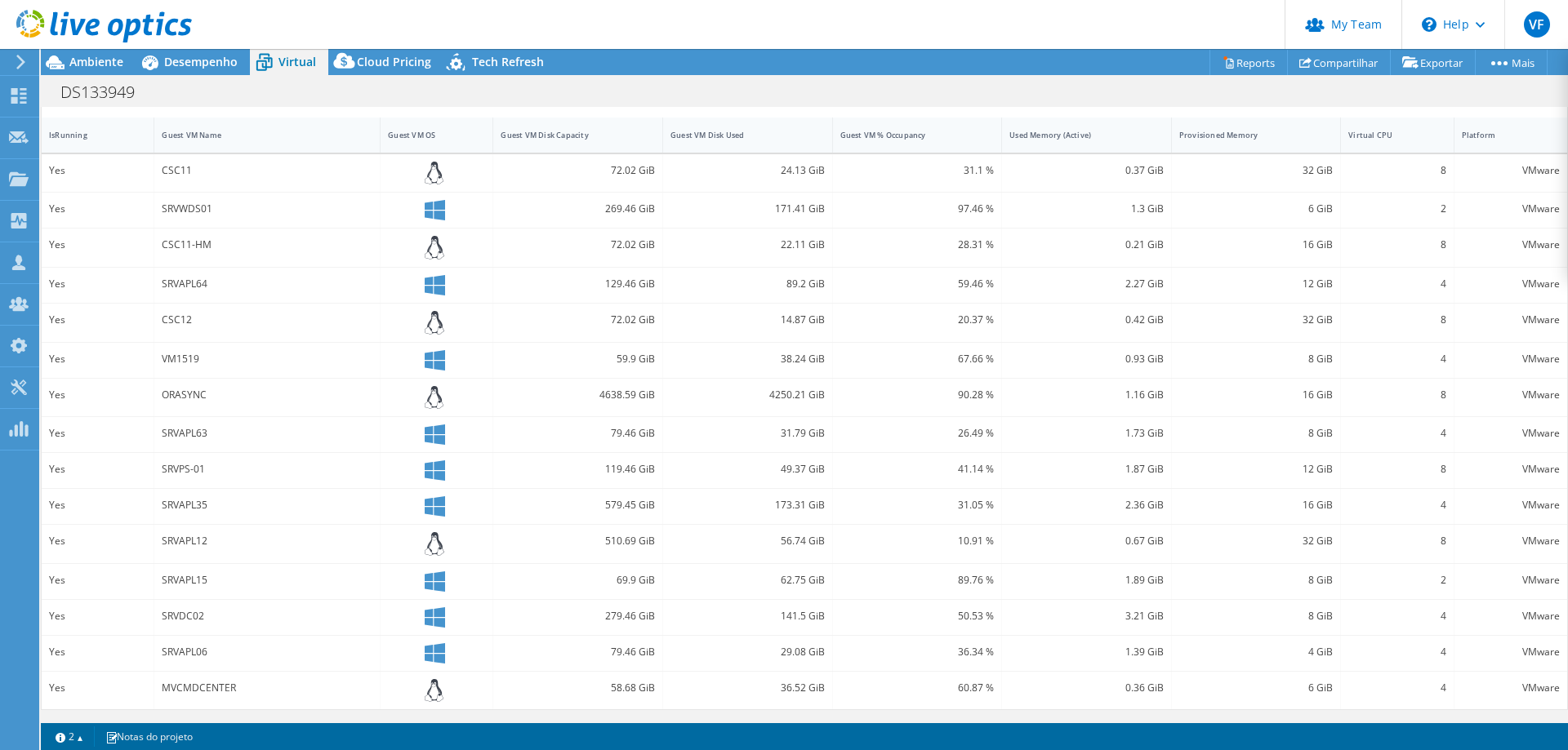
scroll to position [35, 0]
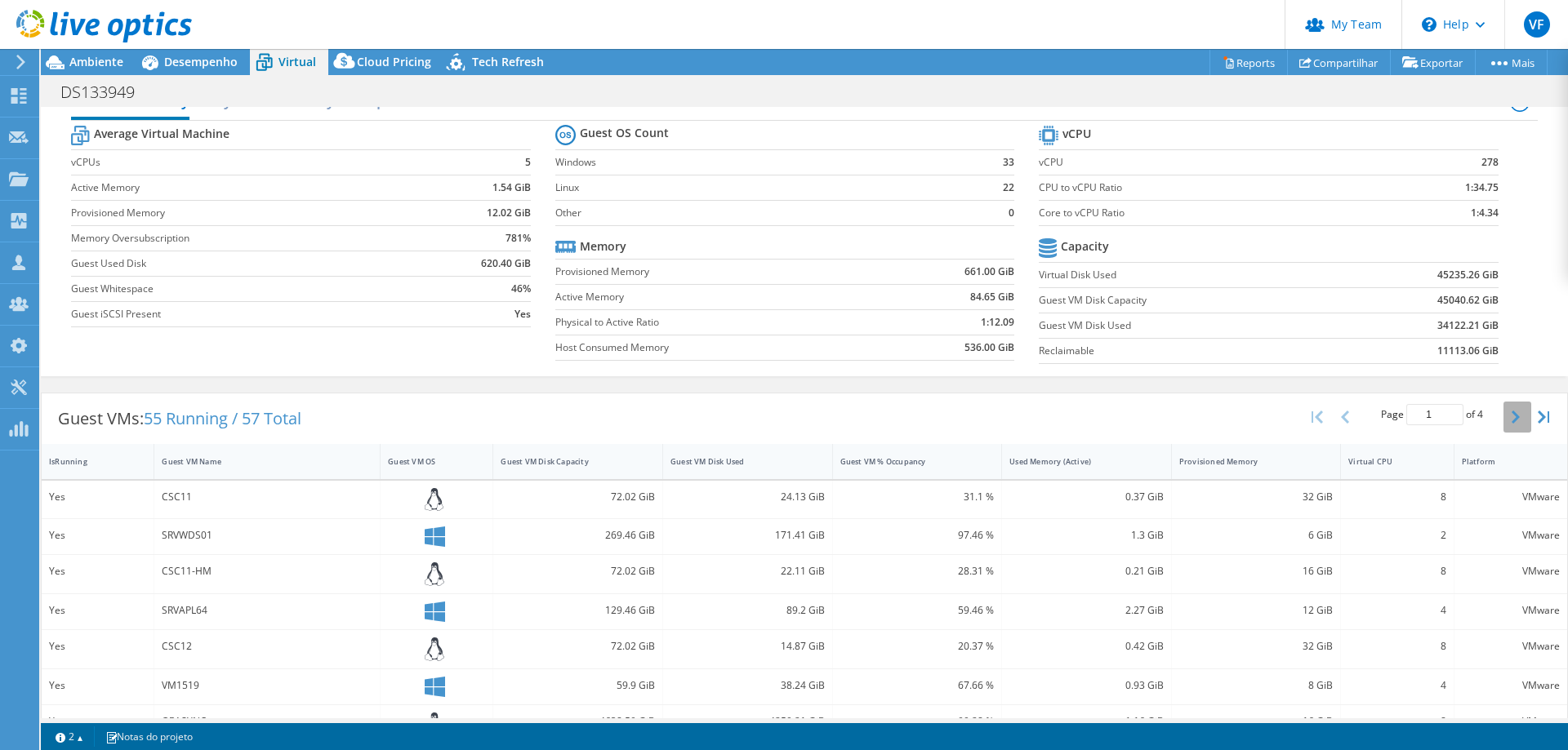
click at [1504, 410] on button "button" at bounding box center [1517, 417] width 28 height 31
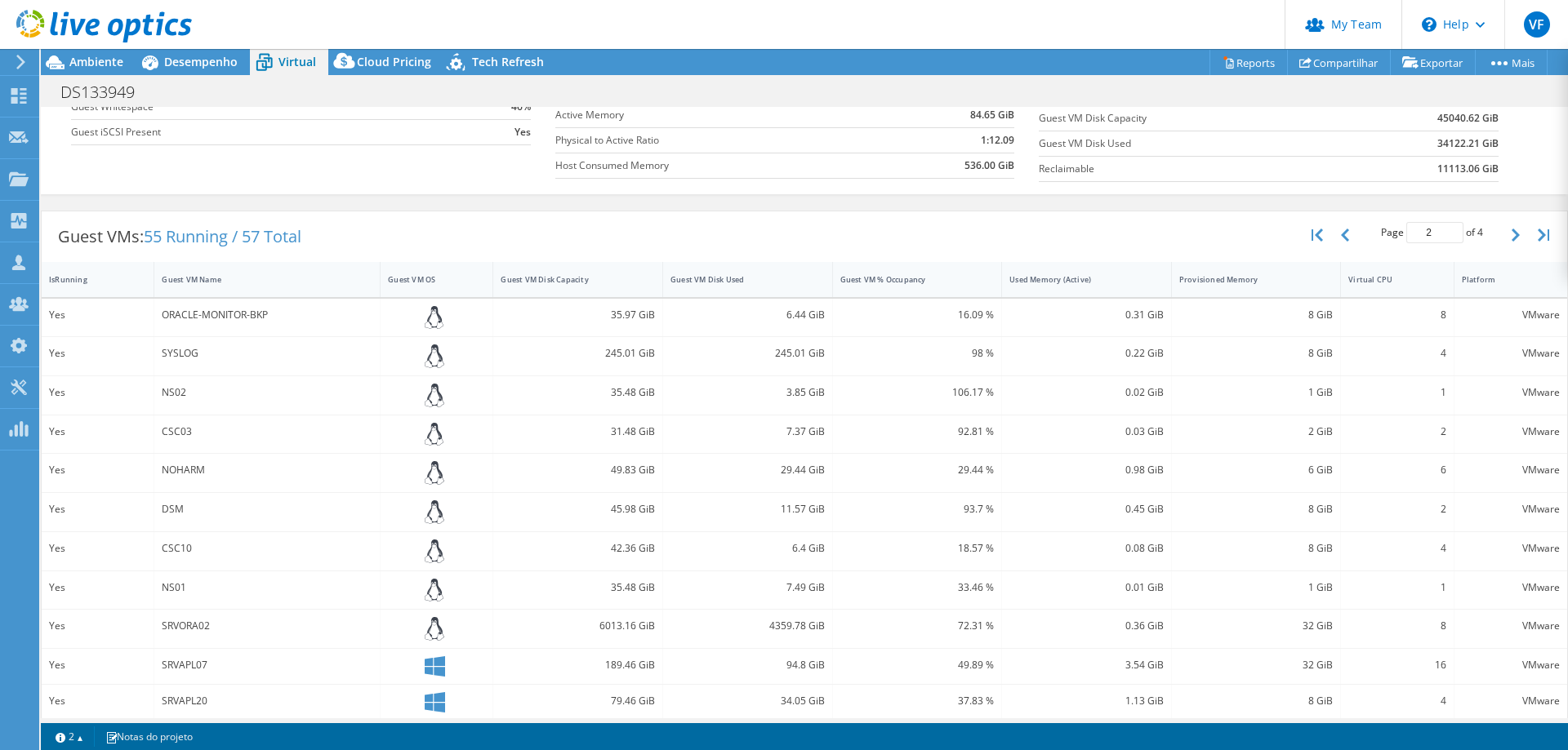
scroll to position [45, 0]
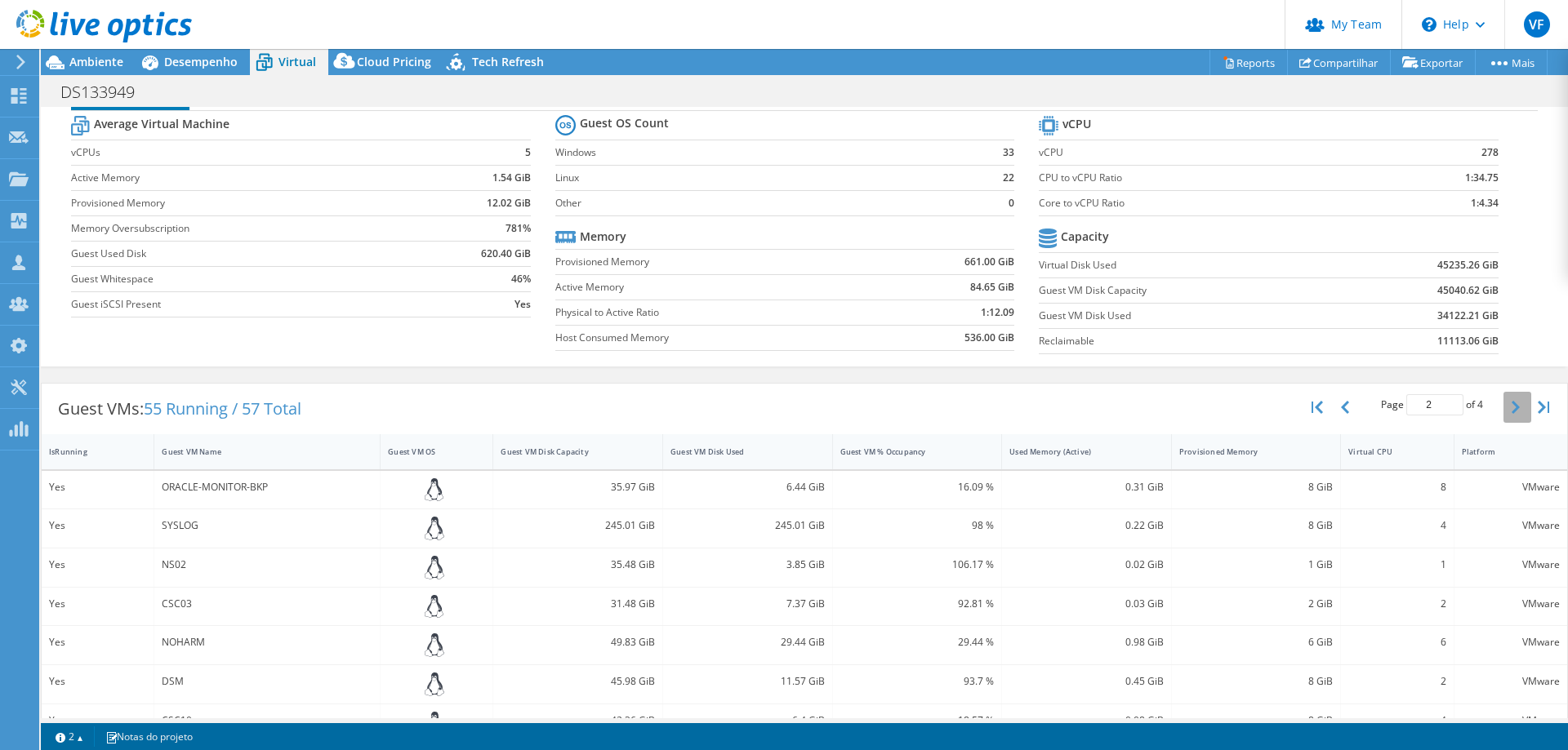
click at [1512, 408] on icon "button" at bounding box center [1516, 408] width 9 height 13
type input "3"
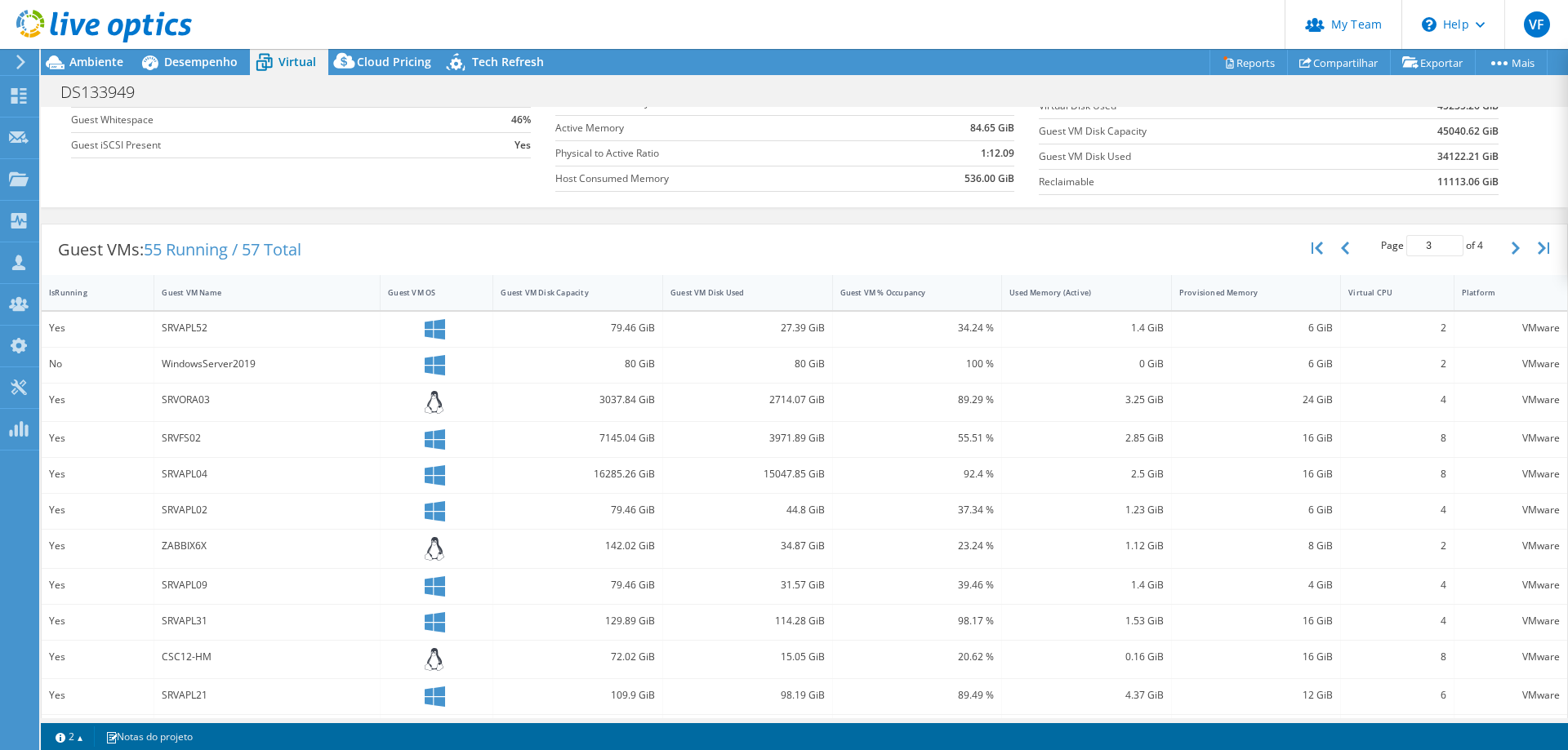
scroll to position [208, 0]
drag, startPoint x: 754, startPoint y: 471, endPoint x: 769, endPoint y: 475, distance: 15.5
click at [769, 475] on div "15047.85 GiB" at bounding box center [748, 470] width 154 height 18
click at [775, 474] on div "15047.85 GiB" at bounding box center [748, 470] width 154 height 18
drag, startPoint x: 756, startPoint y: 472, endPoint x: 798, endPoint y: 474, distance: 42.0
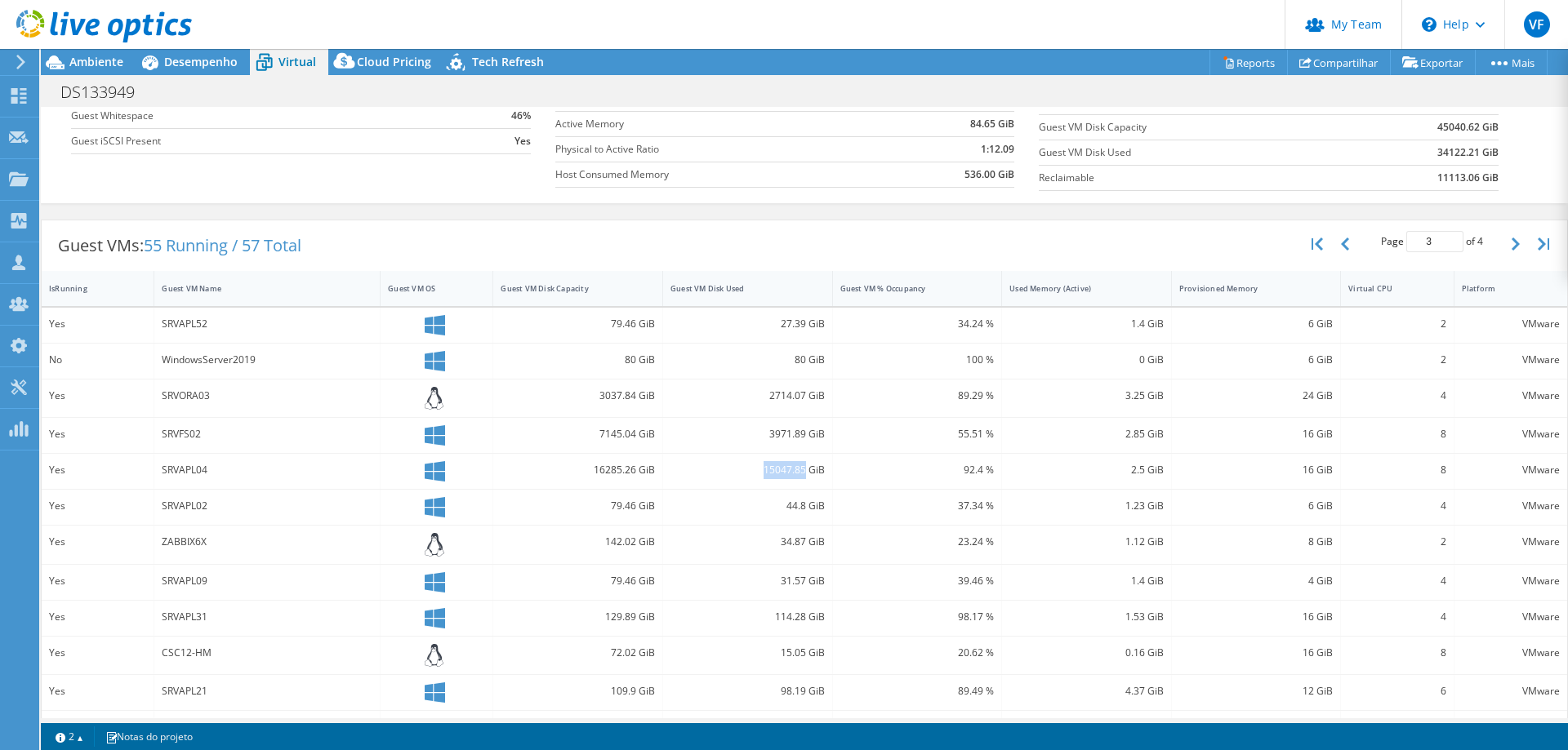
click at [798, 474] on div "15047.85 GiB" at bounding box center [748, 470] width 154 height 18
copy div "15047.85"
click at [772, 471] on div "15047.85 GiB" at bounding box center [748, 470] width 154 height 18
click at [769, 471] on div "15047.85 GiB" at bounding box center [748, 470] width 154 height 18
drag, startPoint x: 756, startPoint y: 472, endPoint x: 771, endPoint y: 475, distance: 15.3
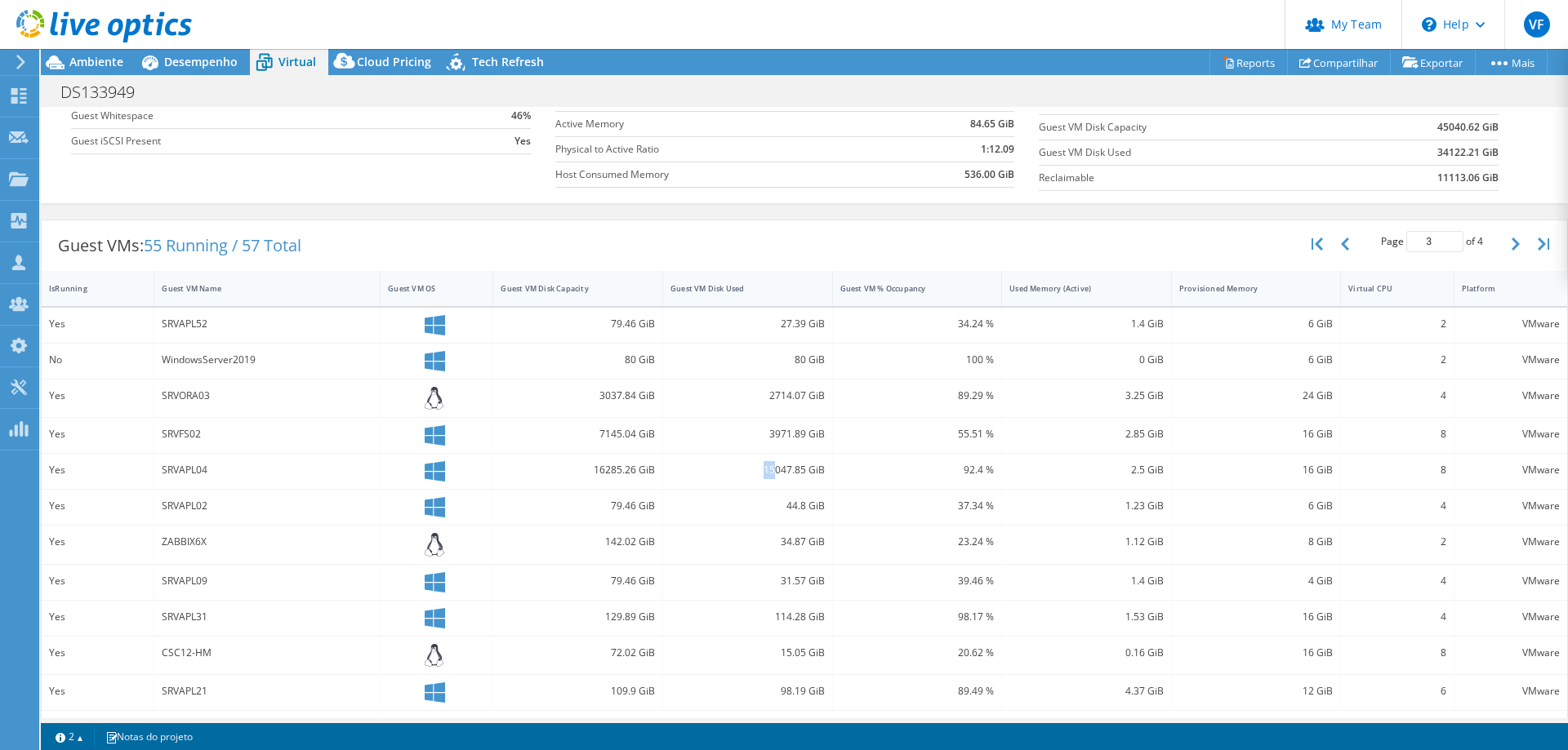
click at [771, 475] on div "15047.85 GiB" at bounding box center [748, 470] width 154 height 18
drag, startPoint x: 772, startPoint y: 469, endPoint x: 784, endPoint y: 469, distance: 12.0
click at [784, 469] on div "15047.85 GiB" at bounding box center [748, 470] width 154 height 18
click at [770, 470] on div "15047.85 GiB" at bounding box center [748, 470] width 154 height 18
drag, startPoint x: 771, startPoint y: 472, endPoint x: 782, endPoint y: 469, distance: 11.4
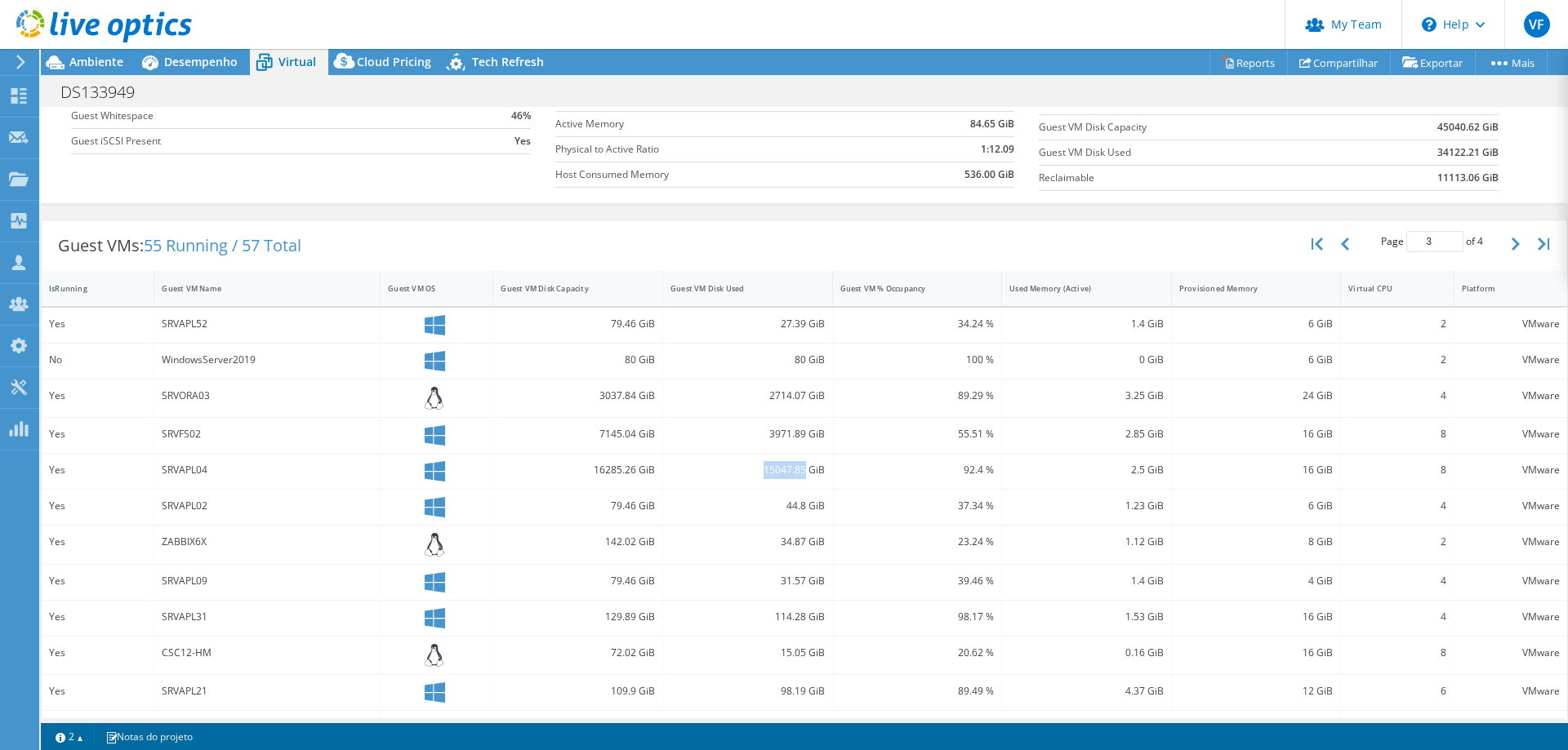
click at [782, 469] on div "15047.85 GiB" at bounding box center [748, 470] width 154 height 18
drag, startPoint x: 600, startPoint y: 469, endPoint x: 617, endPoint y: 473, distance: 17.5
click at [617, 473] on div "16285.26 GiB" at bounding box center [578, 470] width 154 height 18
click at [724, 470] on div "15047.85 GiB" at bounding box center [748, 470] width 154 height 18
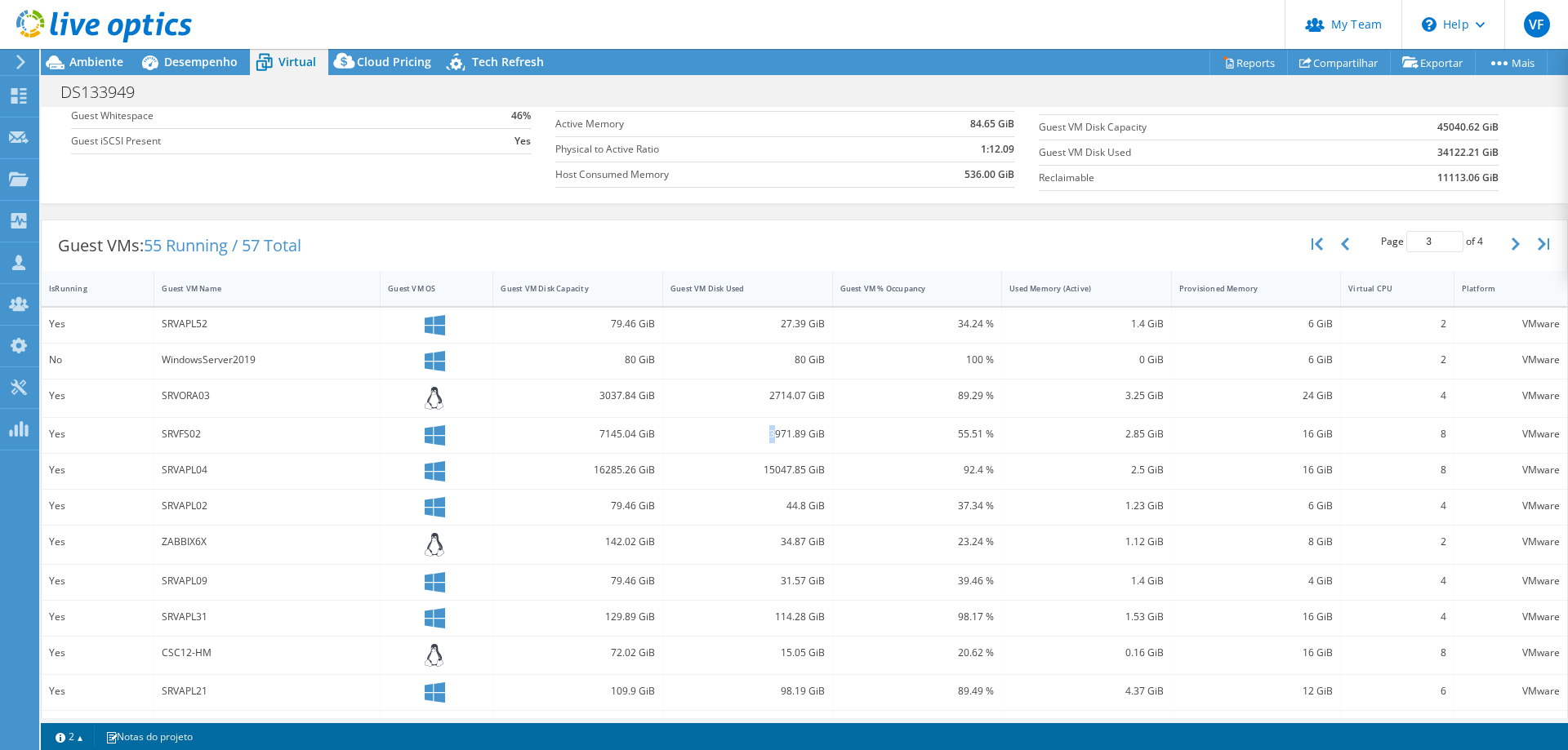
click at [770, 435] on div "3971.89 GiB" at bounding box center [748, 434] width 154 height 18
click at [775, 435] on div "3971.89 GiB" at bounding box center [748, 434] width 154 height 18
click at [777, 387] on div "2714.07 GiB" at bounding box center [748, 395] width 154 height 18
drag, startPoint x: 593, startPoint y: 432, endPoint x: 608, endPoint y: 440, distance: 17.0
click at [608, 436] on div "7145.04 GiB" at bounding box center [578, 434] width 154 height 18
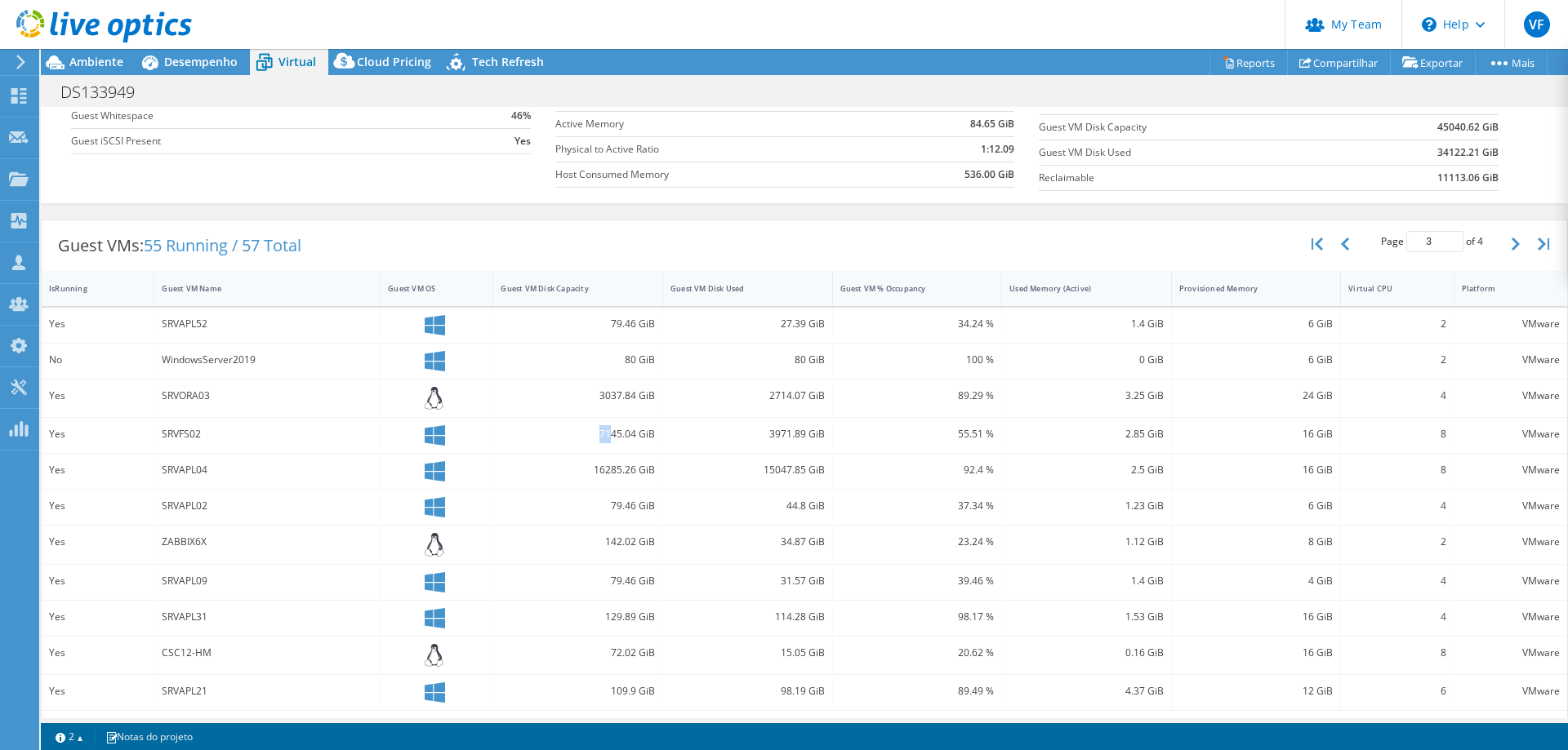
click at [607, 442] on div "7145.04 GiB" at bounding box center [578, 434] width 154 height 18
drag, startPoint x: 757, startPoint y: 475, endPoint x: 798, endPoint y: 480, distance: 41.3
click at [798, 480] on div "15047.85 GiB" at bounding box center [748, 470] width 154 height 18
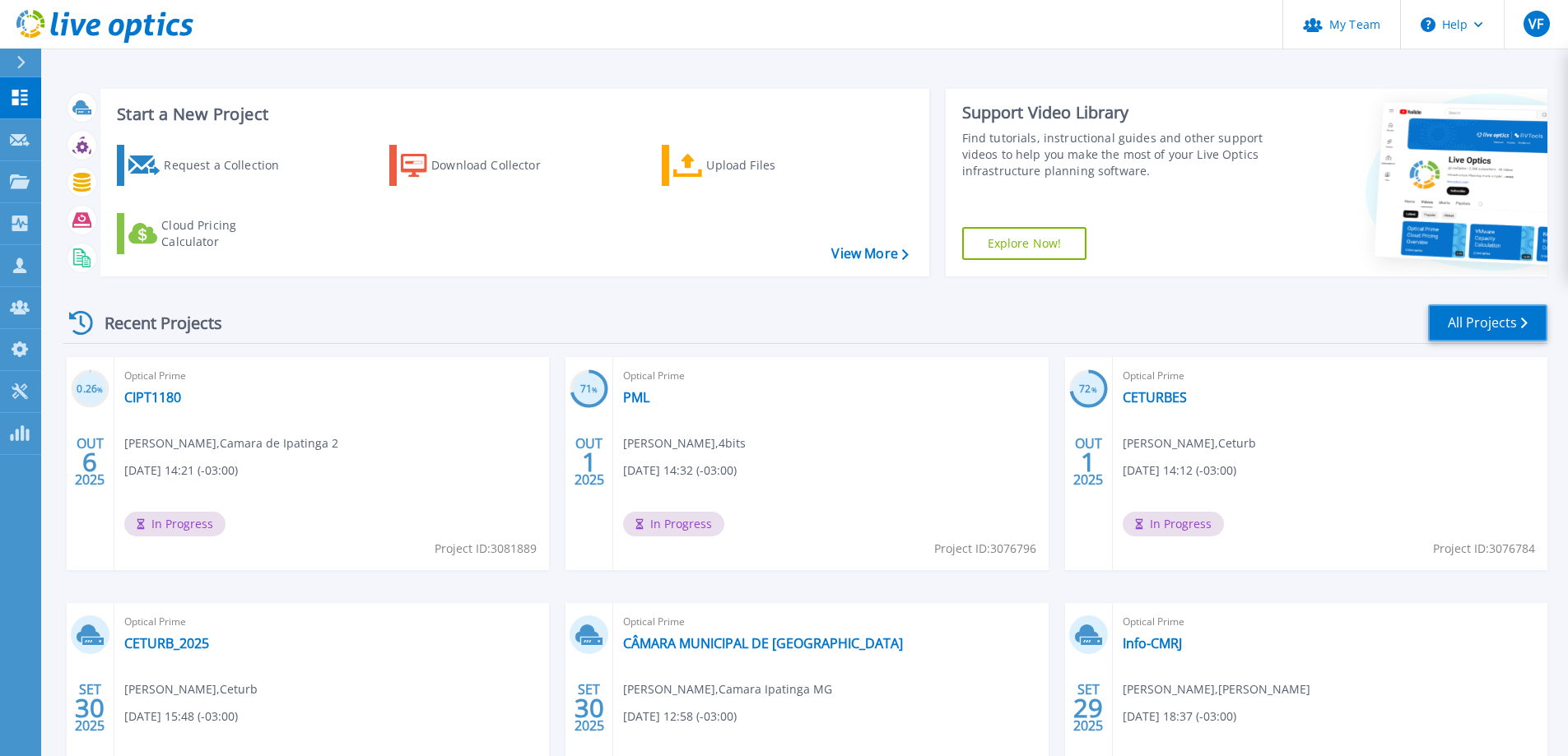
click at [1484, 307] on link "All Projects" at bounding box center [1488, 323] width 119 height 37
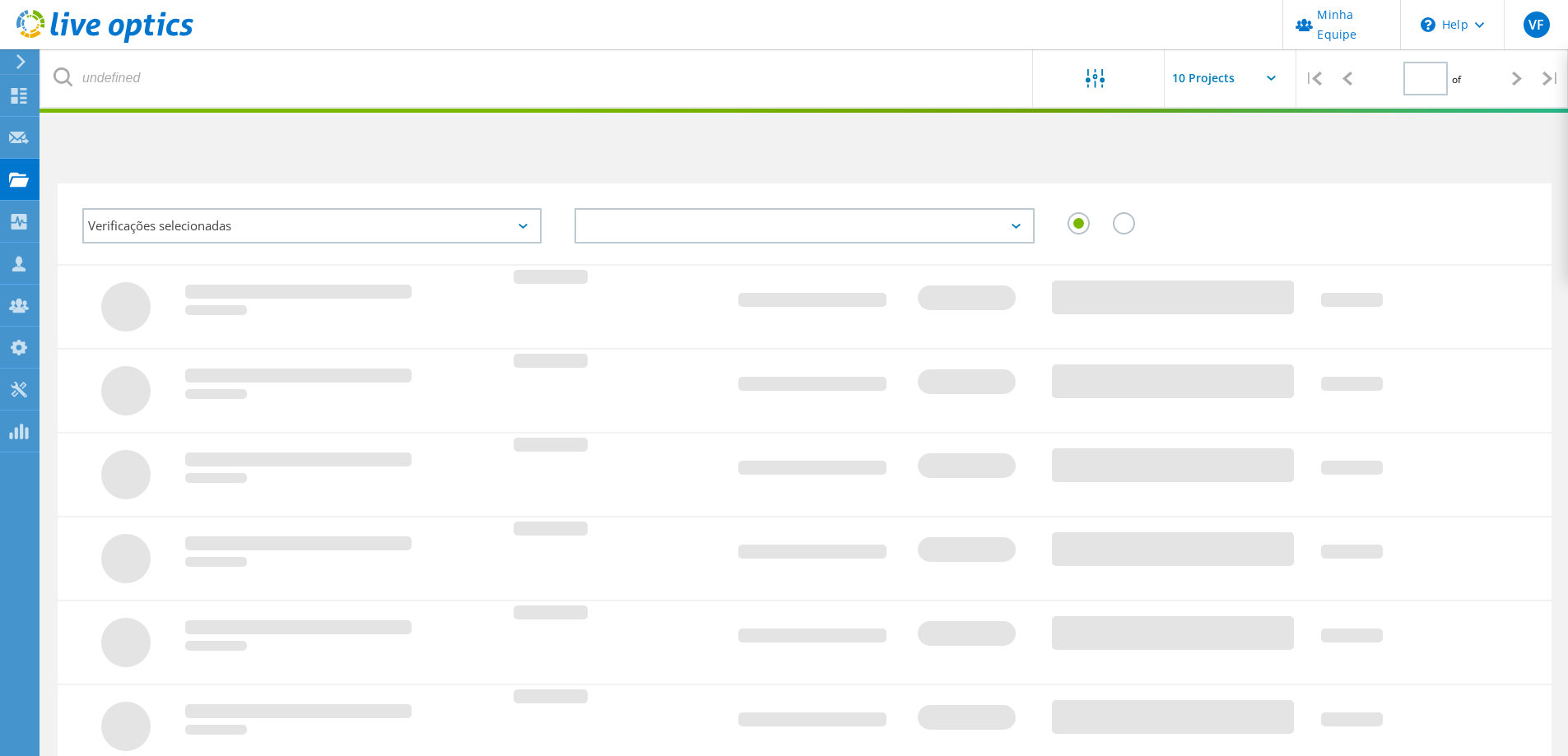
type input "1"
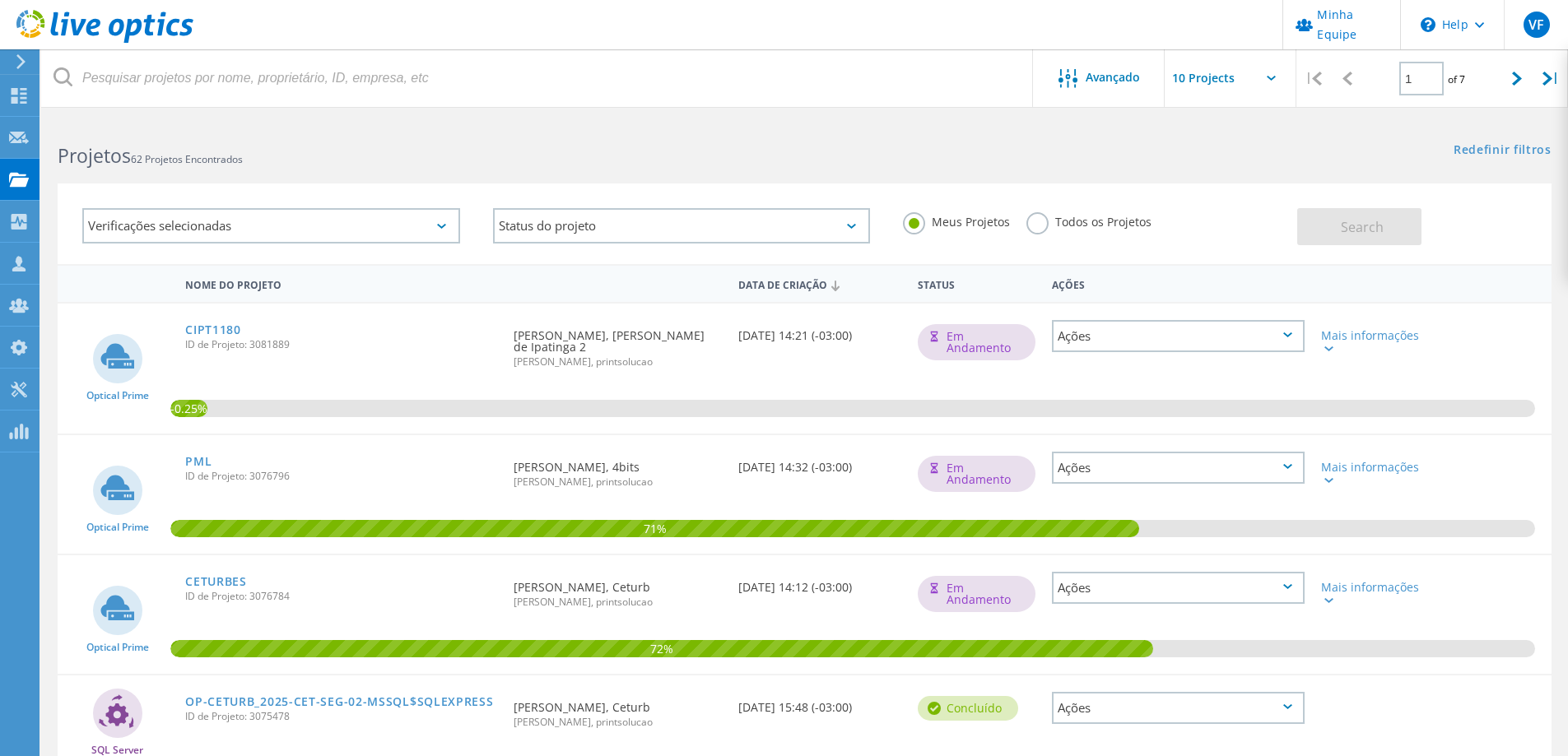
click at [1100, 225] on label "Todos os Projetos" at bounding box center [1088, 220] width 125 height 15
click at [0, 0] on input "Todos os Projetos" at bounding box center [0, 0] width 0 height 0
drag, startPoint x: 1315, startPoint y: 224, endPoint x: 1288, endPoint y: 242, distance: 32.4
click at [1317, 224] on button "Search" at bounding box center [1359, 226] width 125 height 37
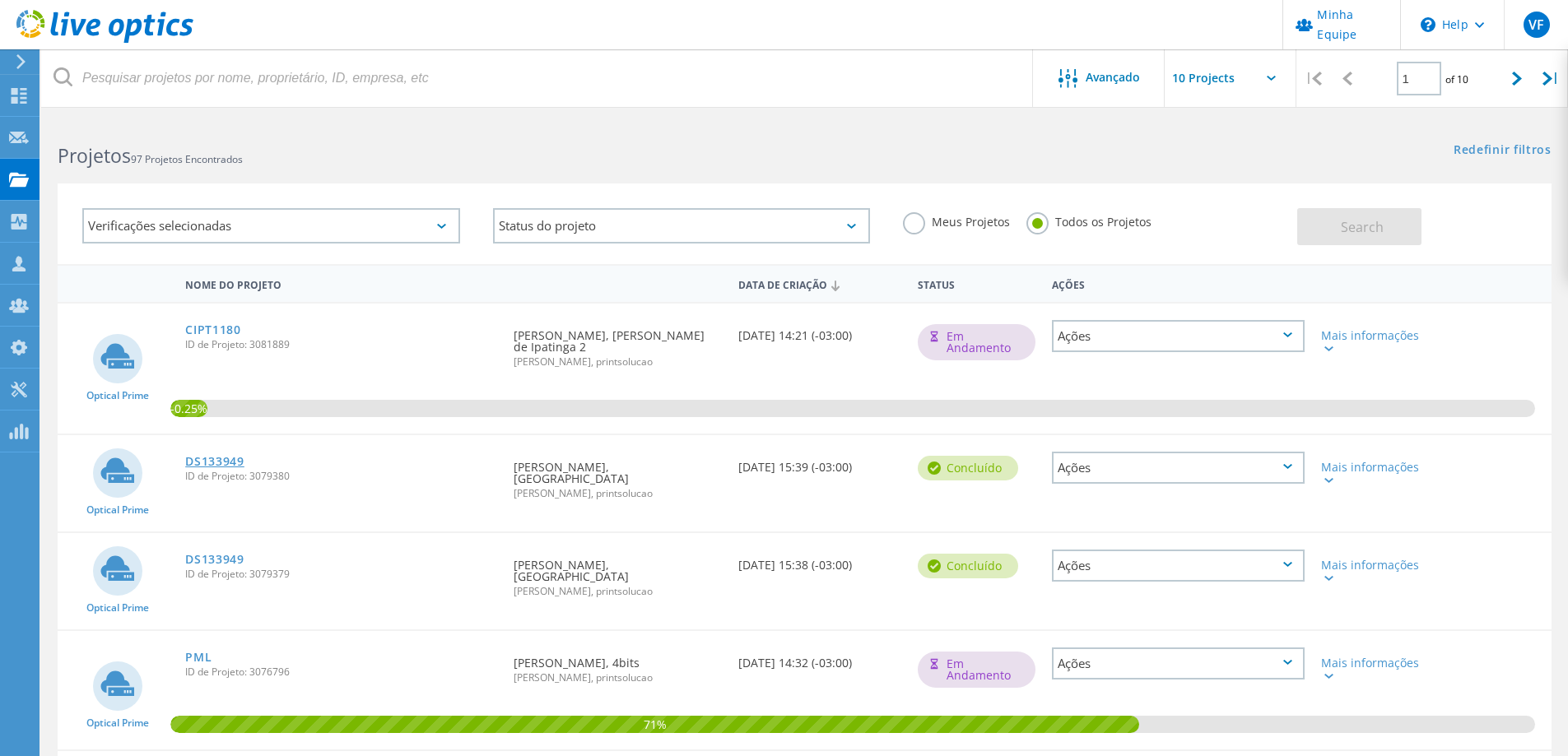
click at [215, 456] on link "DS133949" at bounding box center [215, 462] width 59 height 12
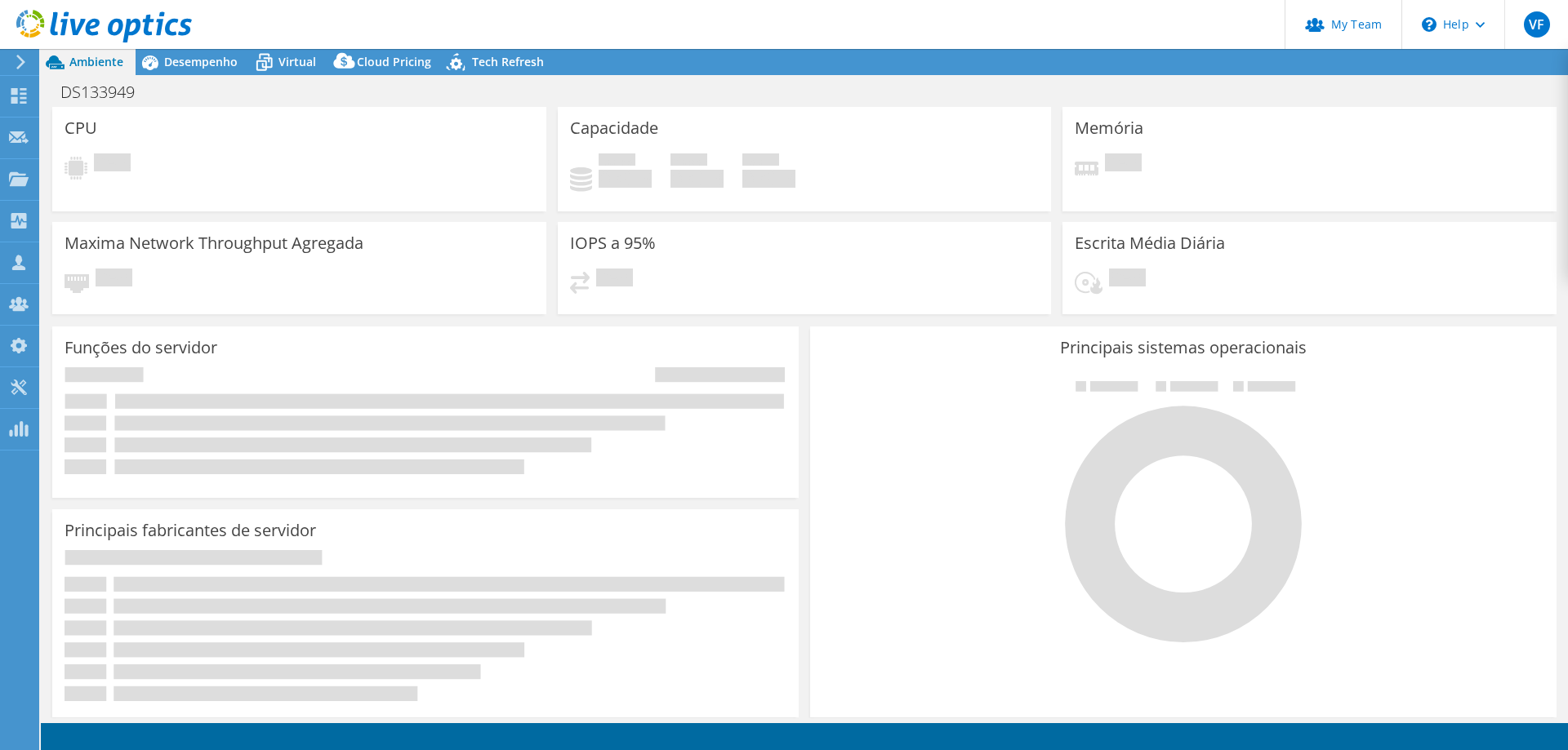
select select "USD"
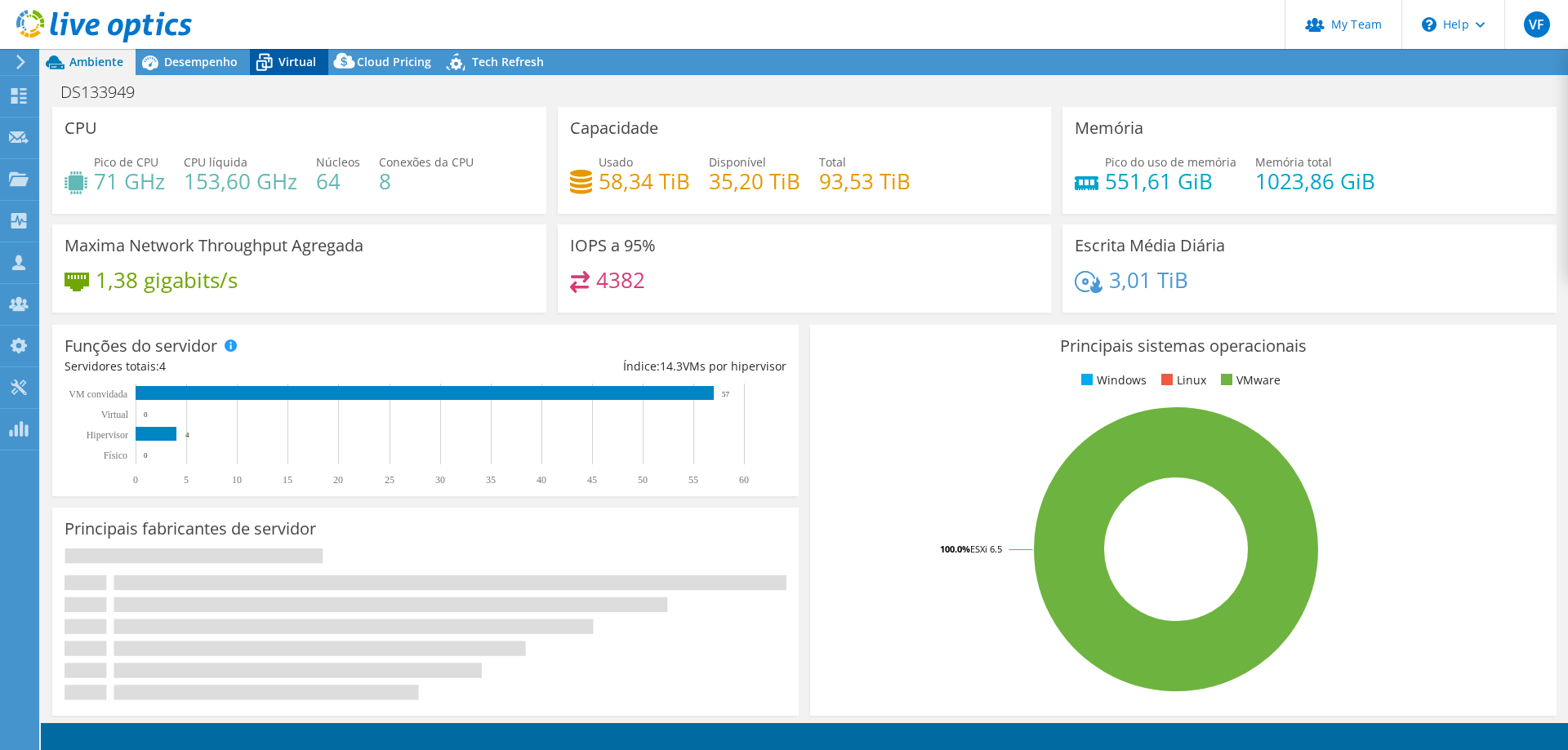
click at [300, 66] on span "Virtual" at bounding box center [297, 61] width 37 height 15
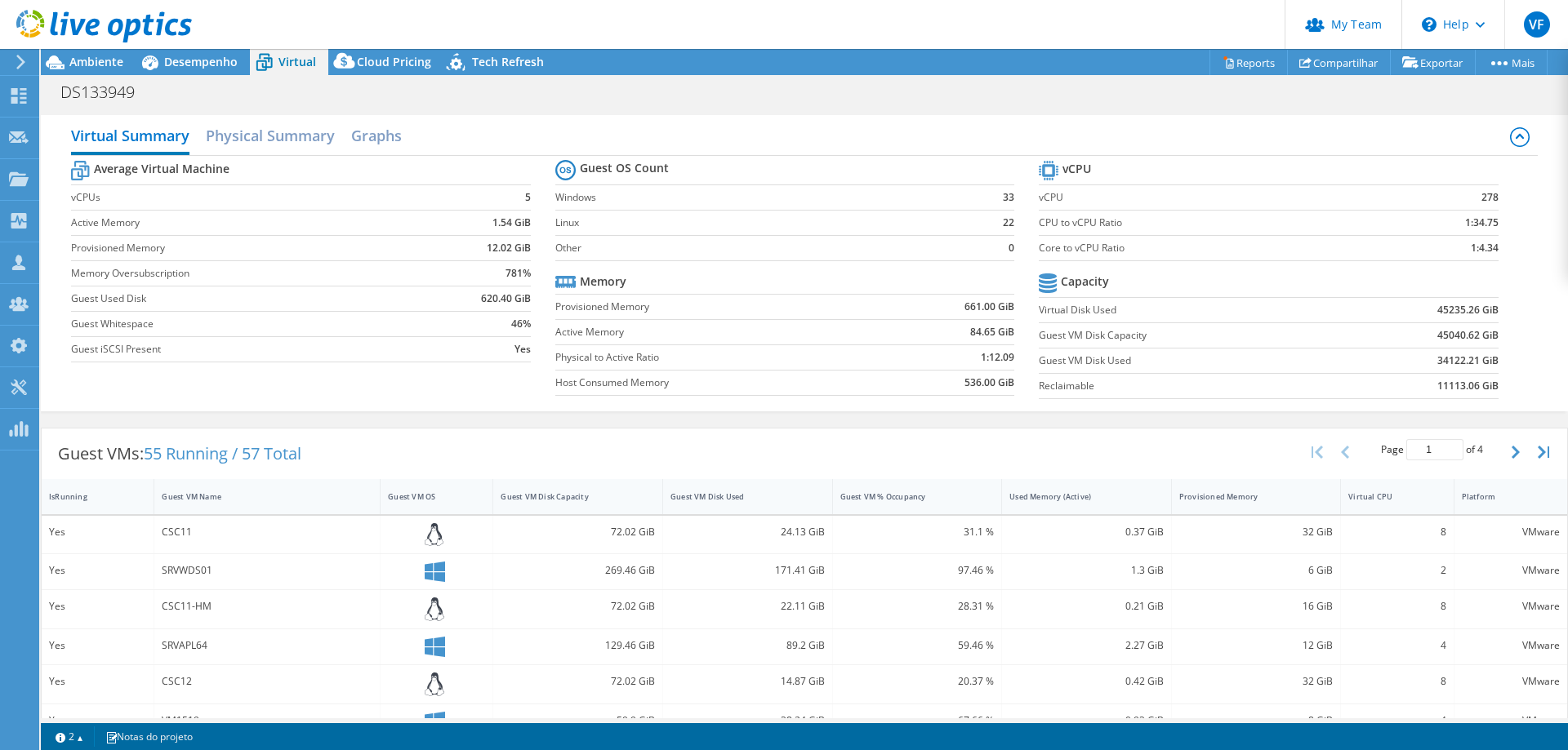
scroll to position [82, 0]
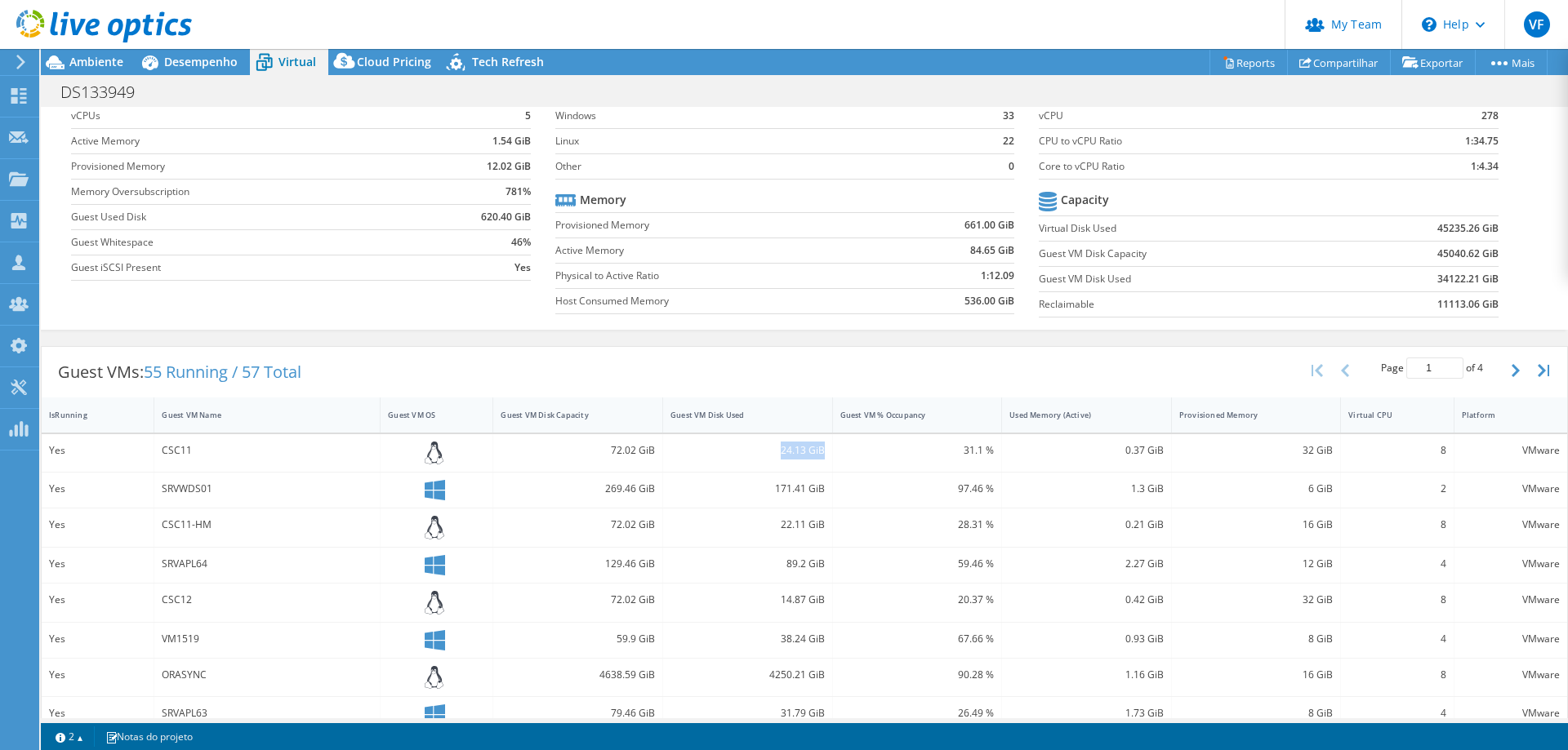
drag, startPoint x: 767, startPoint y: 450, endPoint x: 820, endPoint y: 453, distance: 53.1
click at [820, 453] on div "24.13 GiB" at bounding box center [748, 454] width 170 height 38
